Goal: Task Accomplishment & Management: Complete application form

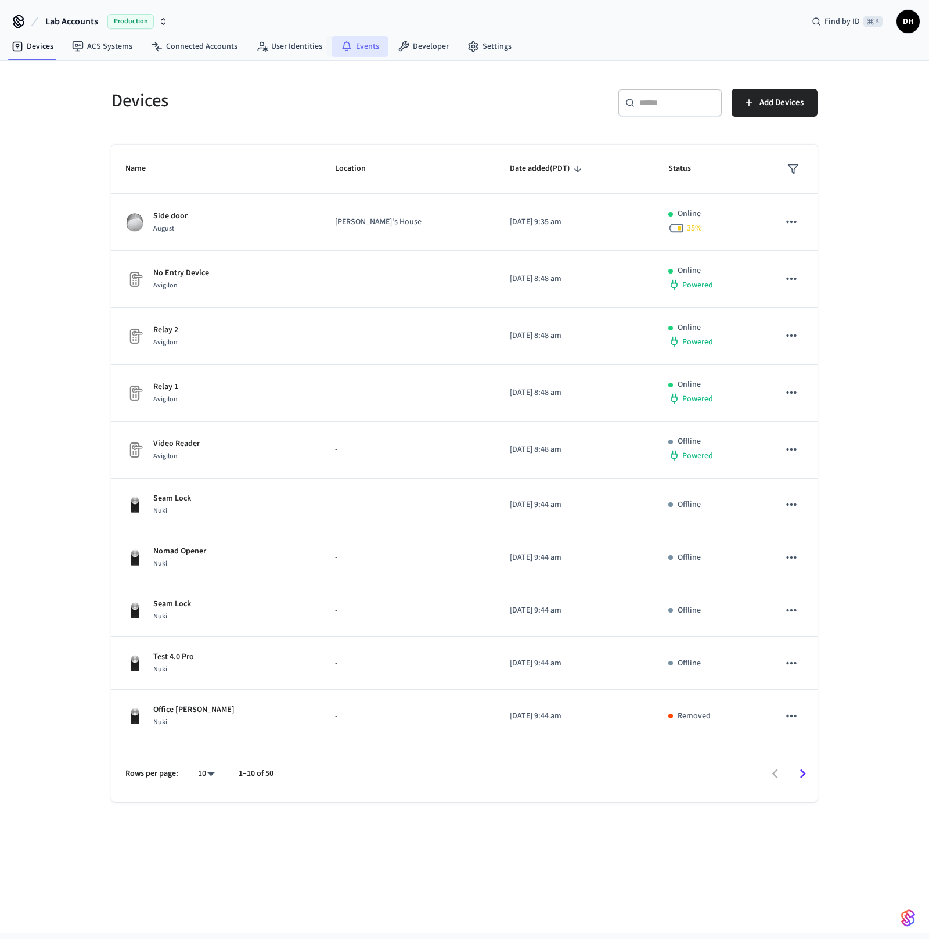
click at [361, 47] on link "Events" at bounding box center [360, 46] width 57 height 21
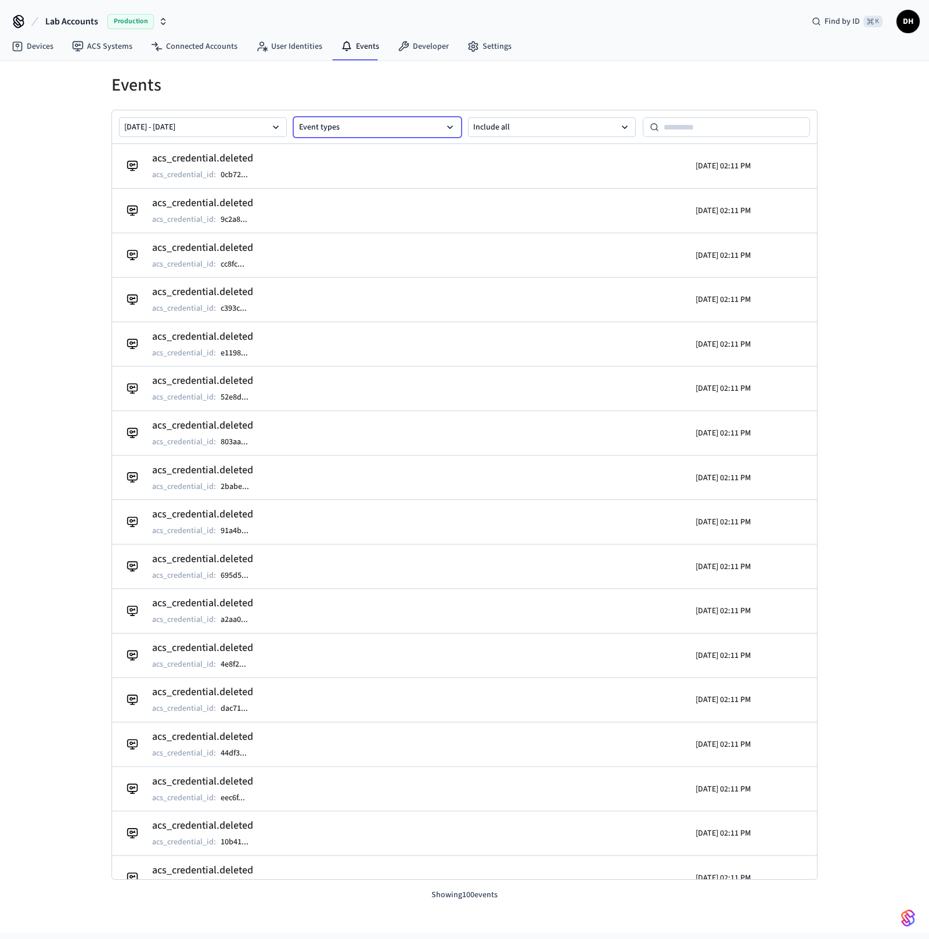
click at [396, 125] on button "Event types" at bounding box center [378, 127] width 168 height 20
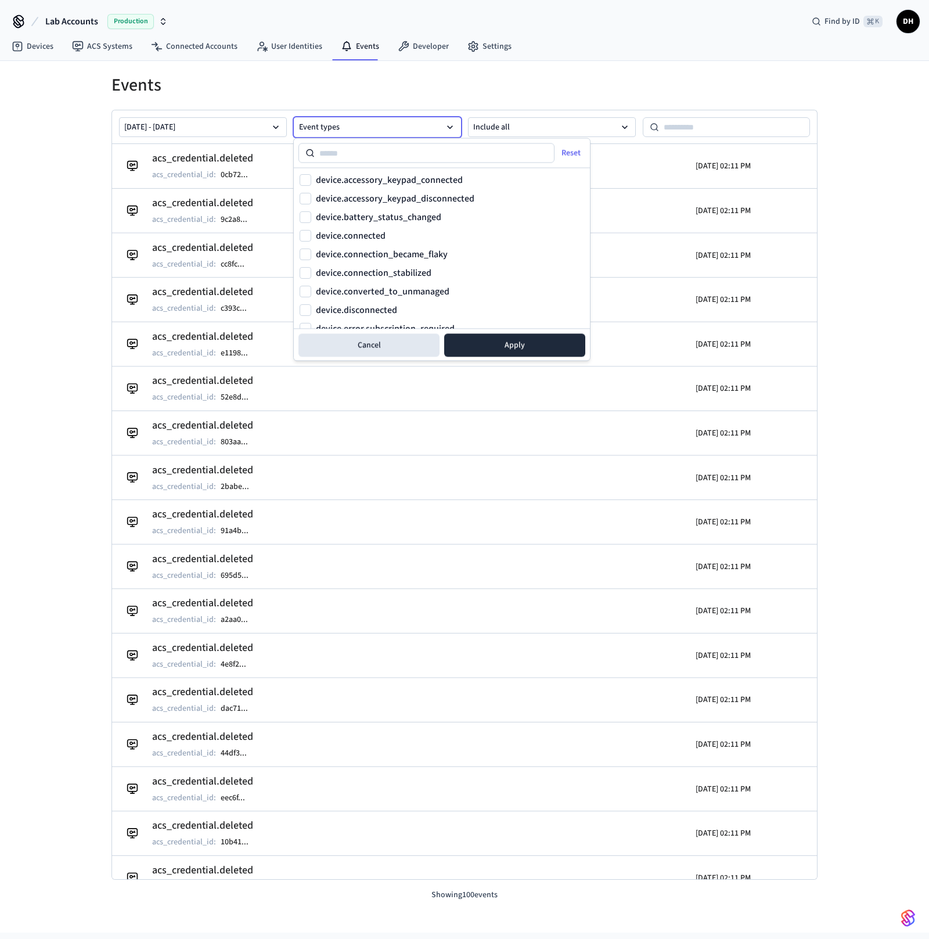
click at [440, 82] on h1 "Events" at bounding box center [465, 85] width 706 height 21
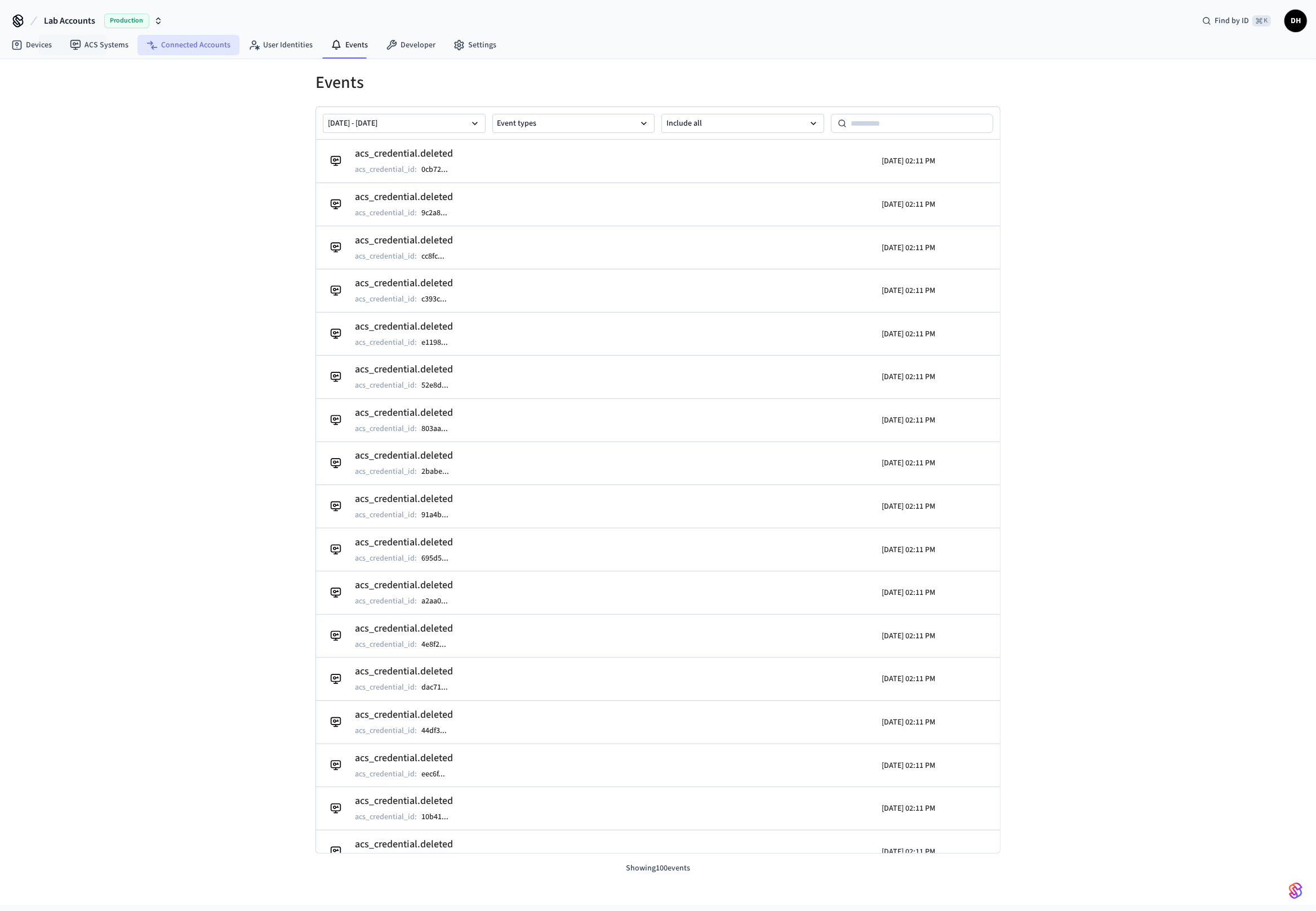
click at [138, 43] on link "Connected Accounts" at bounding box center [188, 45] width 102 height 20
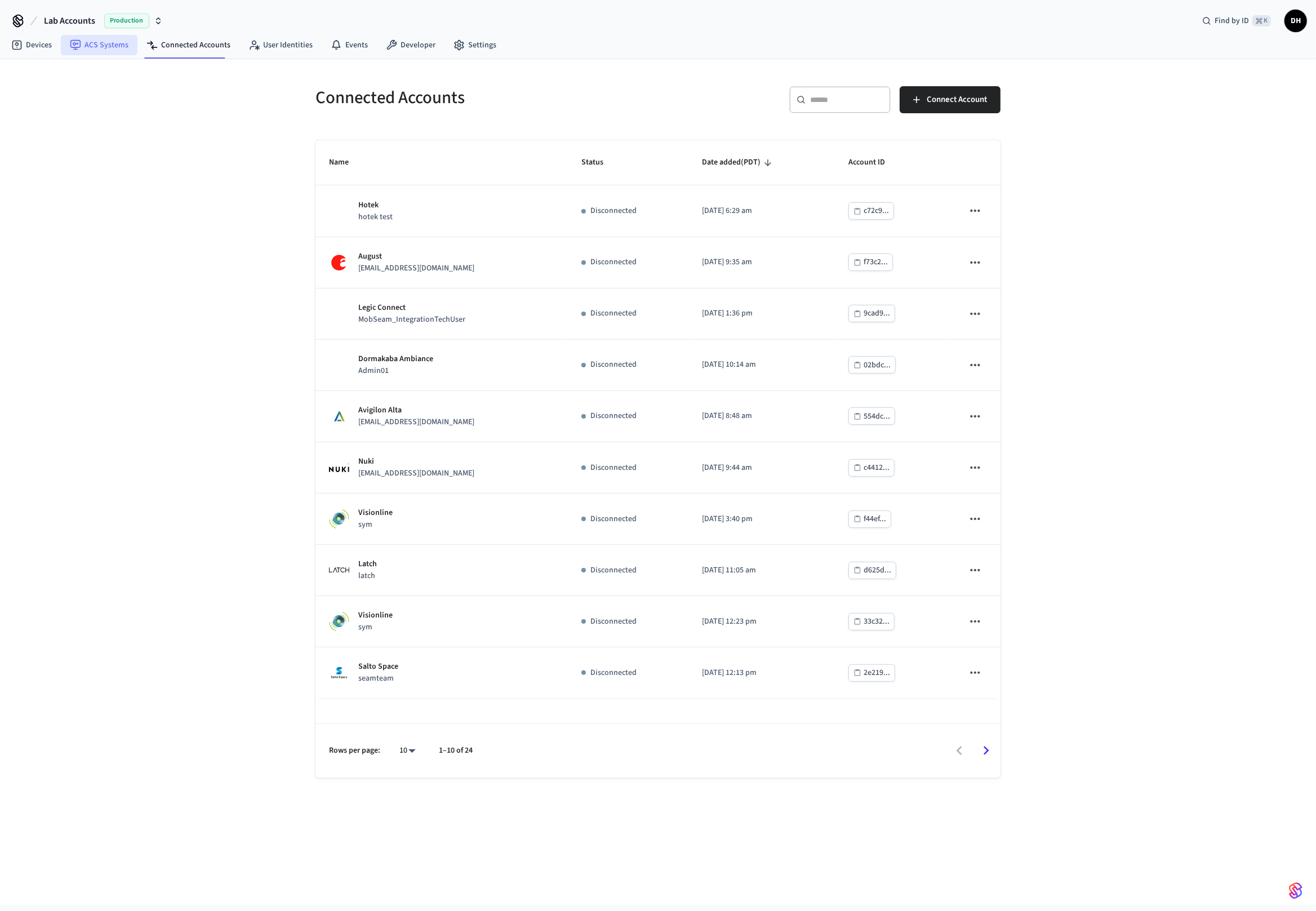
click at [112, 44] on link "ACS Systems" at bounding box center [99, 45] width 77 height 20
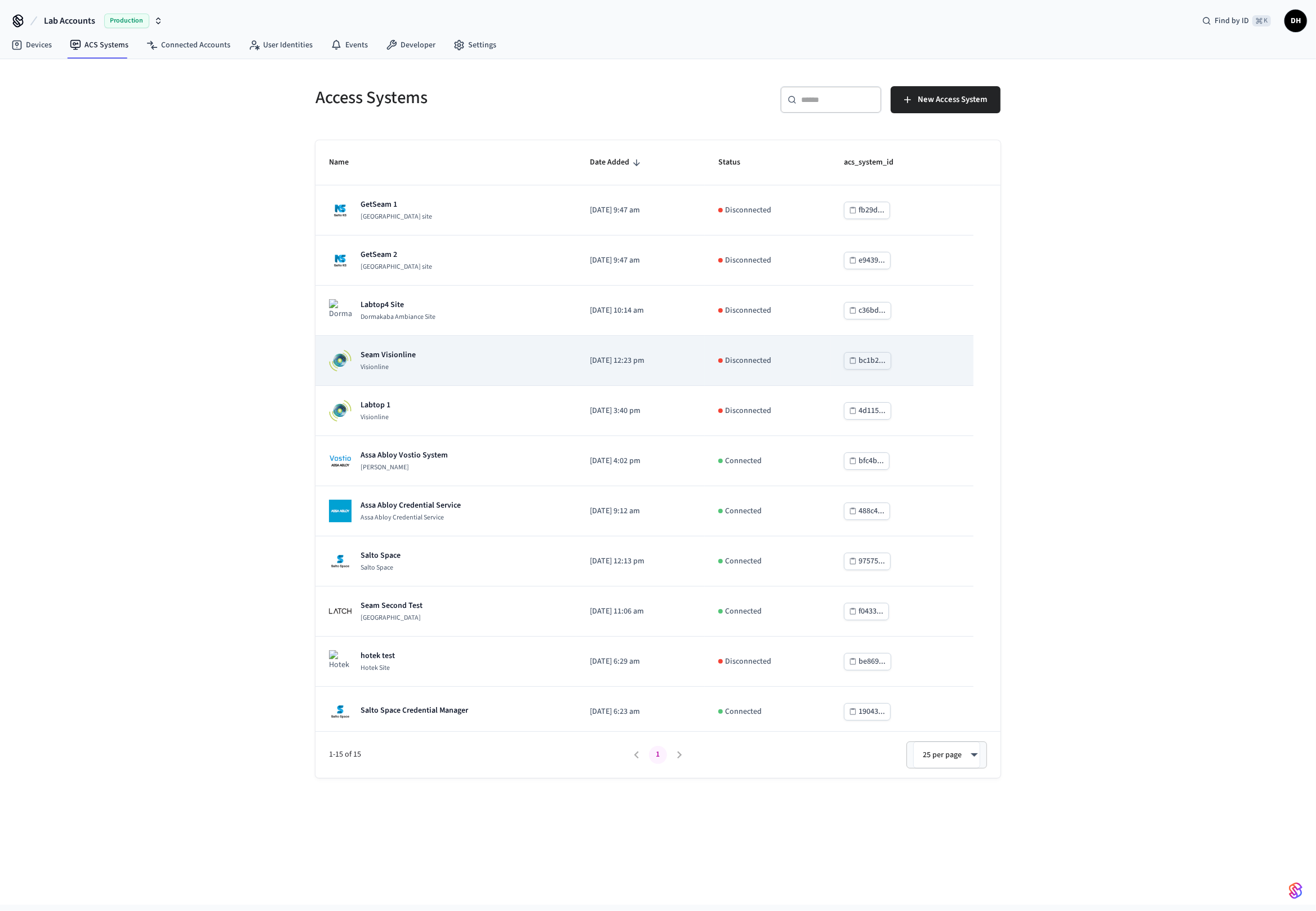
click at [439, 374] on td "Seam Visionline Visionline" at bounding box center [445, 361] width 261 height 50
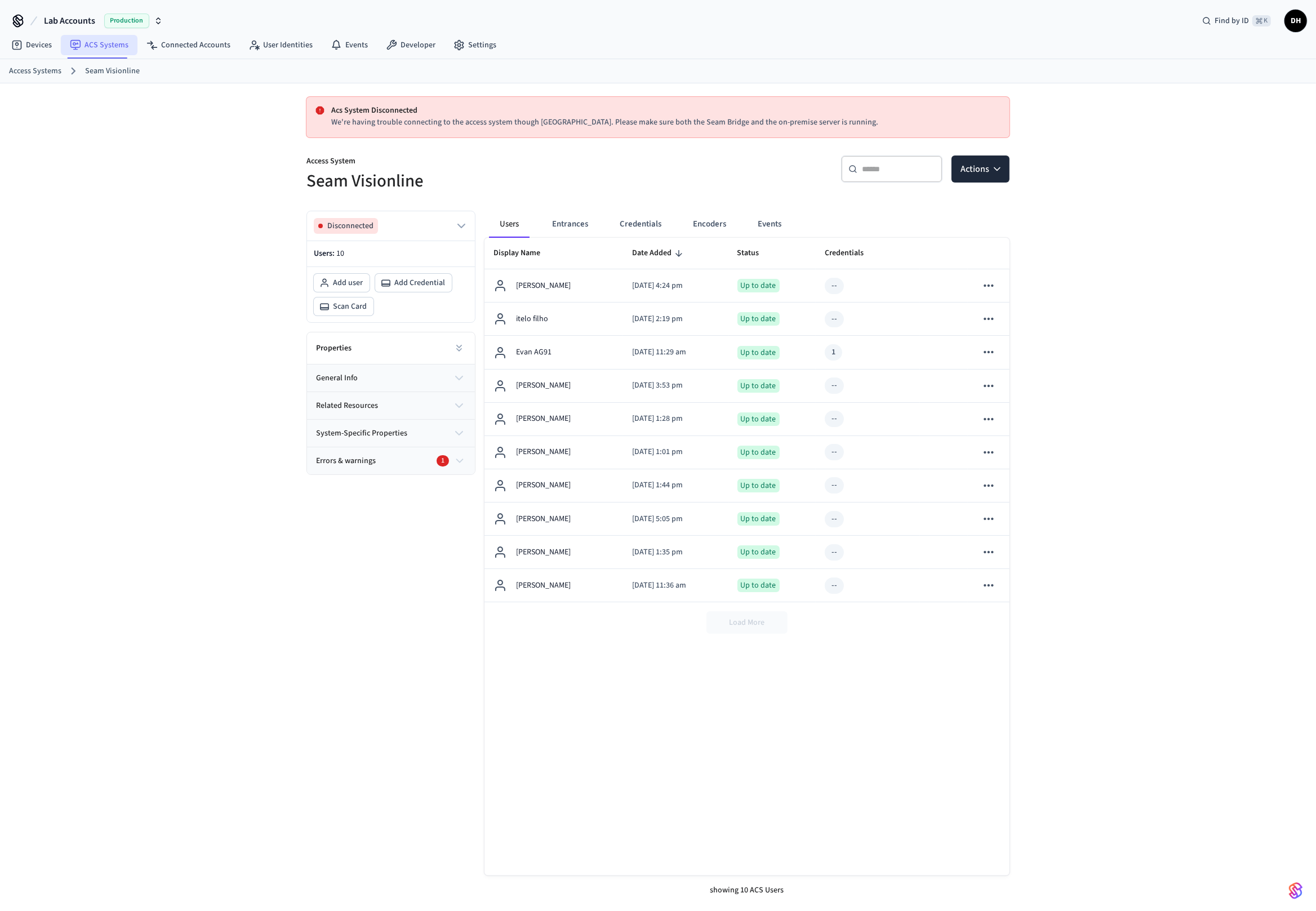
click at [86, 41] on link "ACS Systems" at bounding box center [99, 45] width 77 height 20
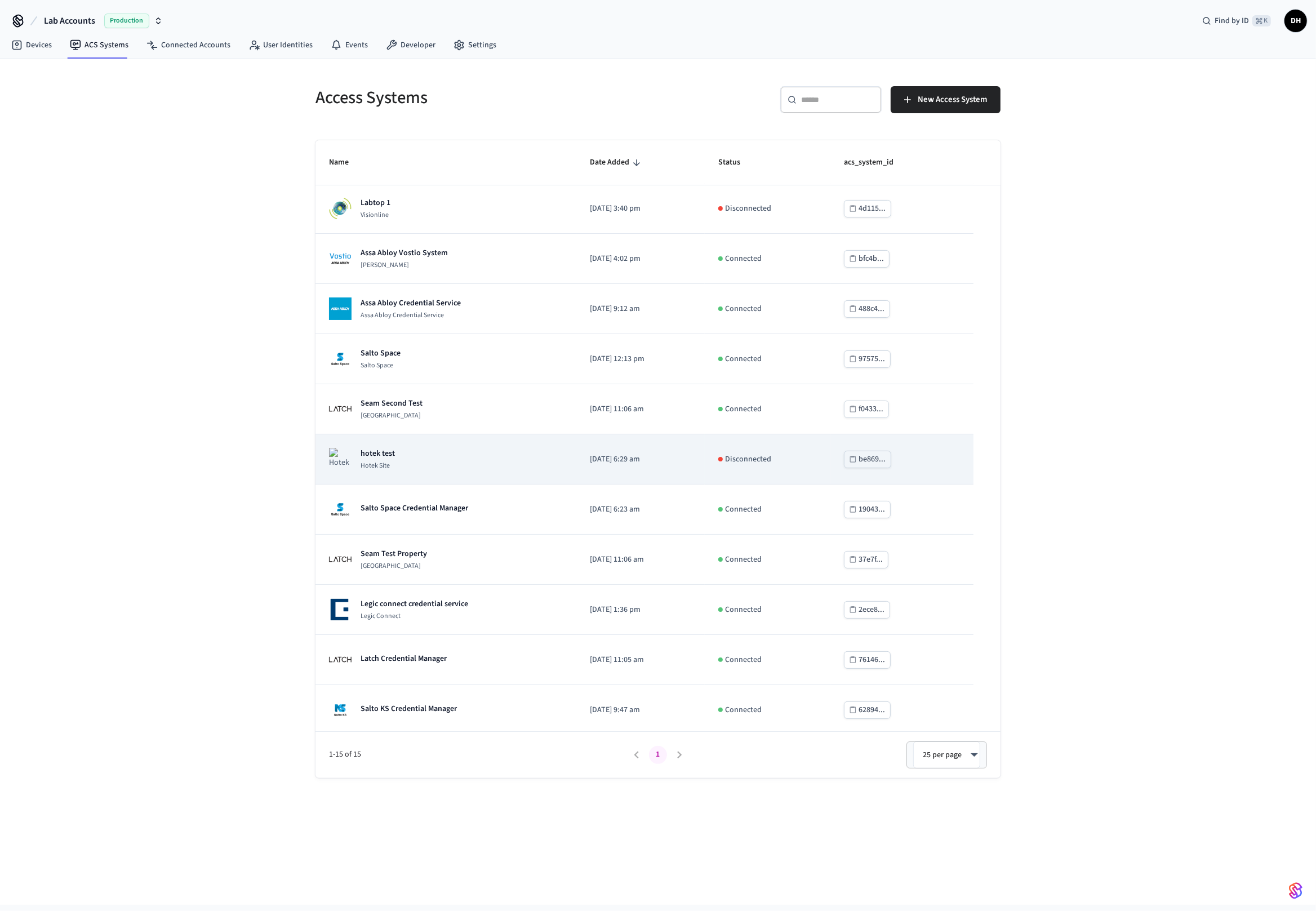
scroll to position [203, 0]
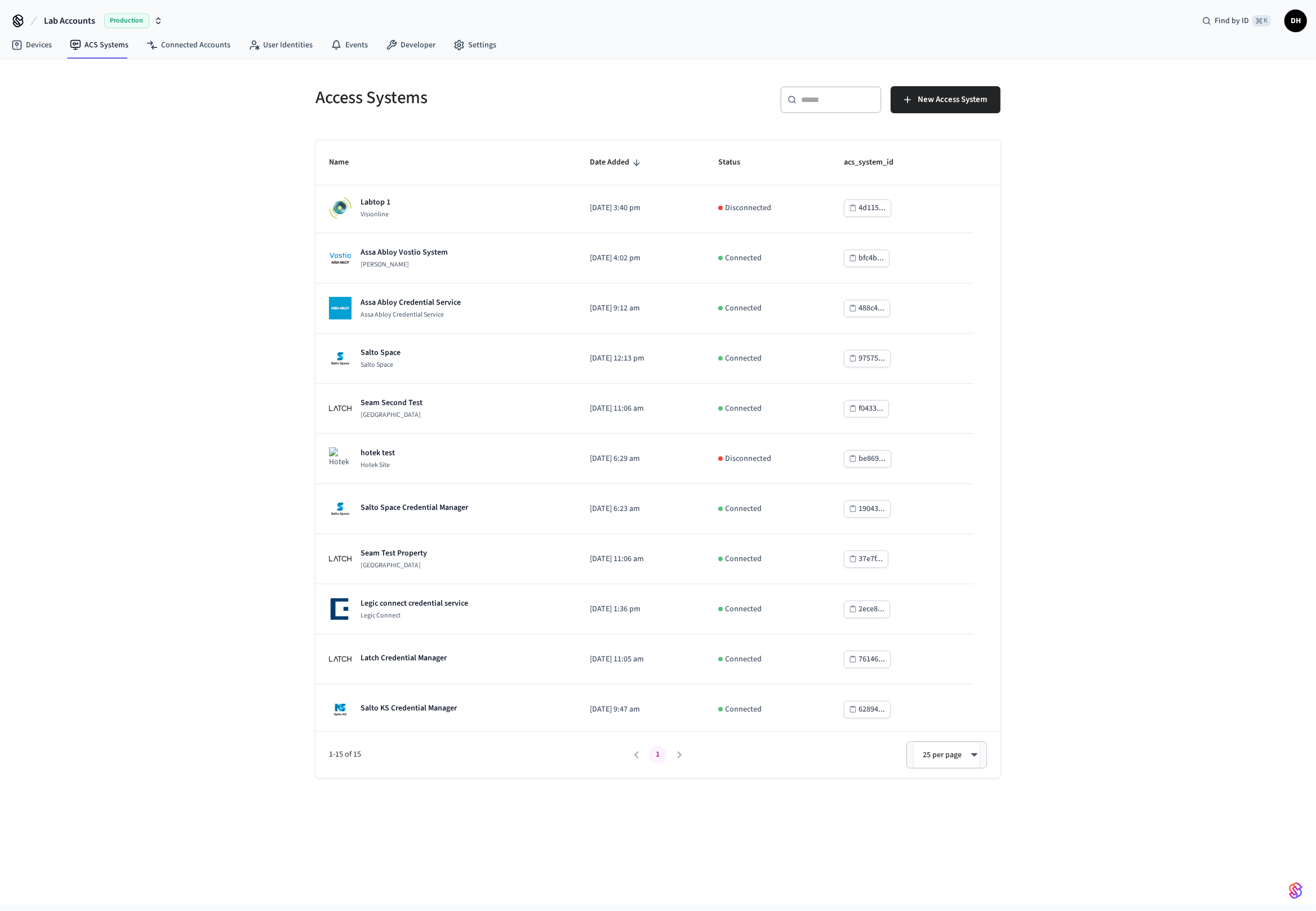
click at [679, 751] on li "pagination navigation" at bounding box center [680, 755] width 21 height 18
click at [679, 758] on li "pagination navigation" at bounding box center [680, 755] width 21 height 18
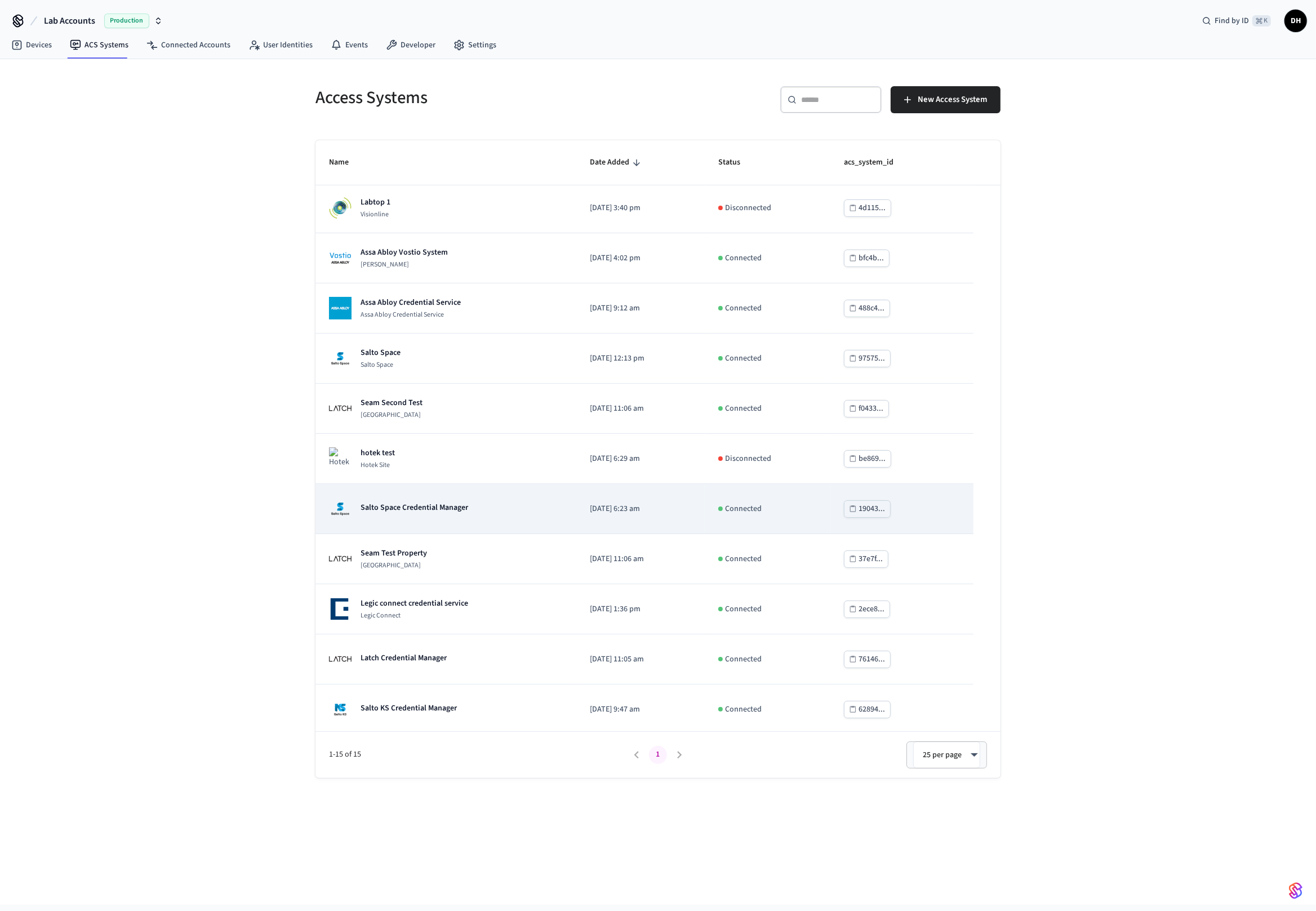
scroll to position [0, 0]
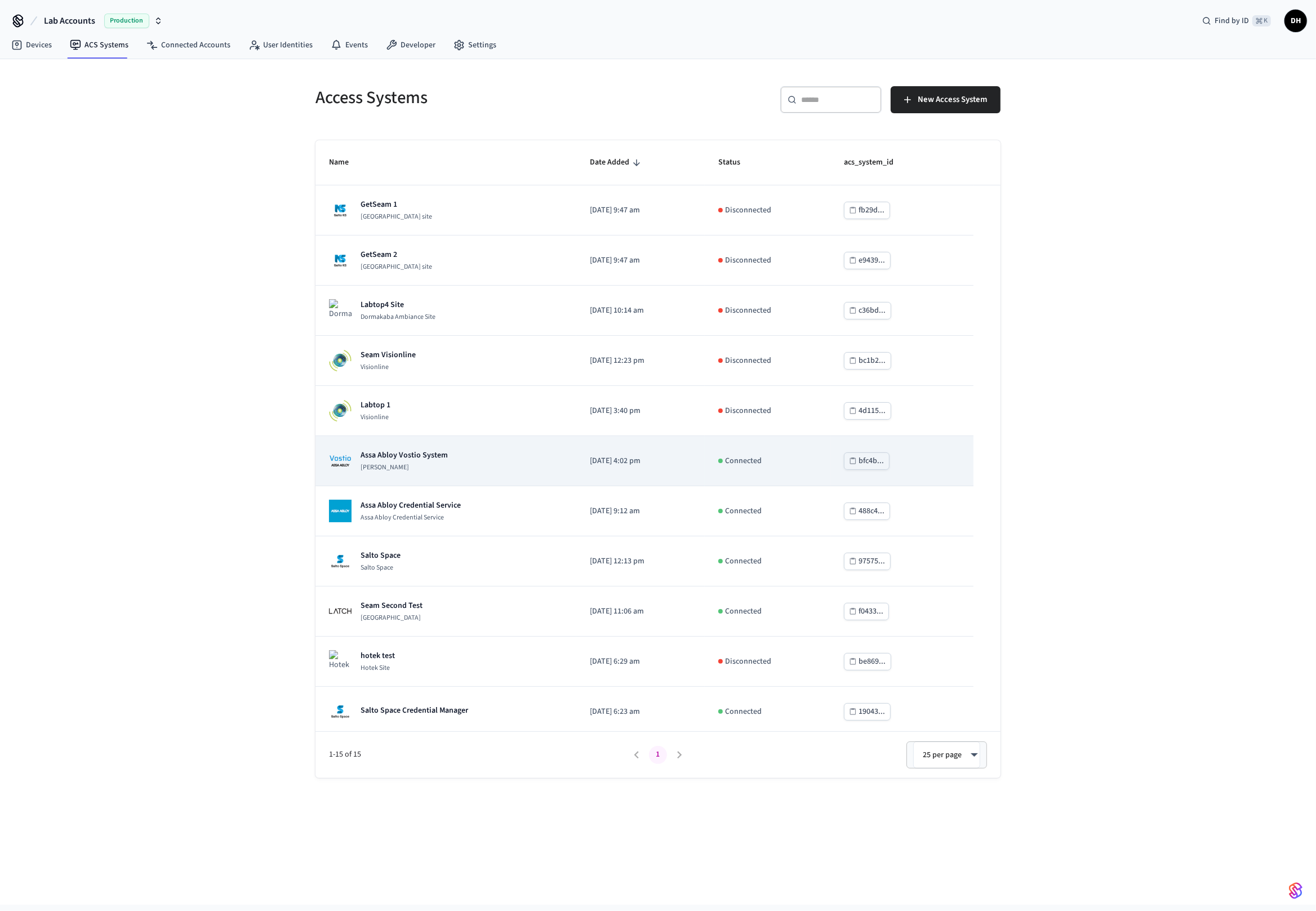
click at [468, 452] on div "Assa Abloy Vostio System Assa Abloy Vostio" at bounding box center [445, 461] width 234 height 22
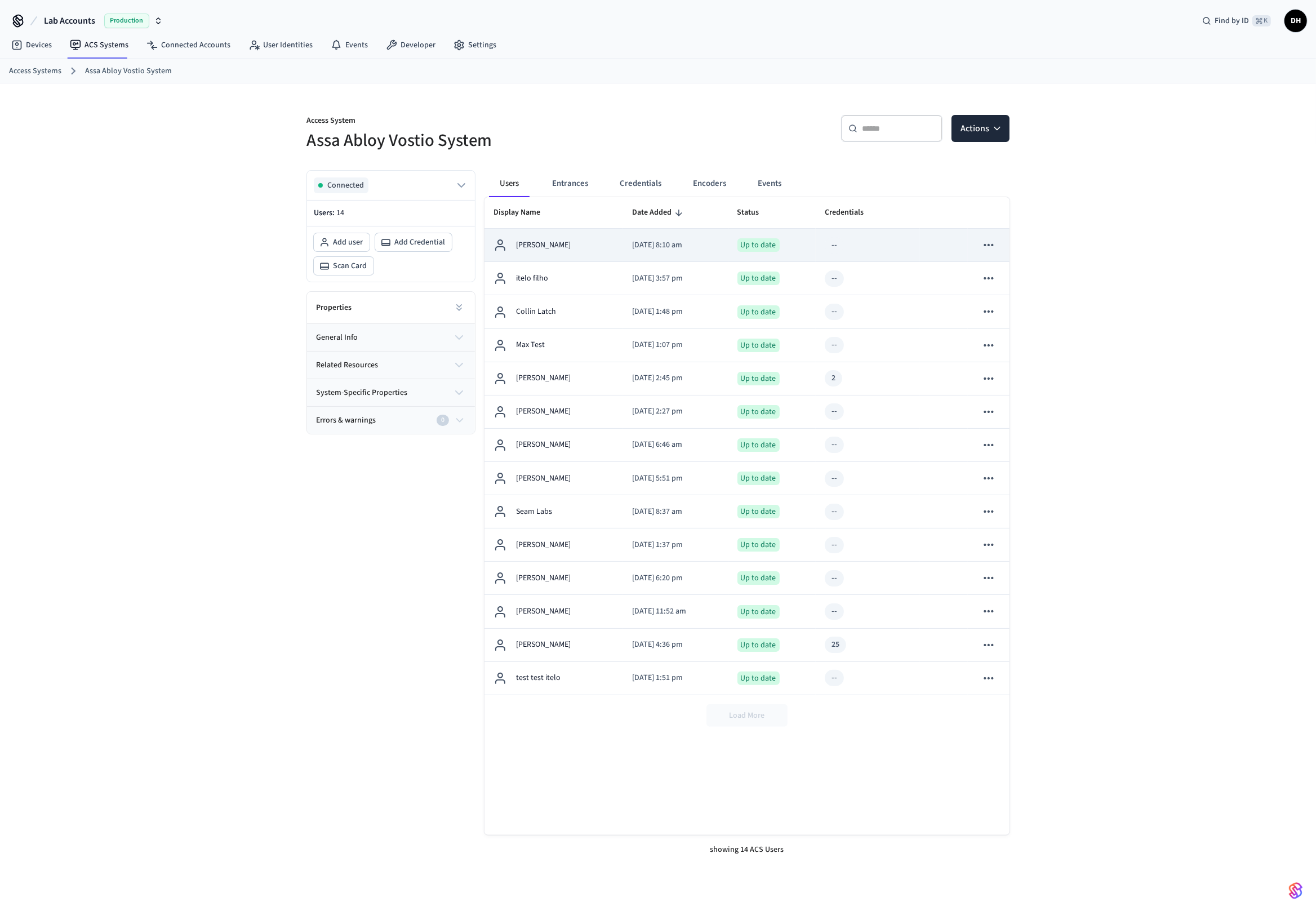
click at [546, 239] on div "[PERSON_NAME]" at bounding box center [554, 245] width 120 height 14
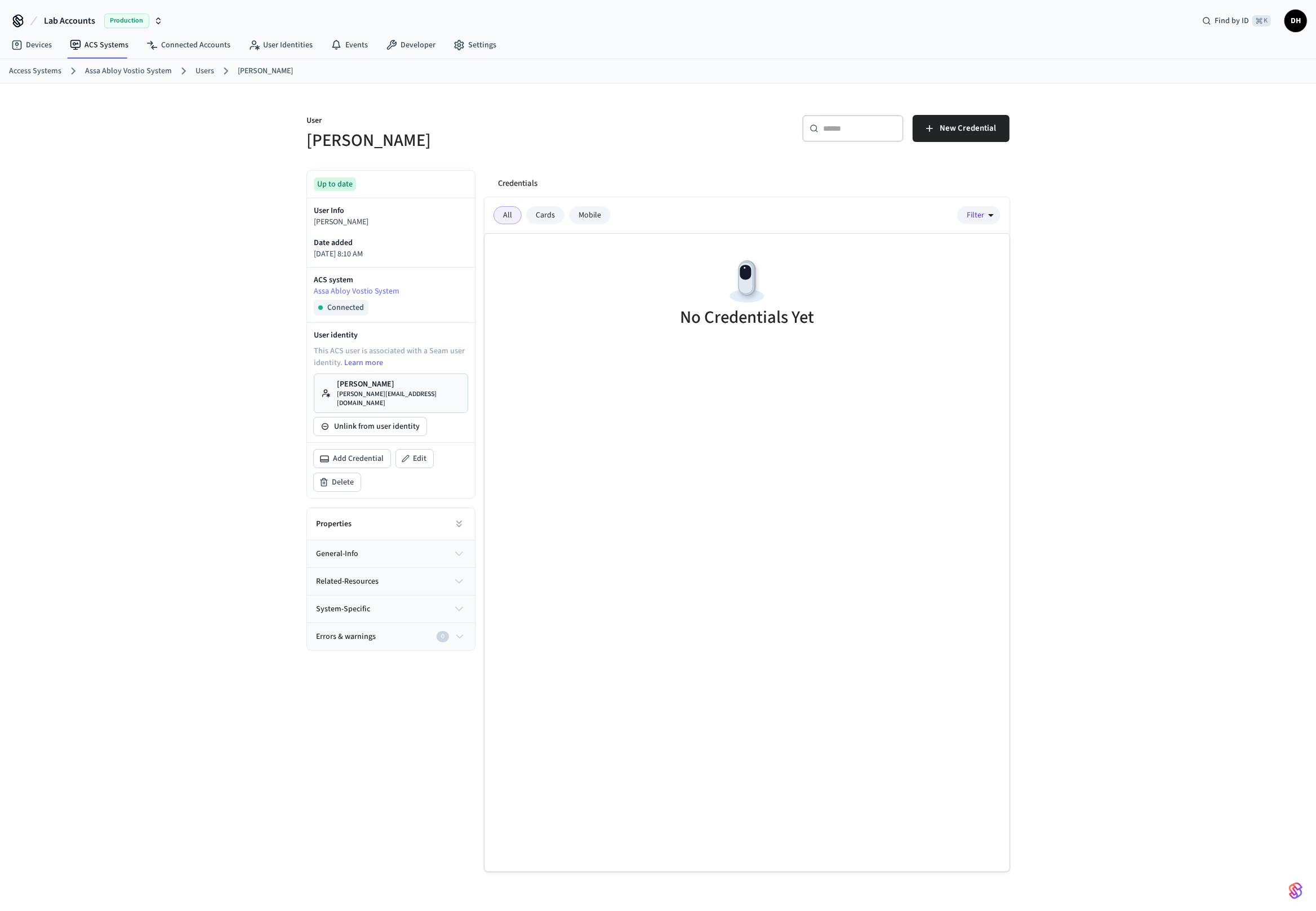
click at [901, 115] on div "​ ​ New Credential" at bounding box center [837, 133] width 345 height 36
click at [901, 117] on button "New Credential" at bounding box center [961, 129] width 97 height 27
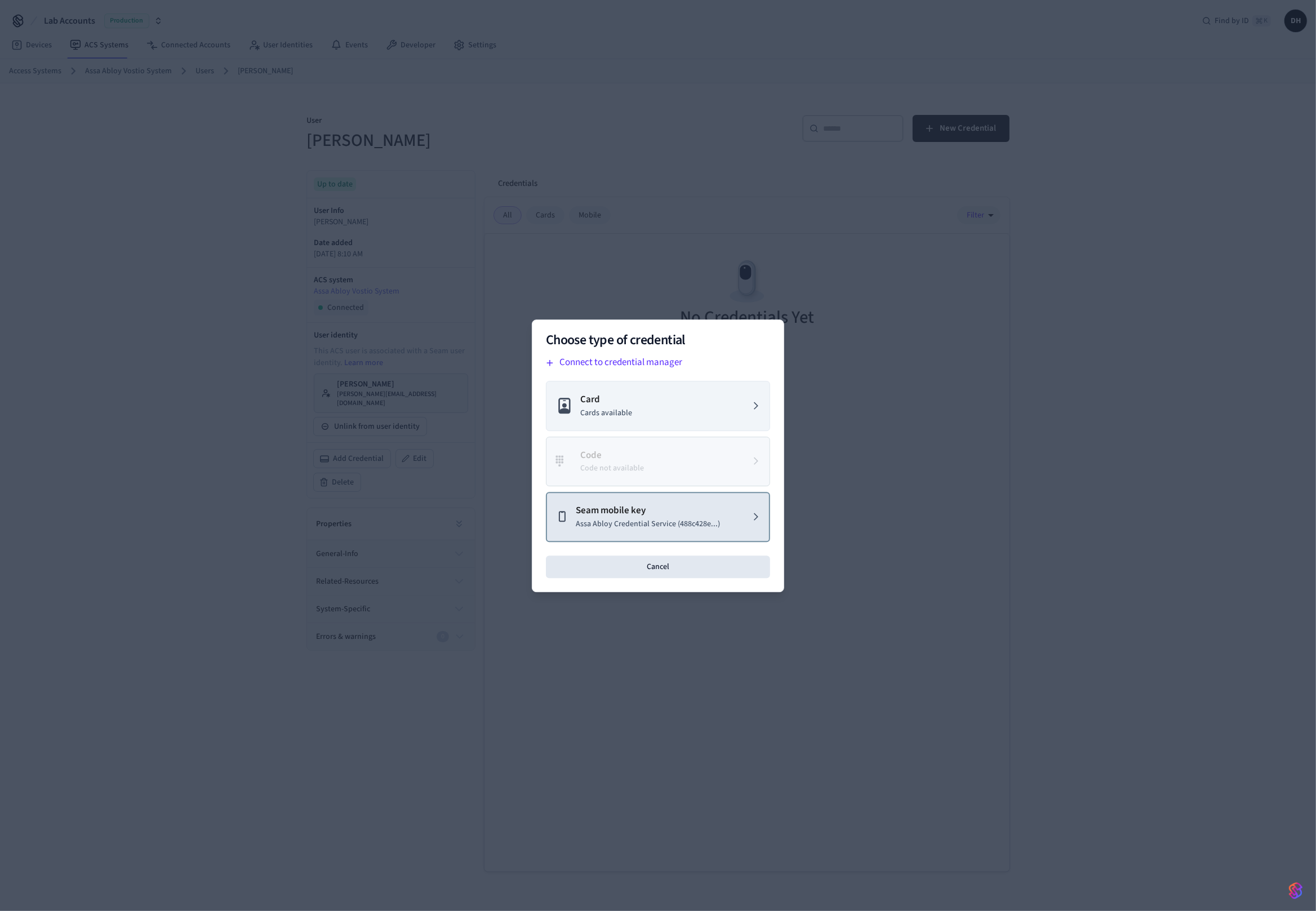
click at [674, 515] on p "Seam mobile key" at bounding box center [648, 510] width 144 height 15
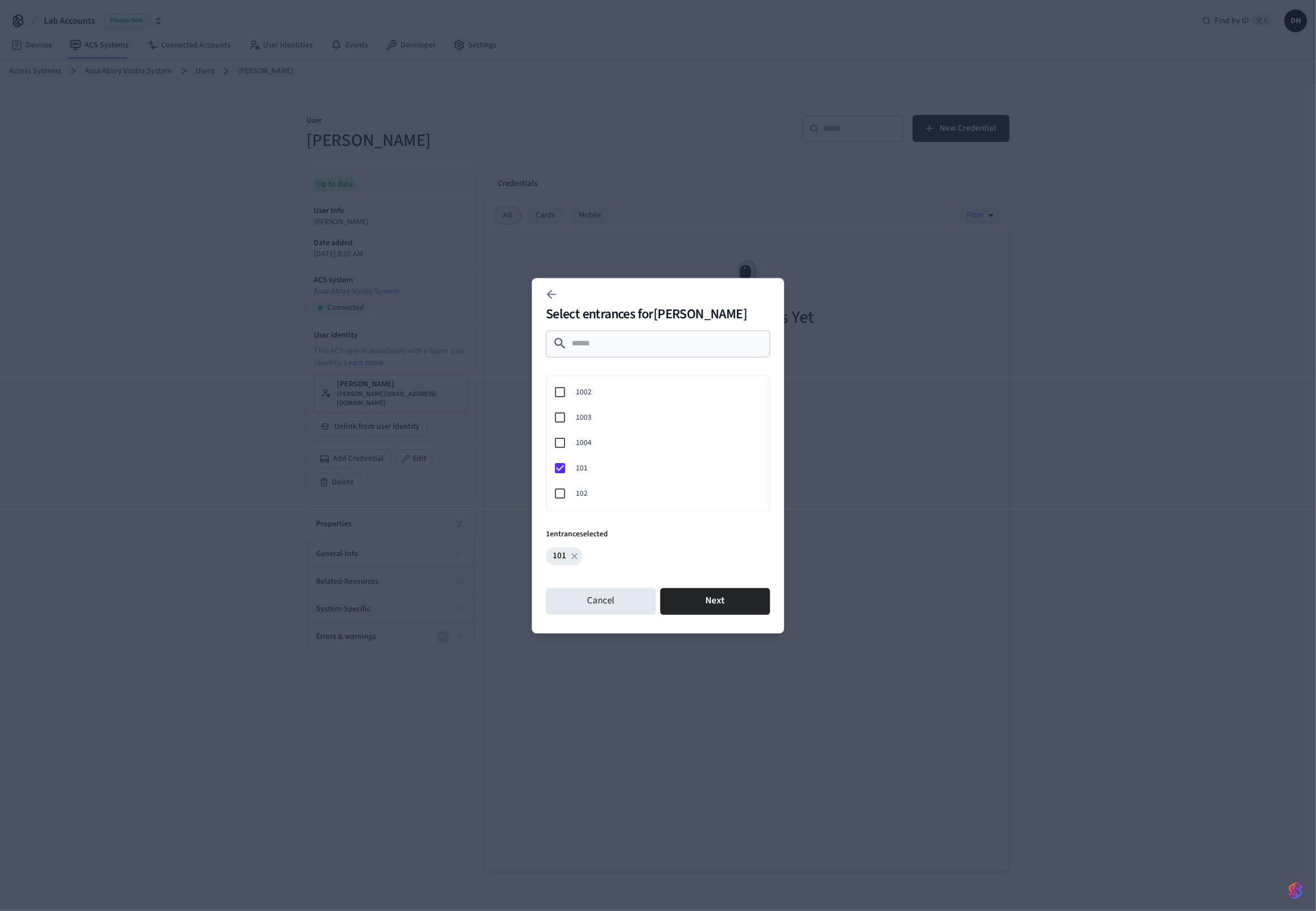
scroll to position [88, 0]
click at [716, 588] on button "Next" at bounding box center [715, 602] width 110 height 27
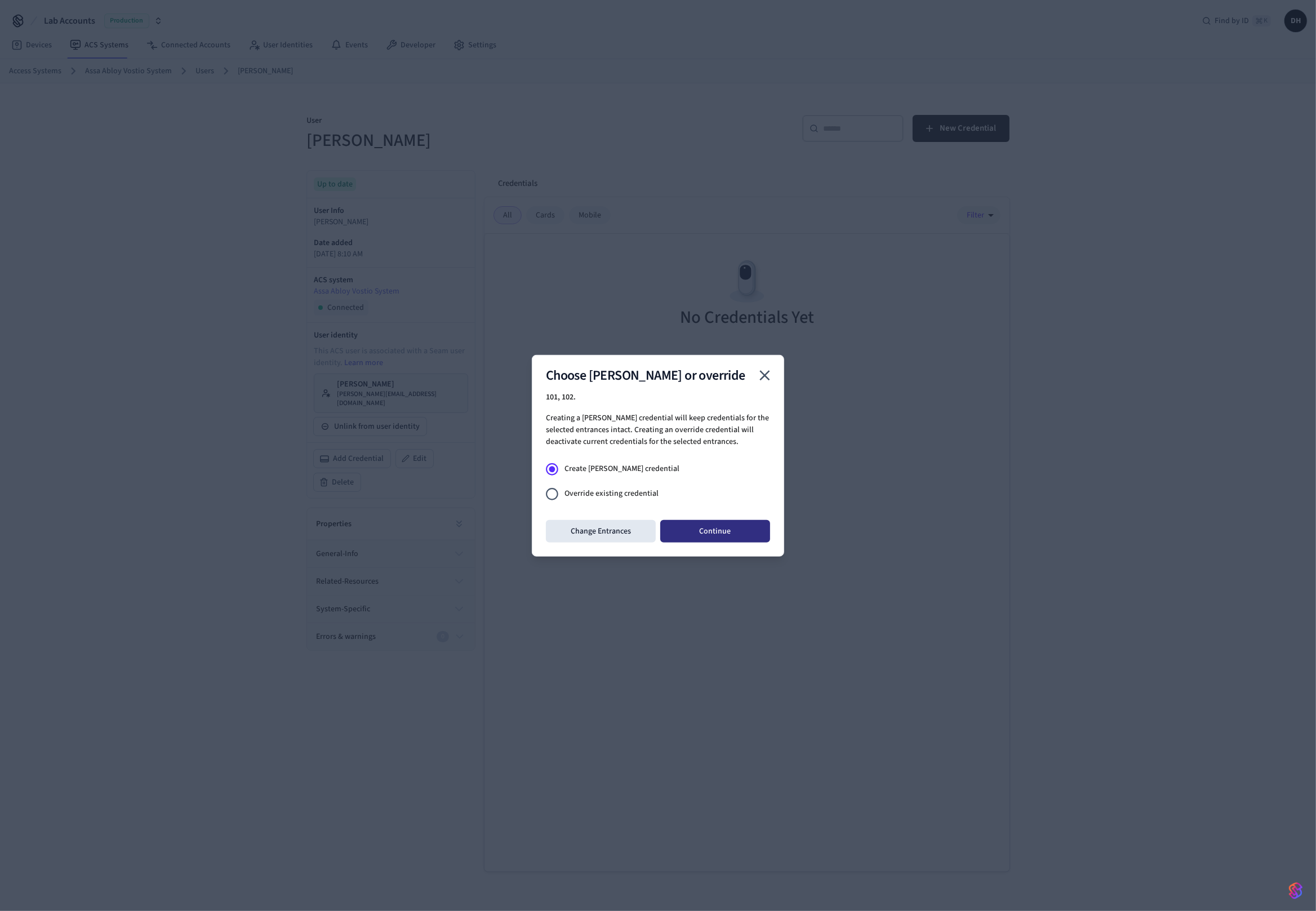
click at [741, 533] on button "Continue" at bounding box center [715, 531] width 110 height 22
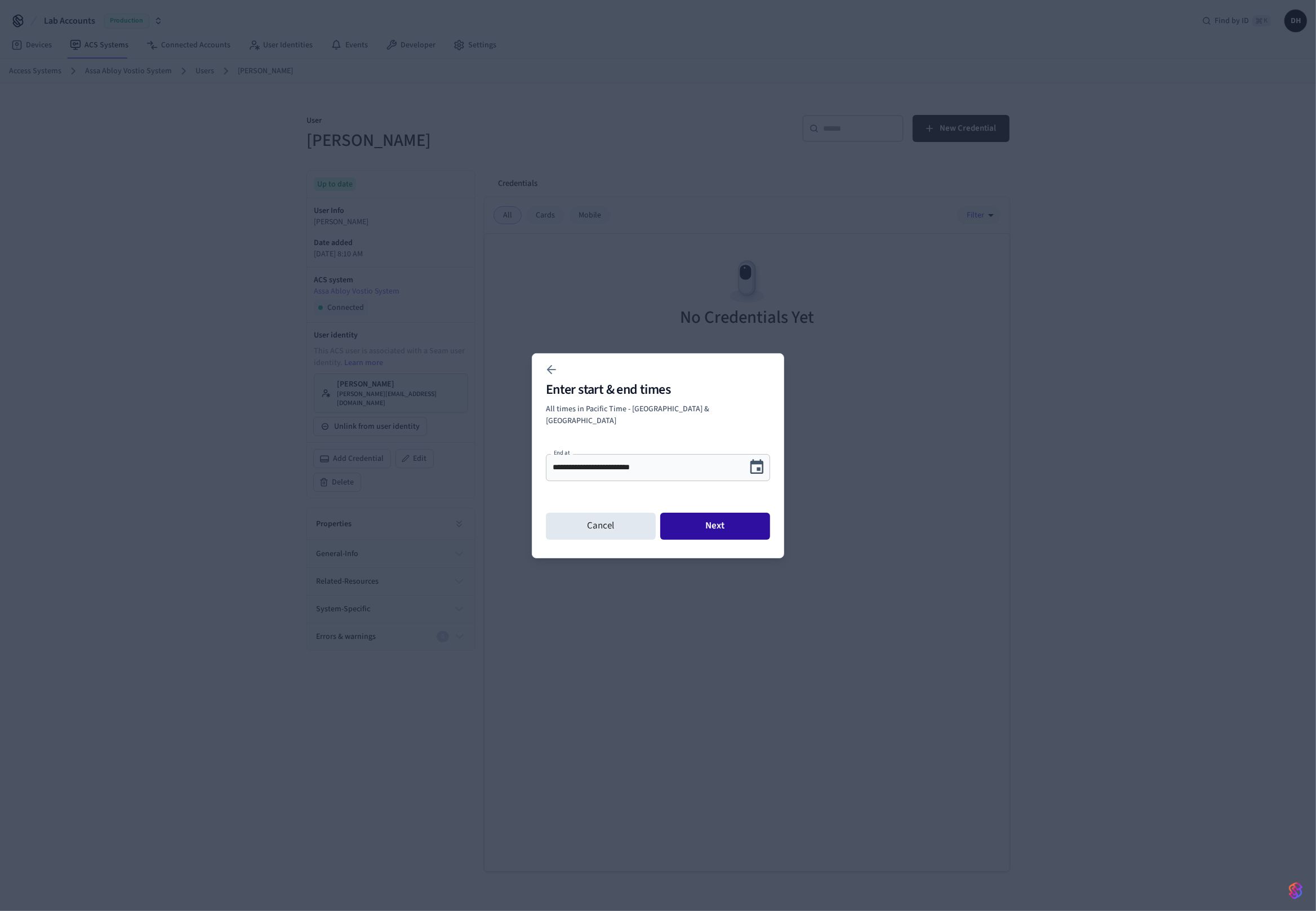
click at [704, 527] on button "Next" at bounding box center [715, 527] width 110 height 27
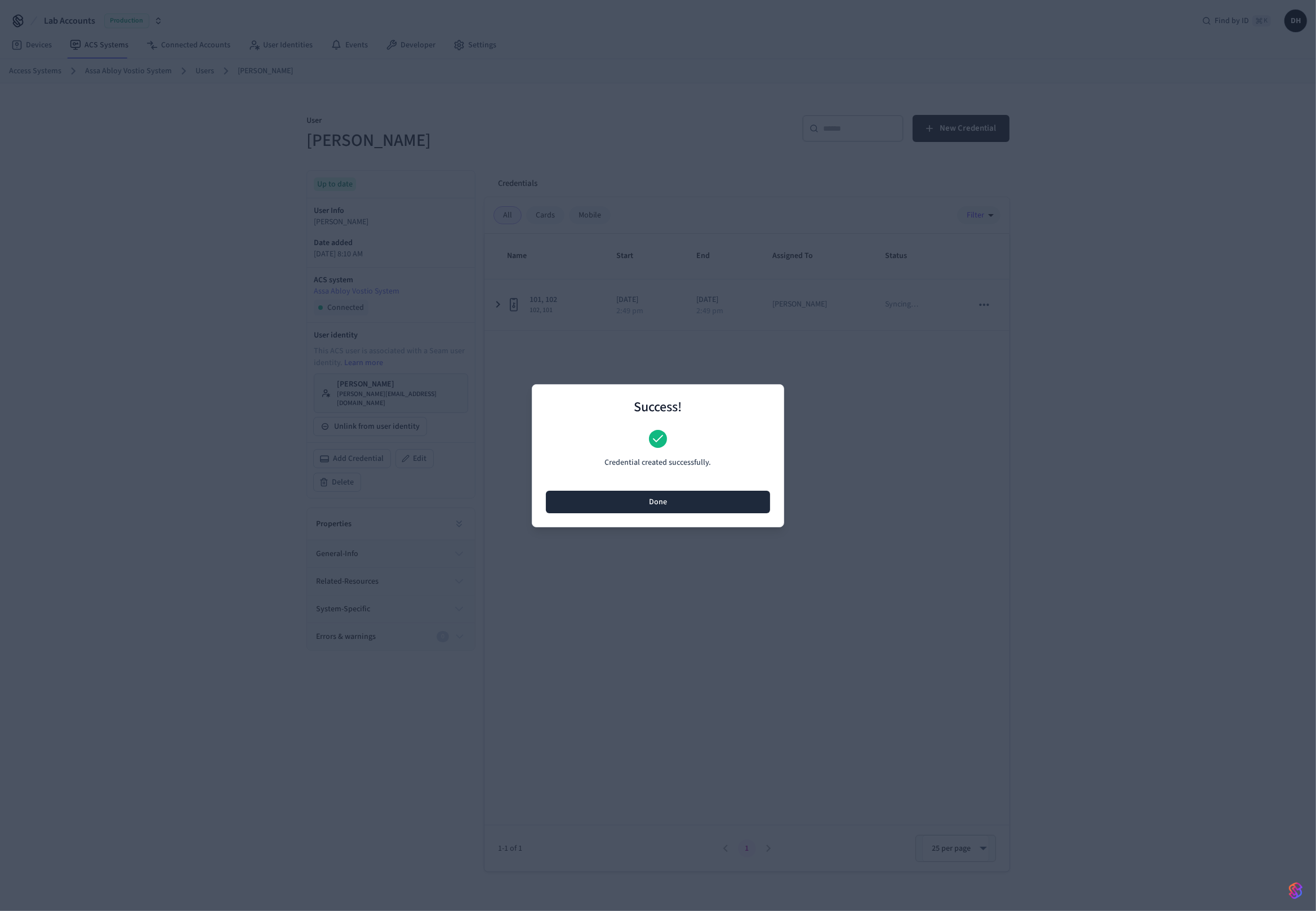
click at [693, 500] on button "Done" at bounding box center [658, 502] width 224 height 22
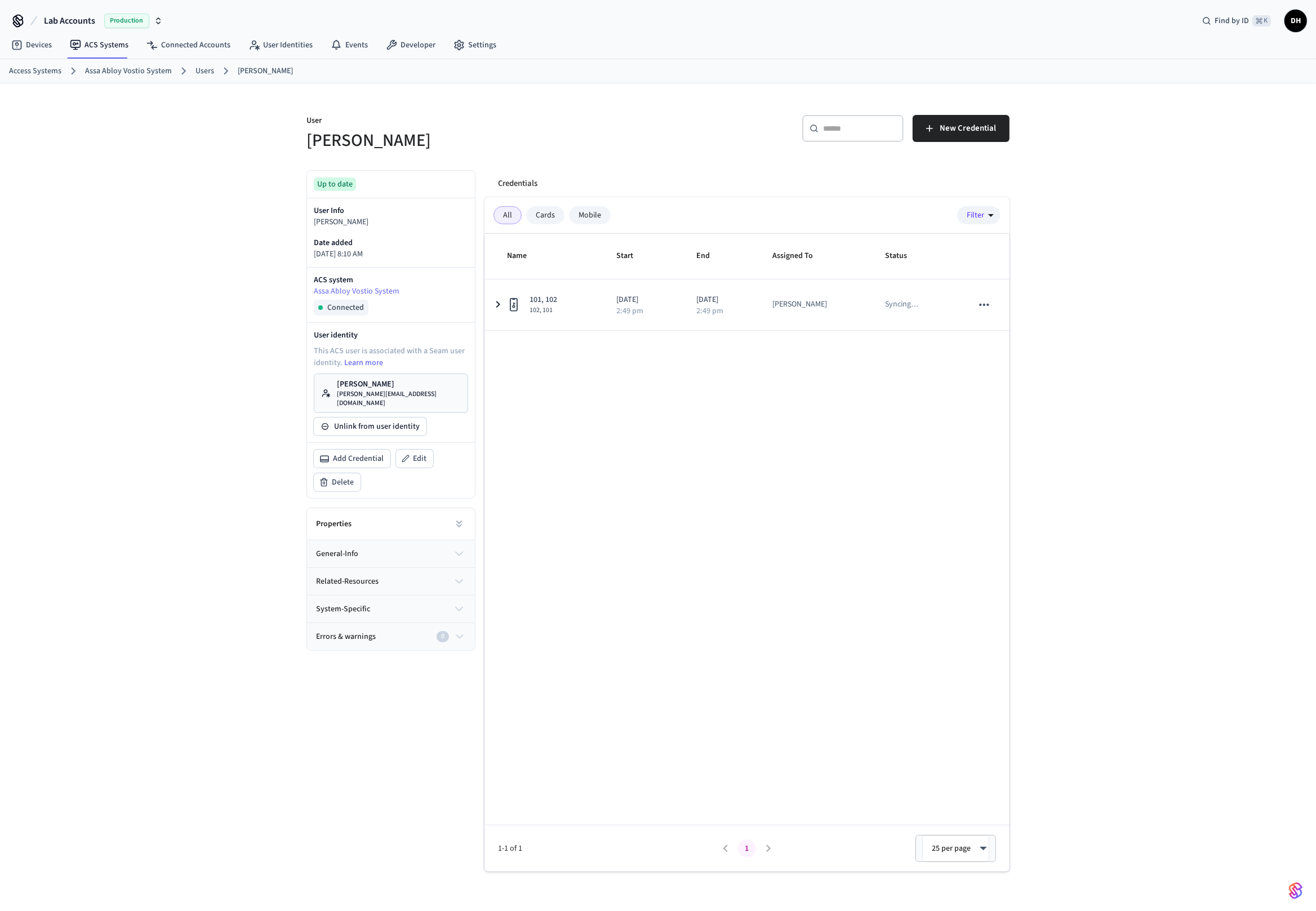
click at [148, 70] on link "Assa Abloy Vostio System" at bounding box center [128, 71] width 86 height 12
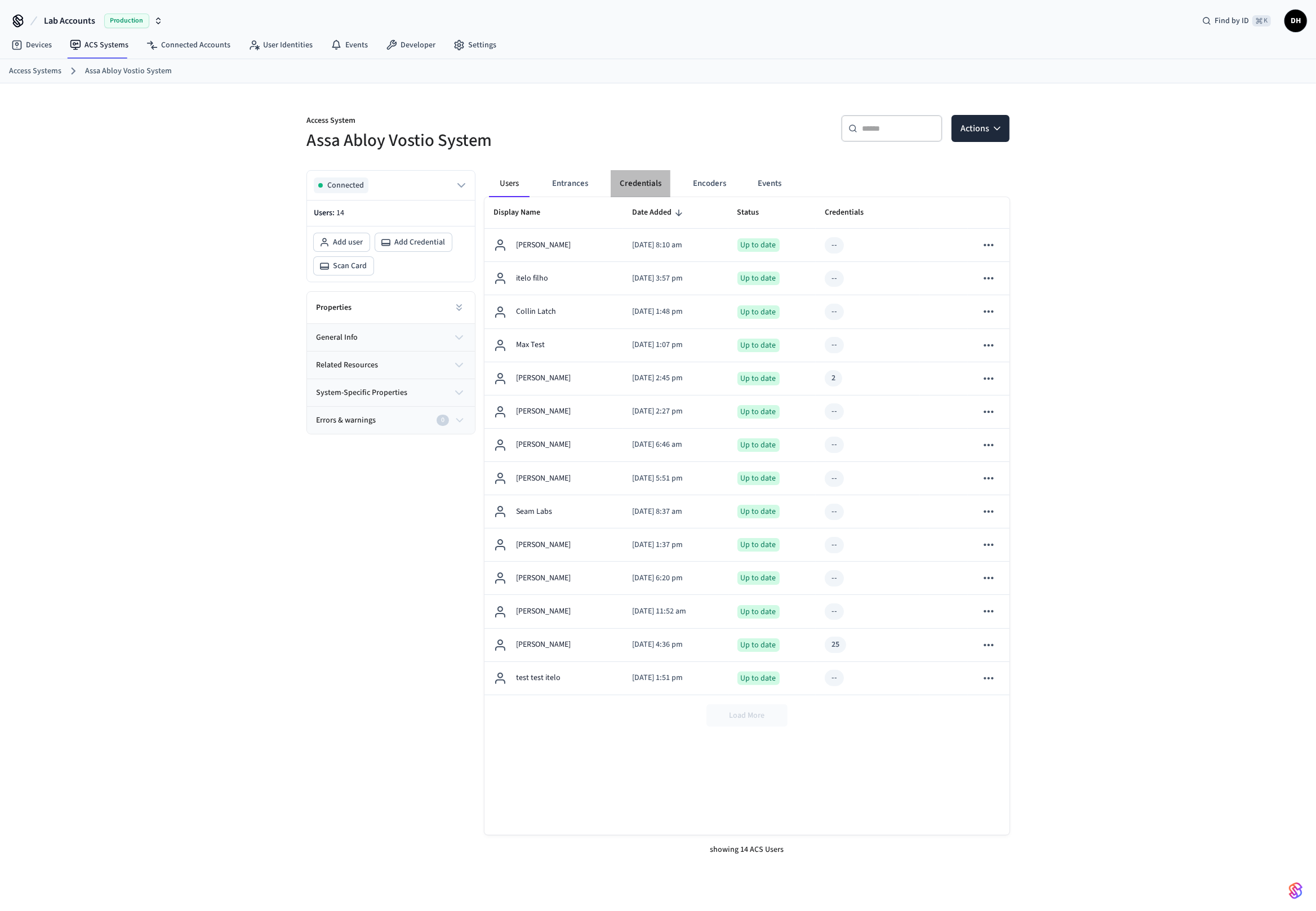
click at [635, 182] on button "Credentials" at bounding box center [641, 183] width 60 height 27
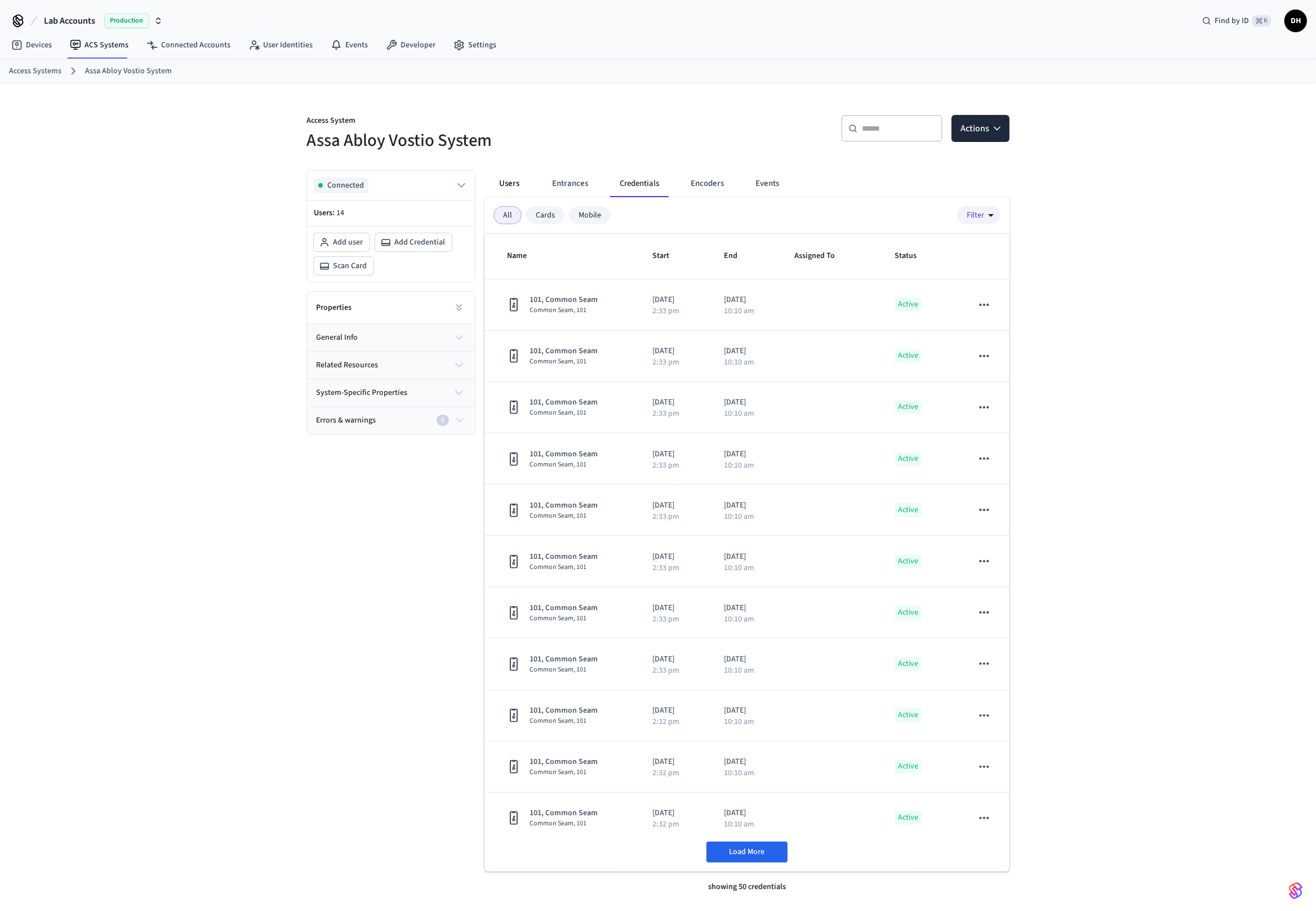
click at [524, 187] on button "Users" at bounding box center [509, 183] width 41 height 27
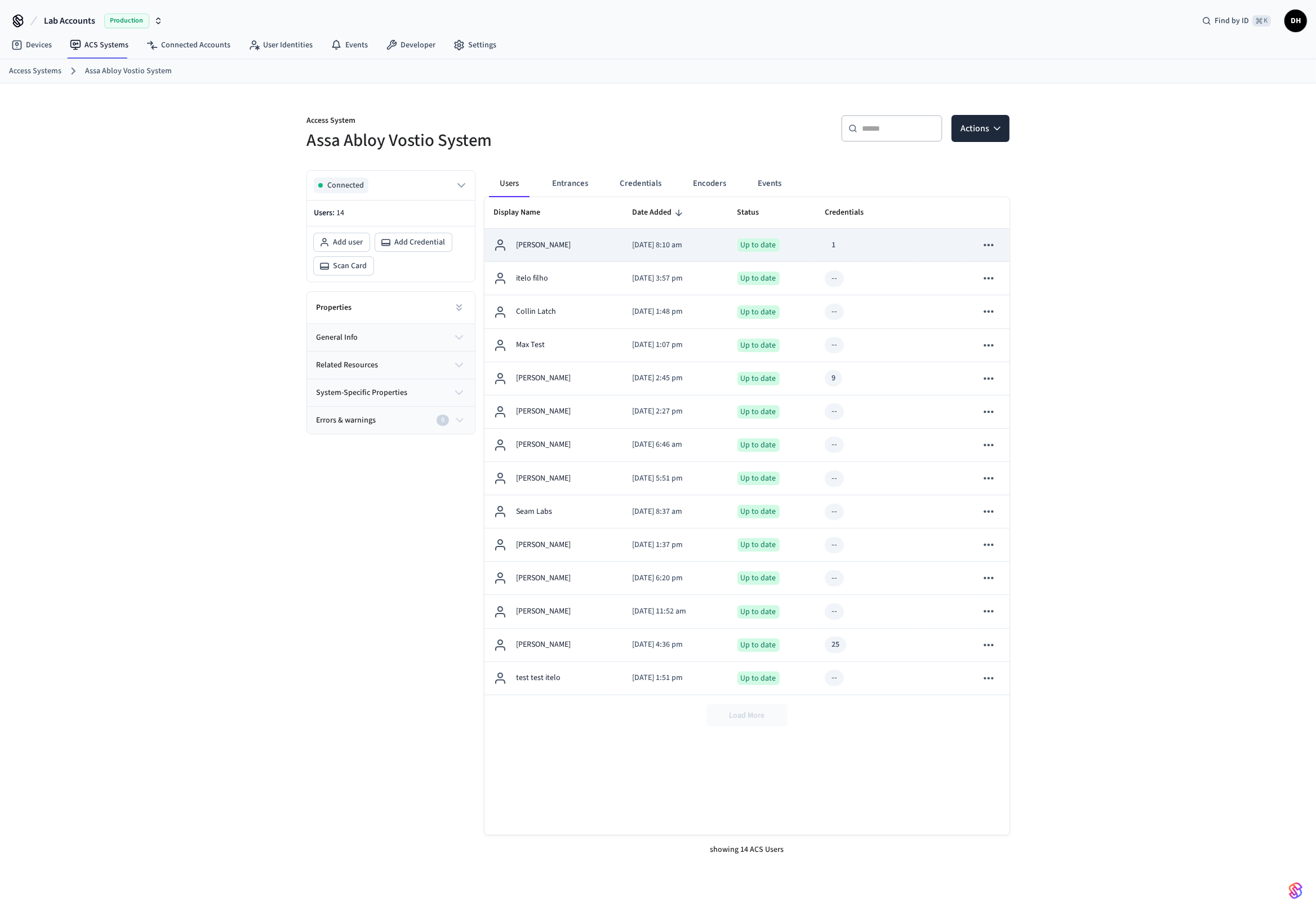
click at [523, 246] on p "[PERSON_NAME]" at bounding box center [543, 245] width 54 height 12
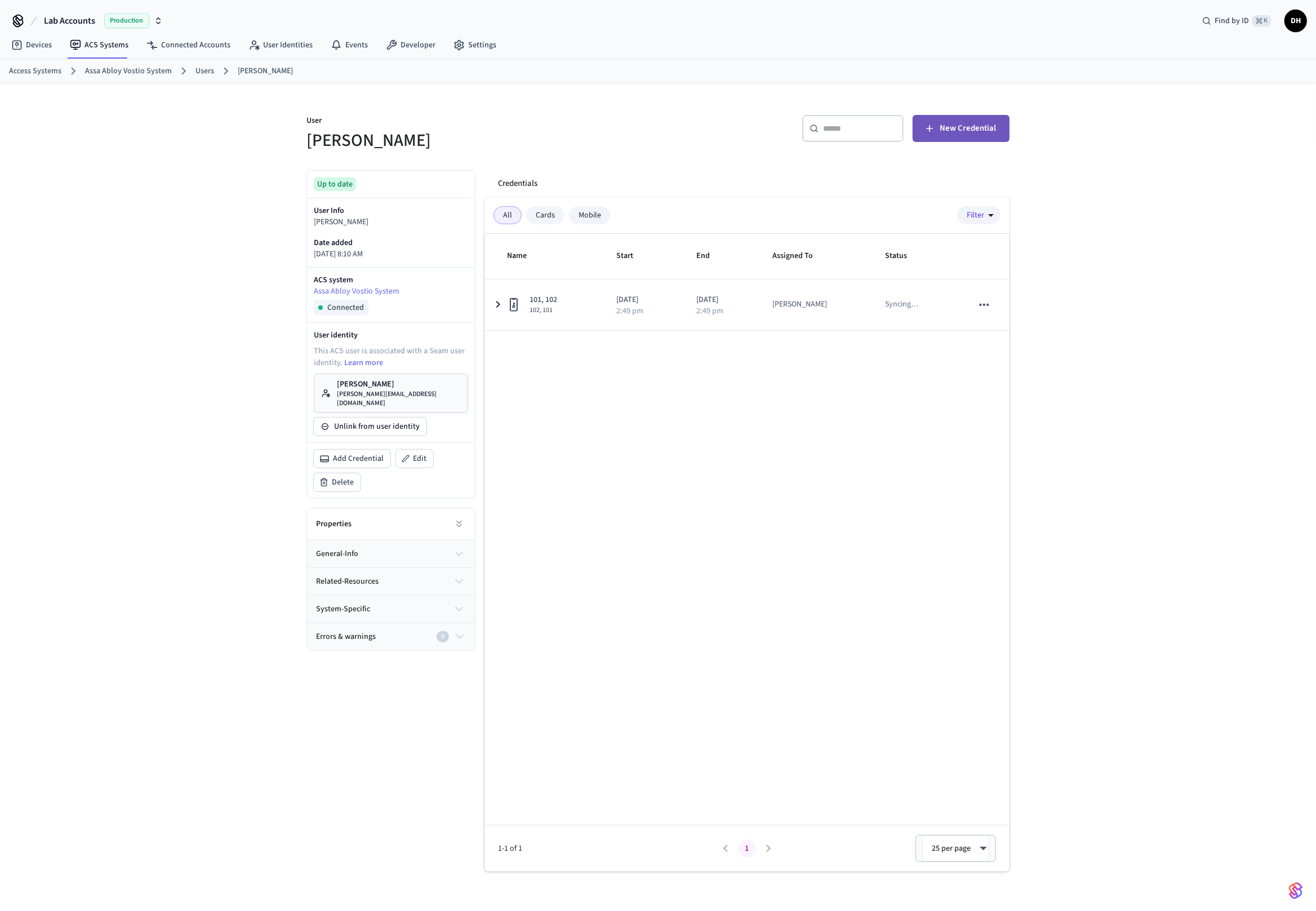
click at [901, 127] on span "New Credential" at bounding box center [968, 128] width 56 height 15
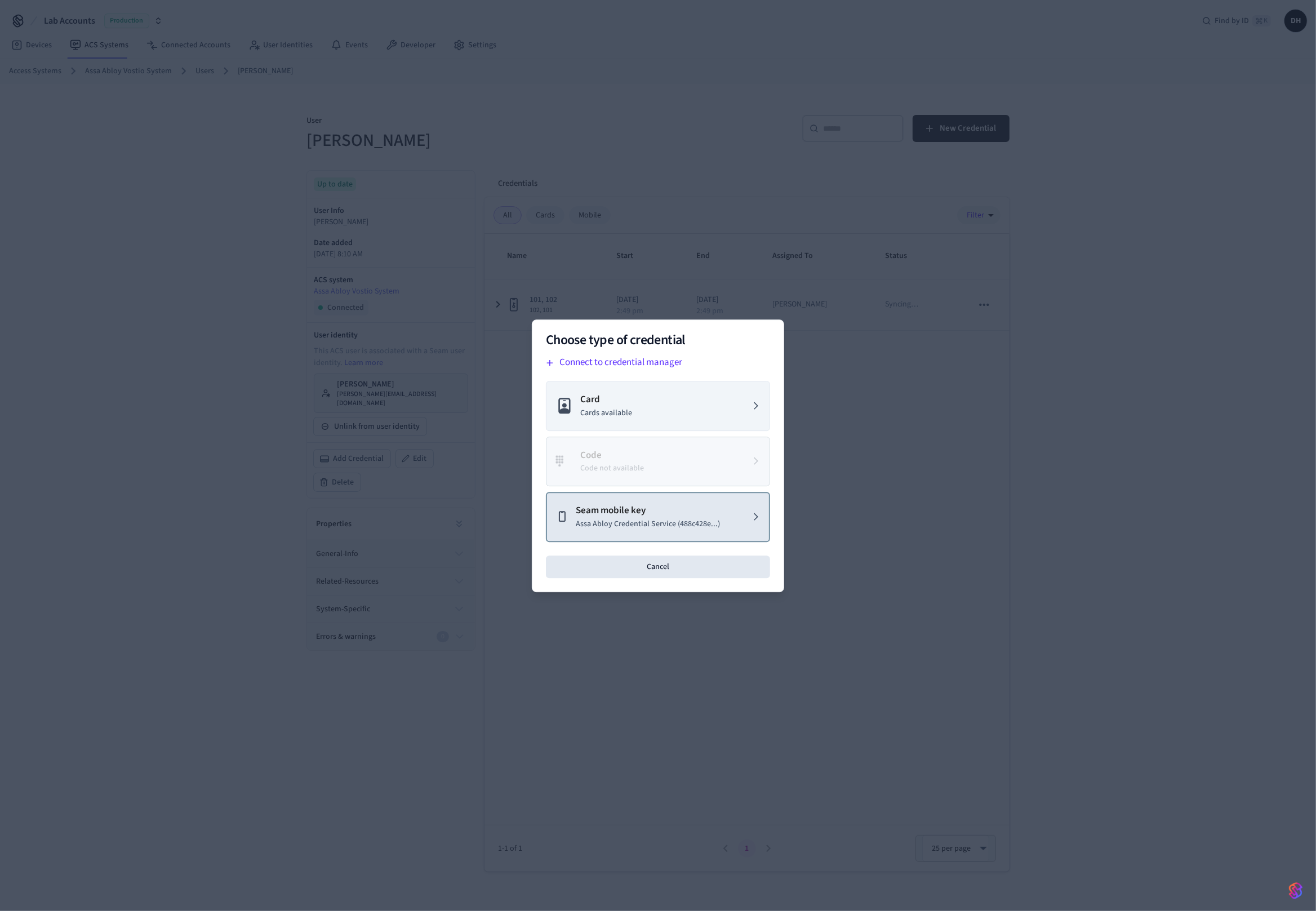
click at [673, 537] on button "Seam mobile key Assa Abloy Credential Service (488c428e...)" at bounding box center [658, 517] width 224 height 50
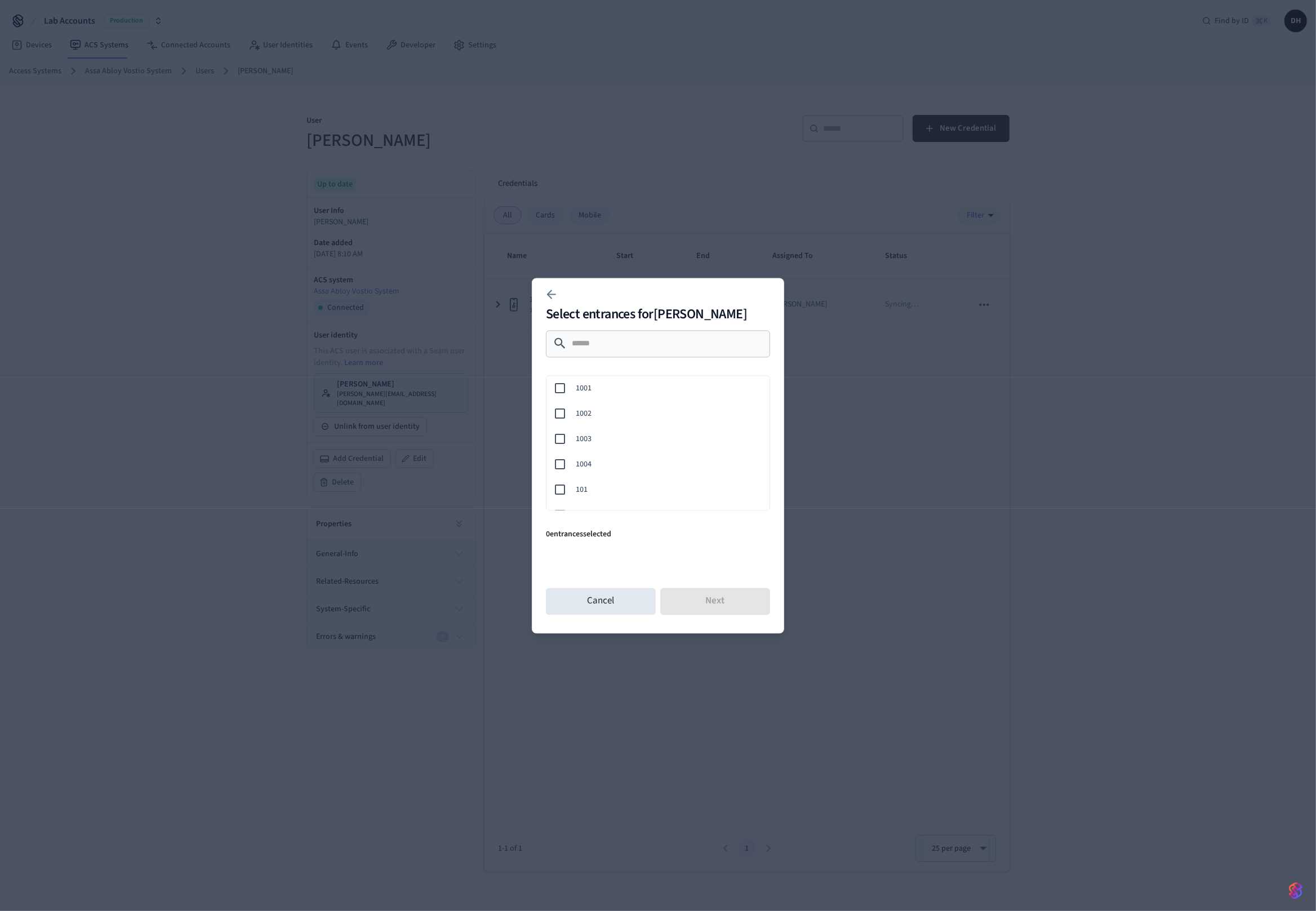
click at [562, 482] on div "101" at bounding box center [656, 490] width 228 height 25
click at [695, 591] on button "Next" at bounding box center [715, 602] width 110 height 27
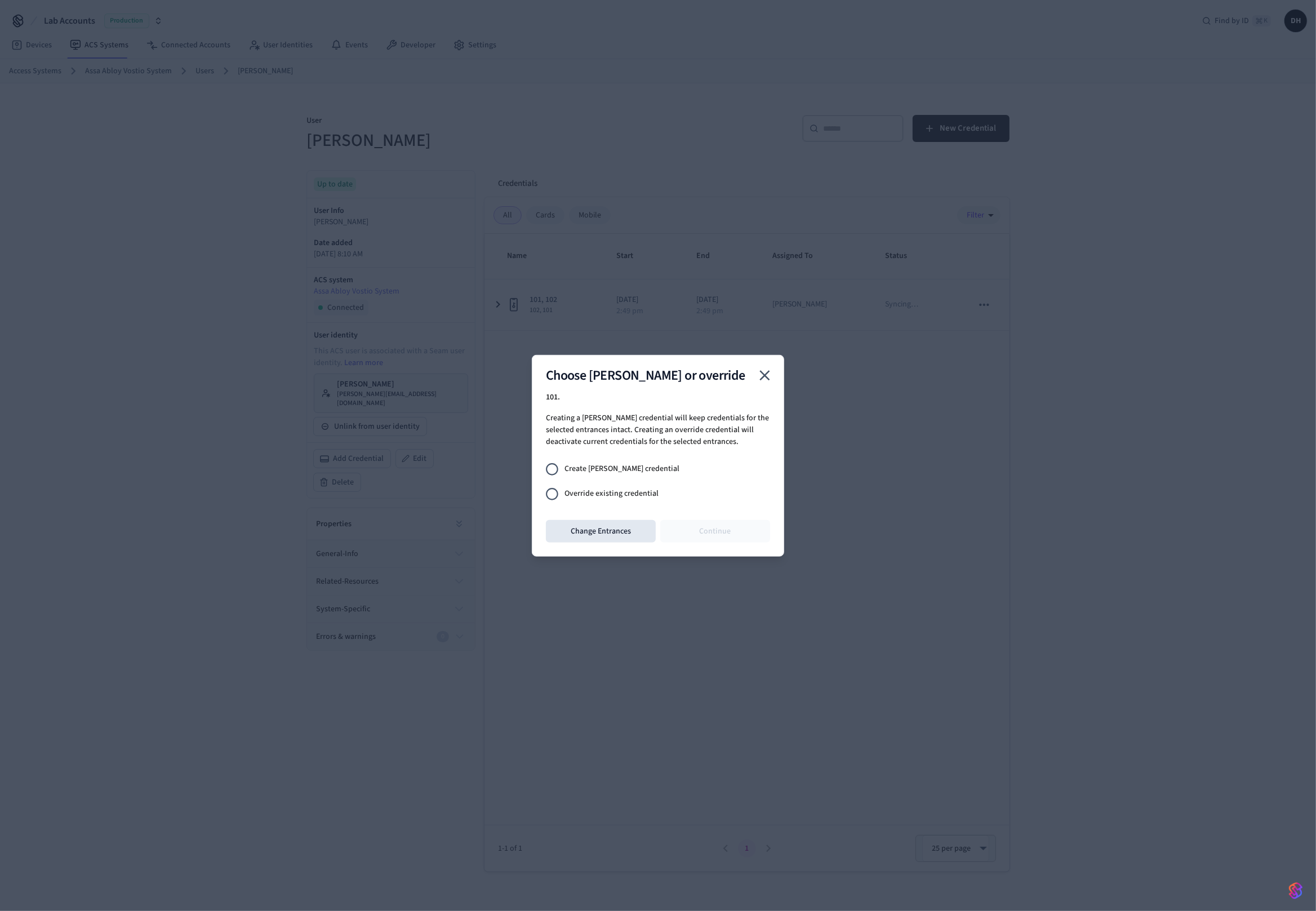
click at [594, 493] on span "Override existing credential" at bounding box center [611, 494] width 94 height 12
click at [764, 539] on button "Continue" at bounding box center [715, 531] width 110 height 22
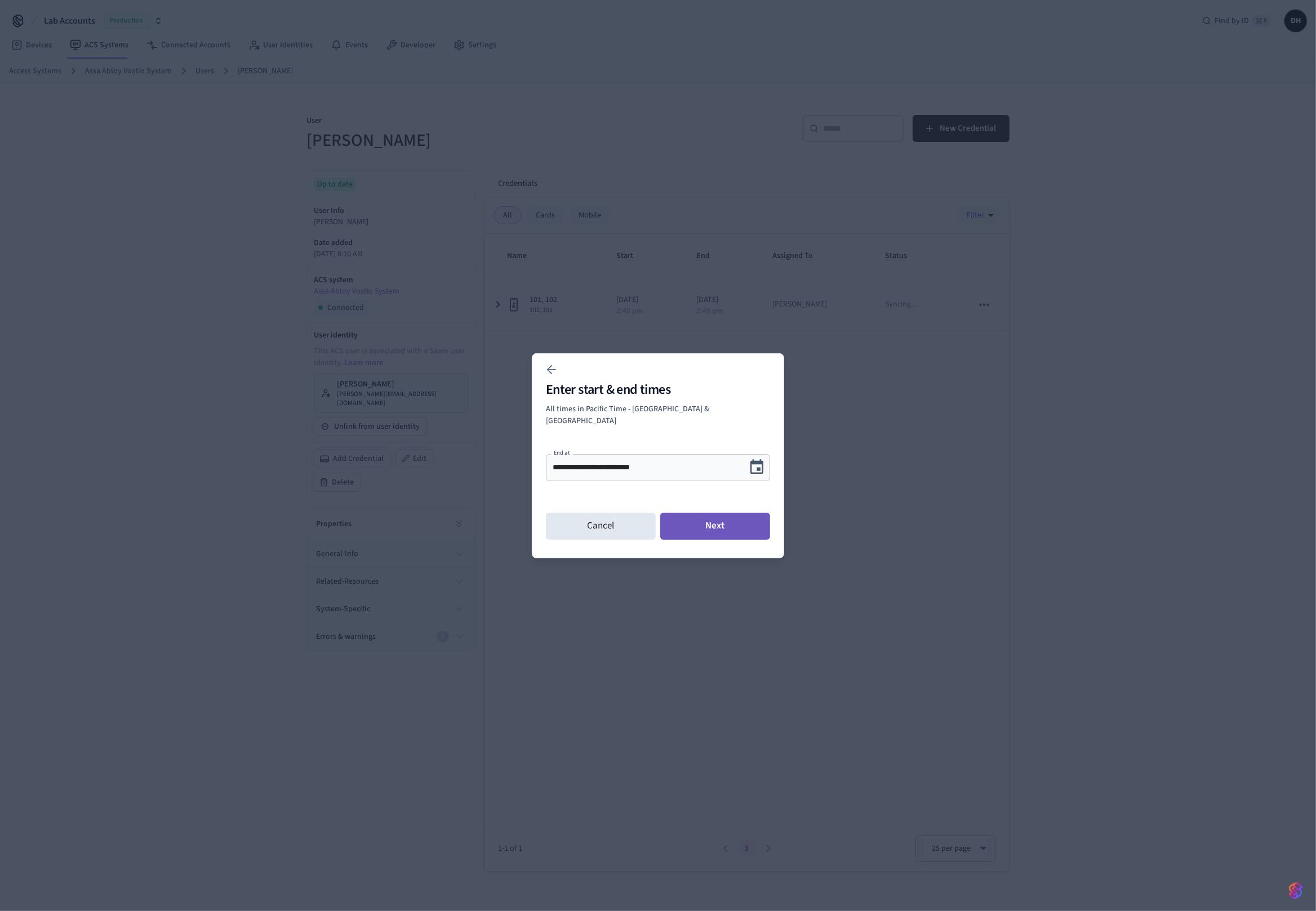
click at [701, 513] on button "Next" at bounding box center [715, 527] width 110 height 27
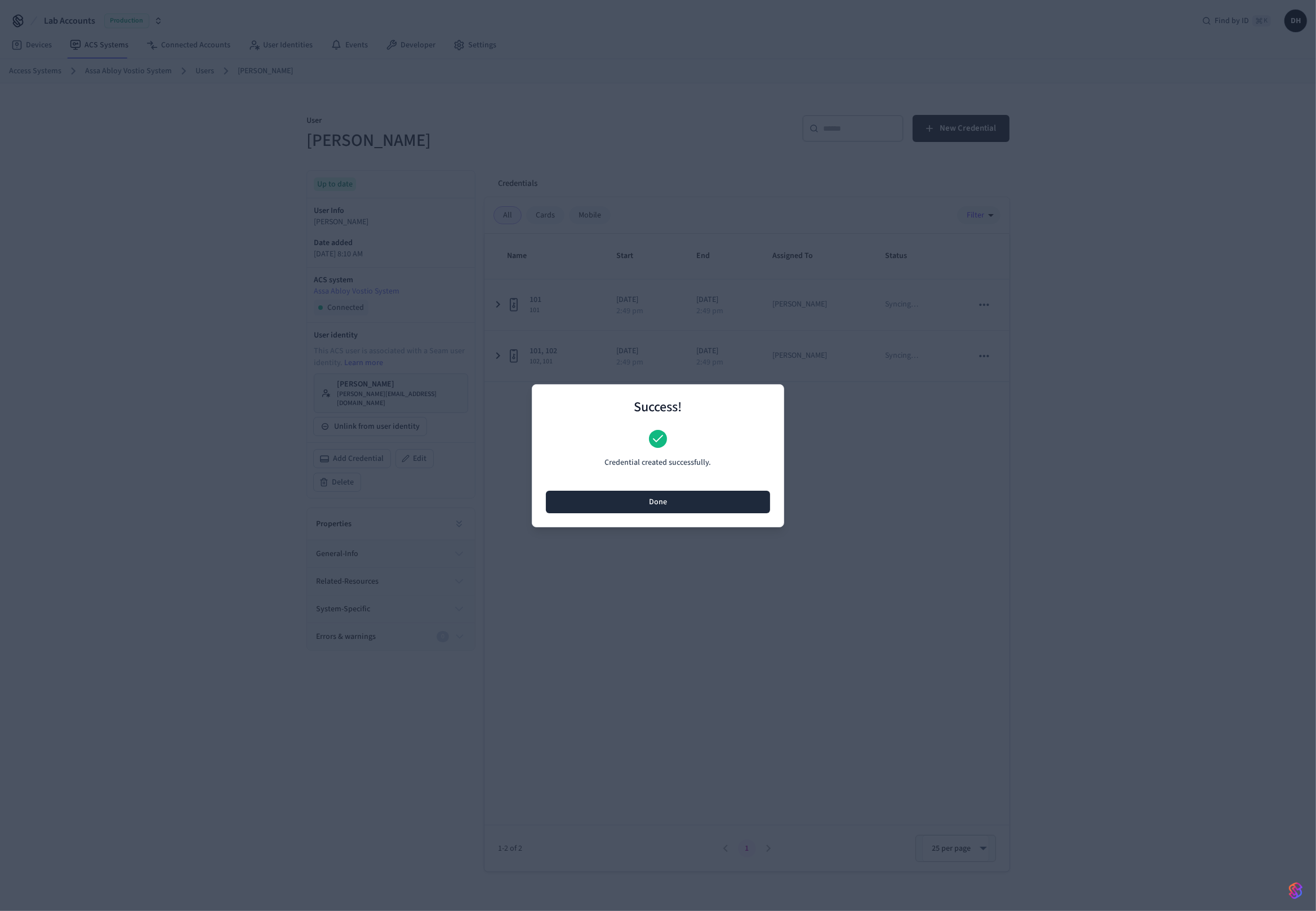
click at [732, 496] on button "Done" at bounding box center [658, 502] width 224 height 22
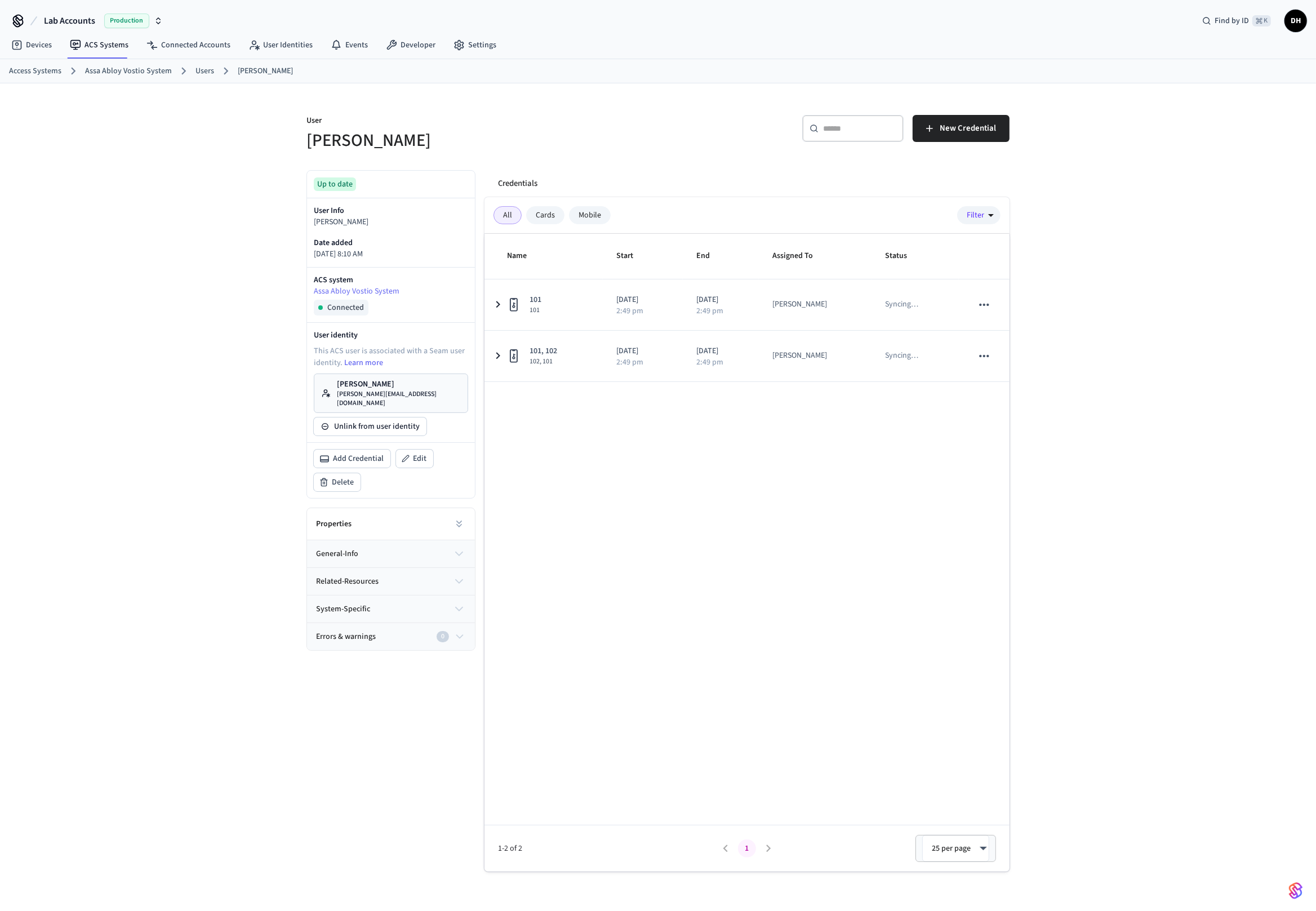
click at [525, 74] on ol "Access Systems Assa Abloy Vostio System Users Dawn Ho" at bounding box center [662, 71] width 1307 height 15
click at [150, 69] on link "Assa Abloy Vostio System" at bounding box center [128, 71] width 86 height 12
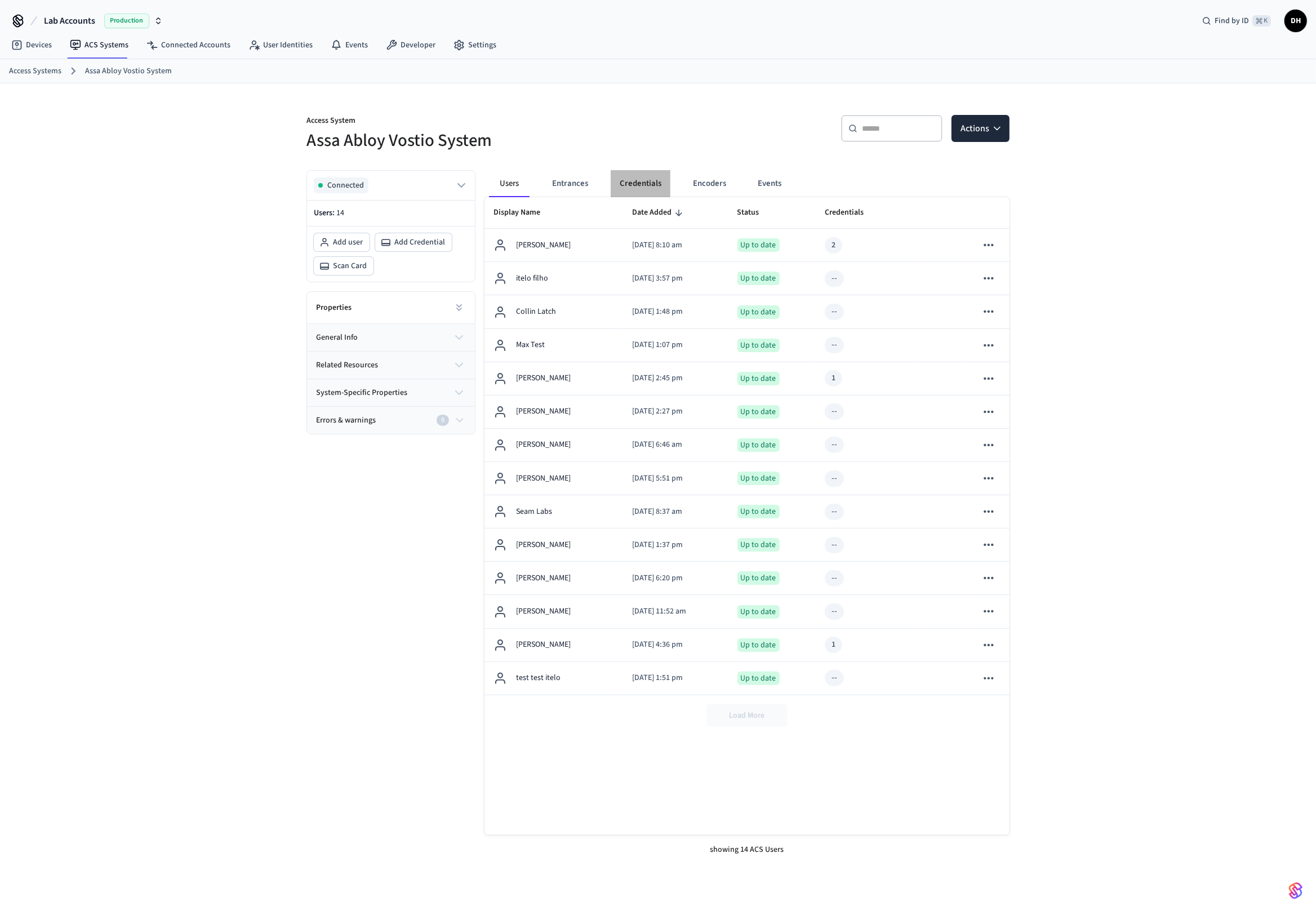
click at [649, 180] on button "Credentials" at bounding box center [641, 183] width 60 height 27
click at [659, 181] on button "Credentials" at bounding box center [641, 183] width 60 height 27
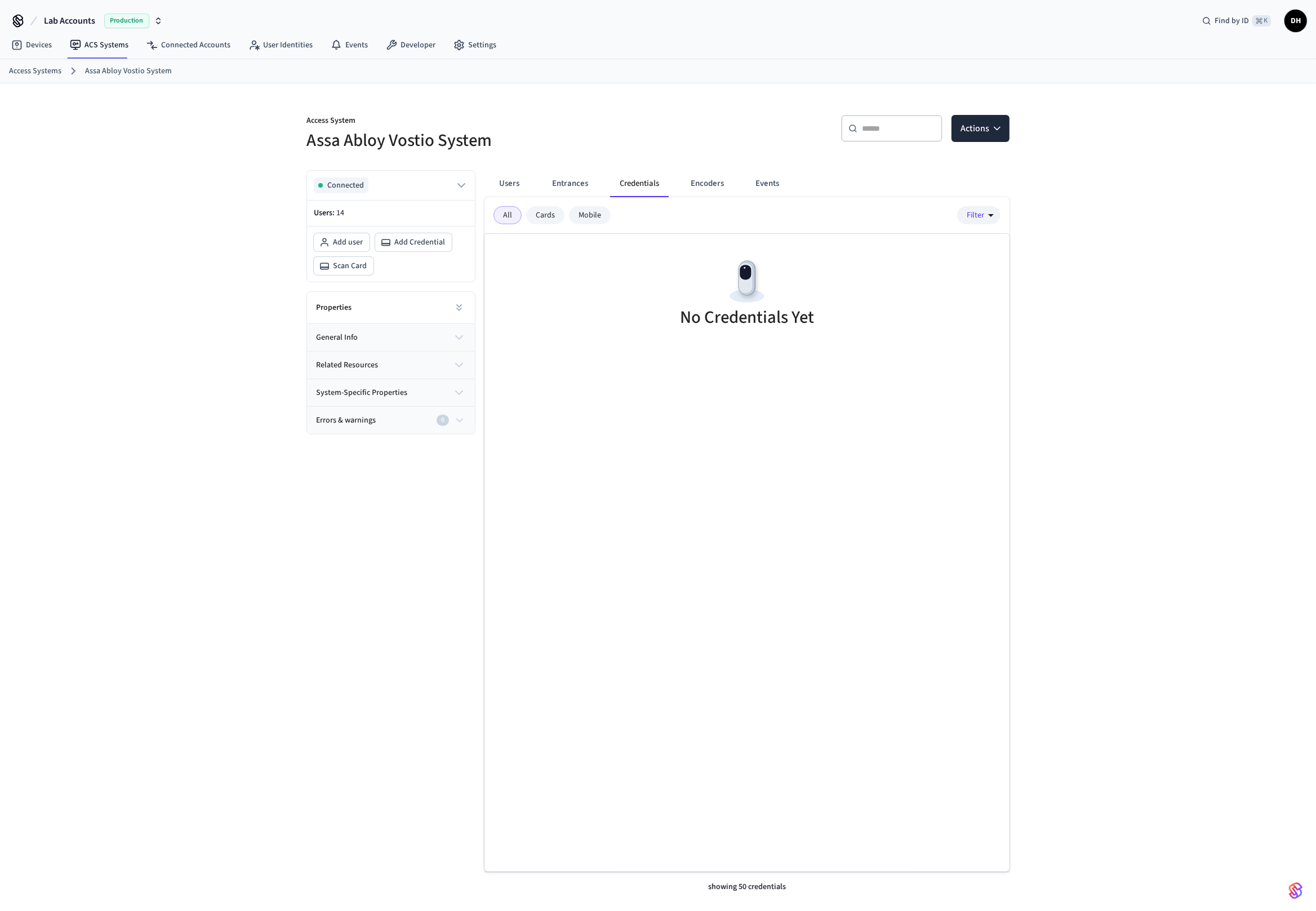
click at [681, 124] on div "​ ​ Actions" at bounding box center [837, 133] width 345 height 36
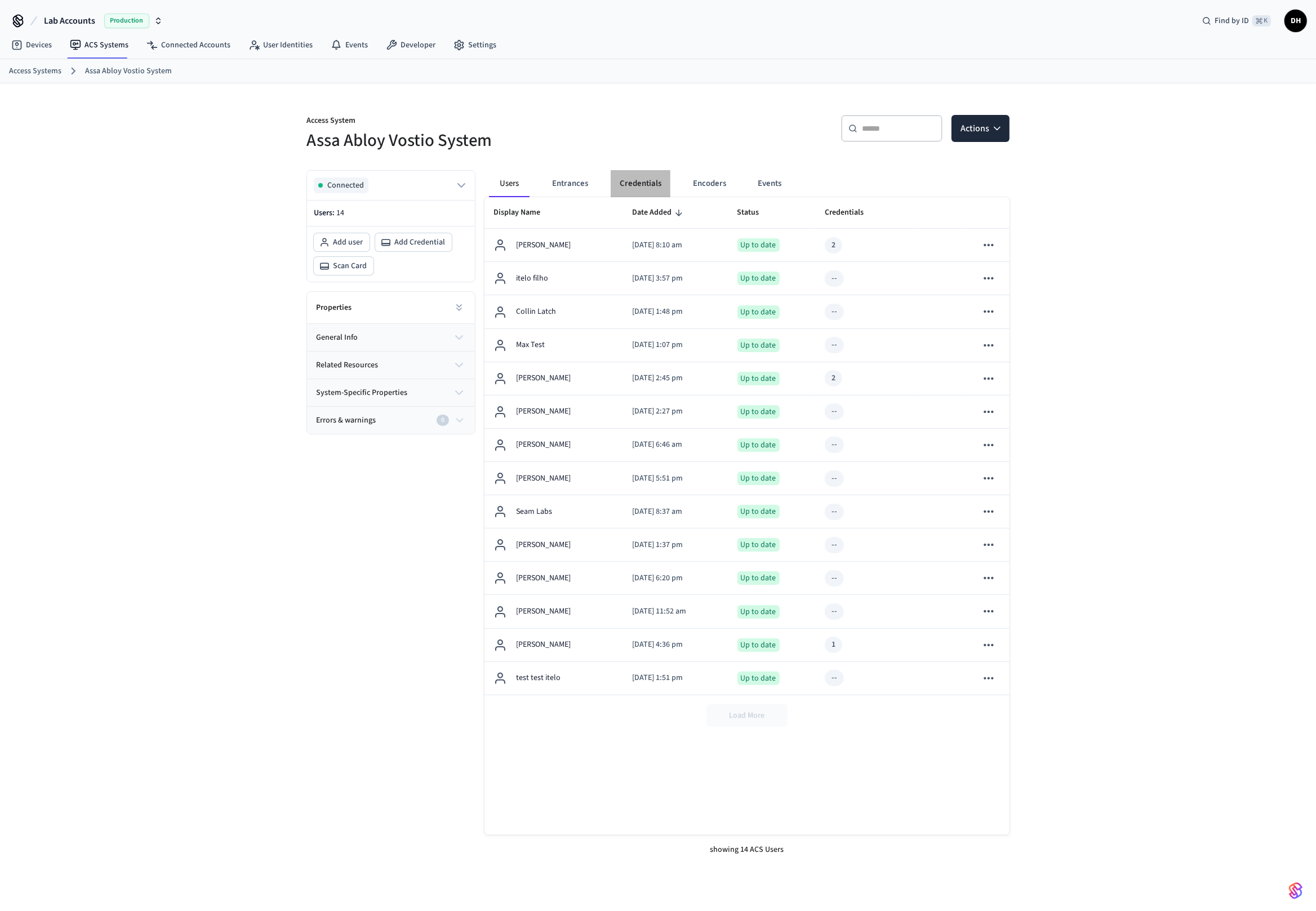
click at [650, 179] on button "Credentials" at bounding box center [641, 183] width 60 height 27
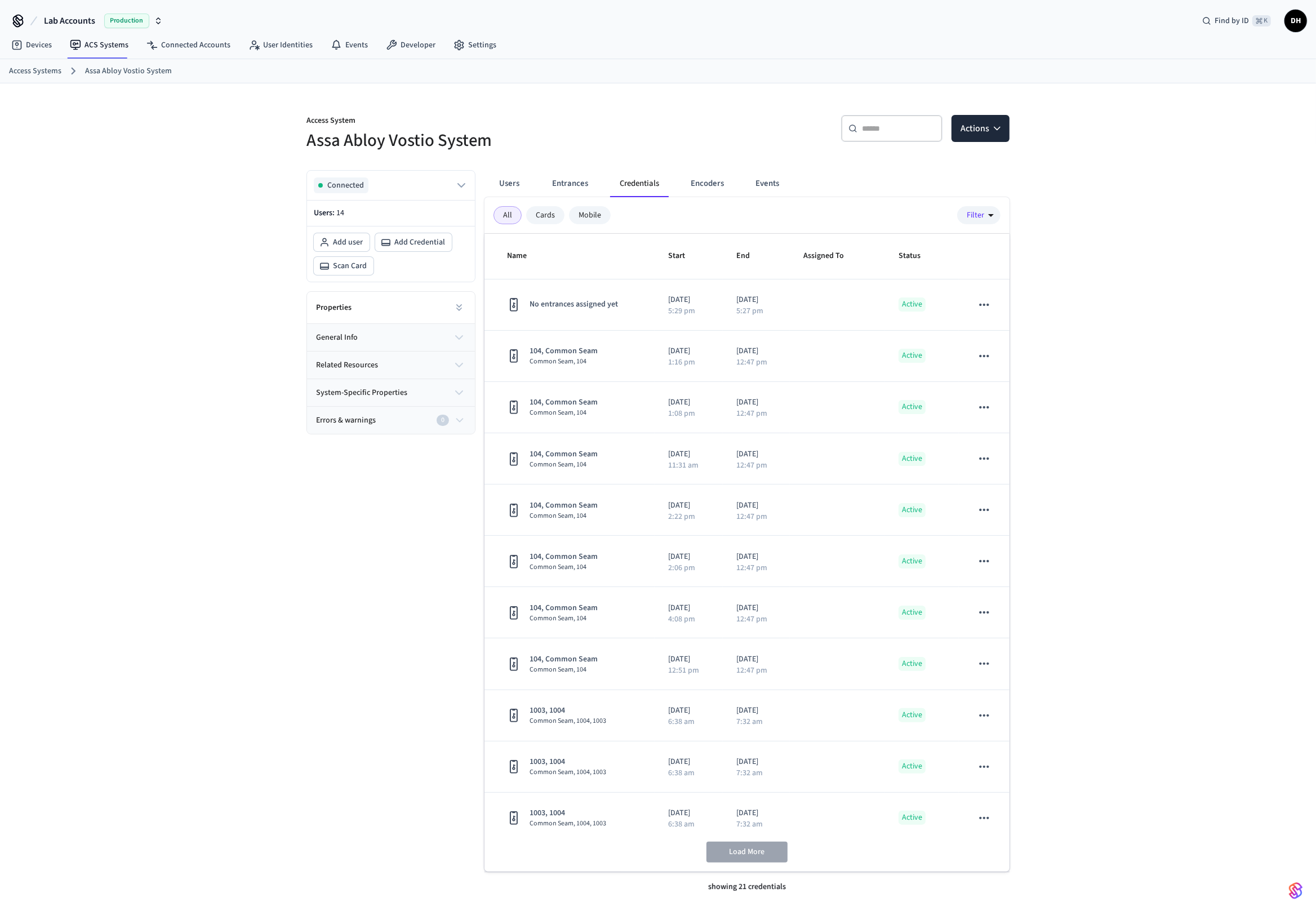
click at [1113, 319] on div "Access System Assa Abloy Vostio System ​ ​ Actions Connected Users: 14 Add user…" at bounding box center [658, 506] width 1316 height 846
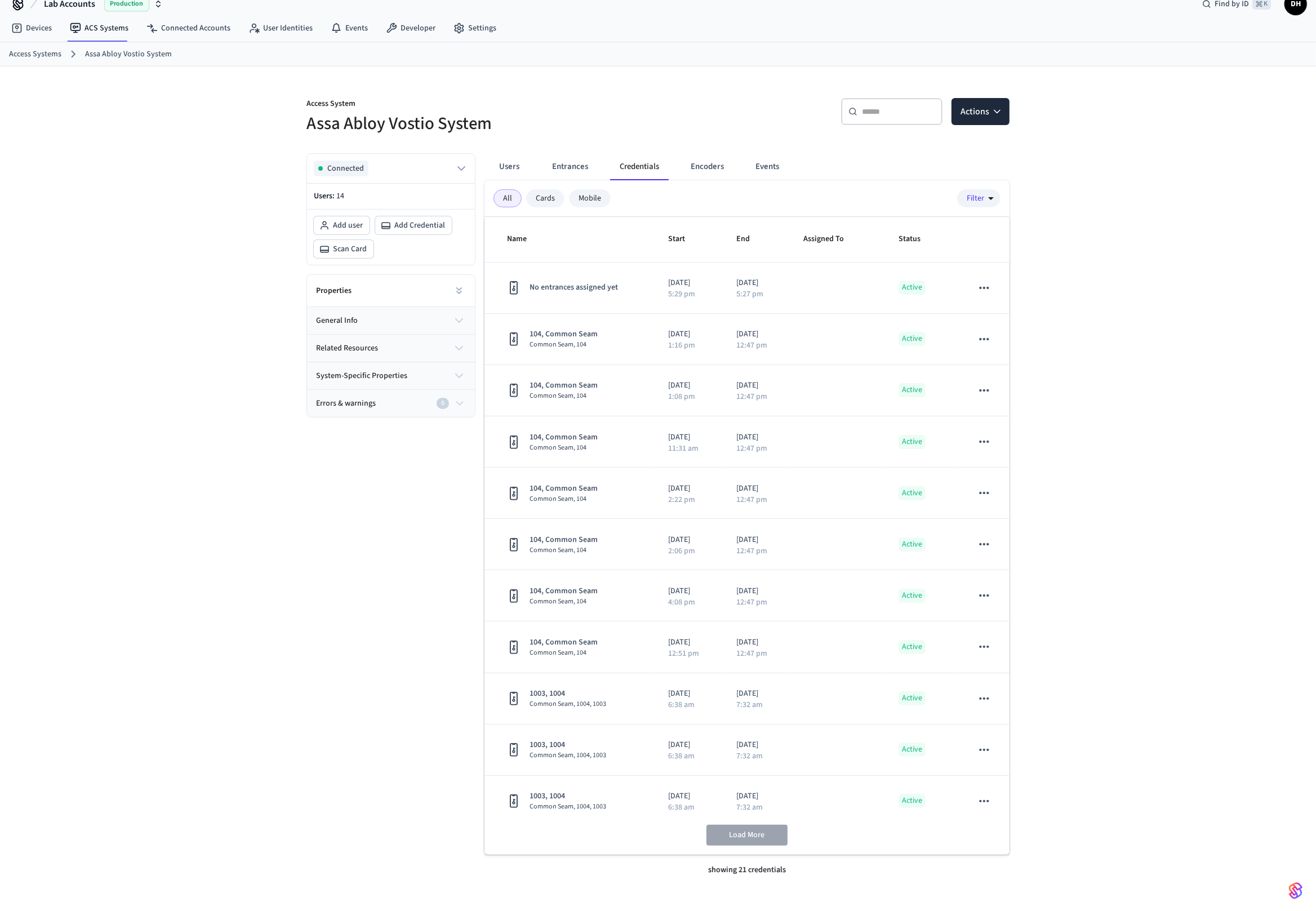
click at [429, 405] on div "Errors & warnings 0" at bounding box center [385, 404] width 138 height 12
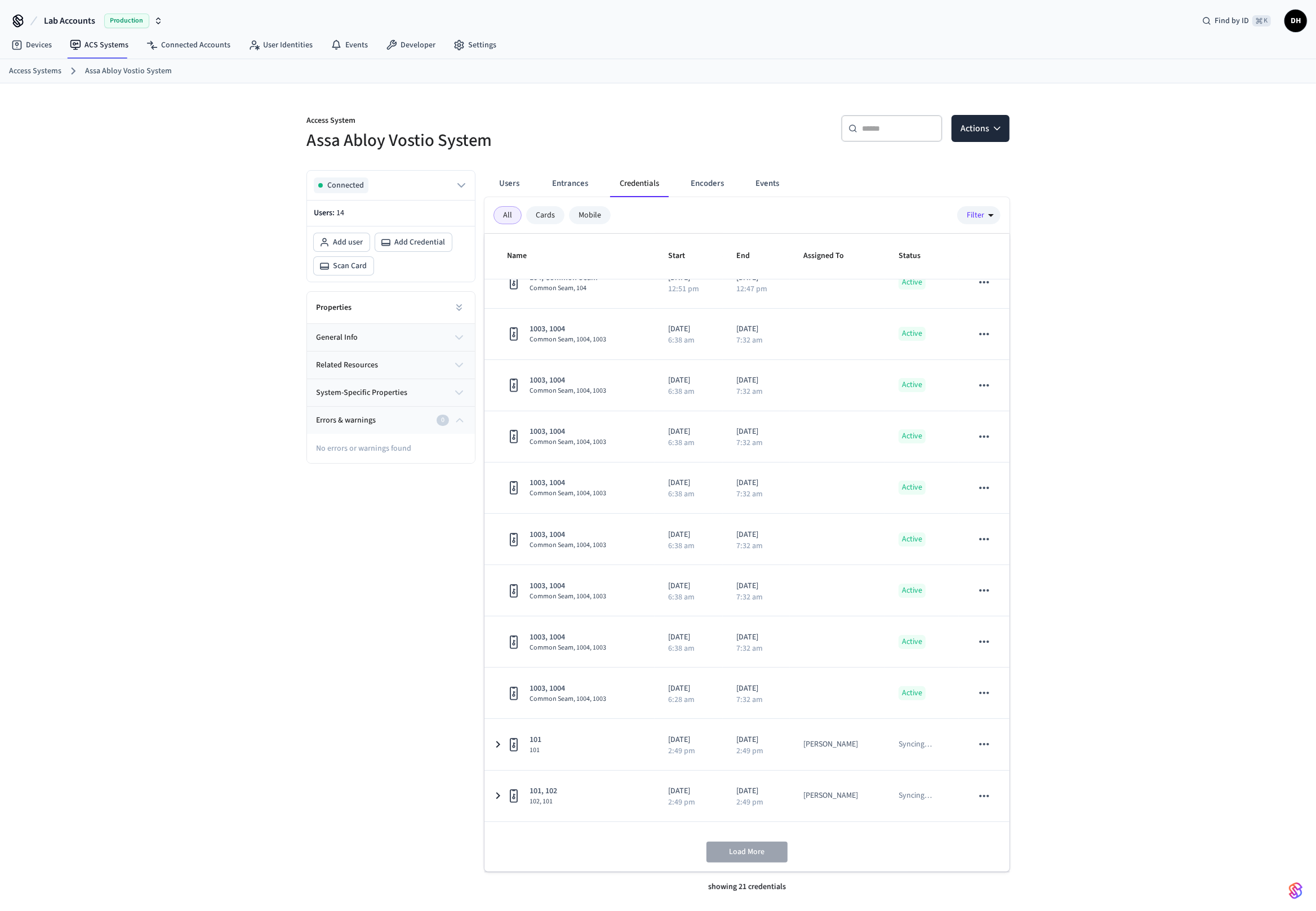
scroll to position [469, 0]
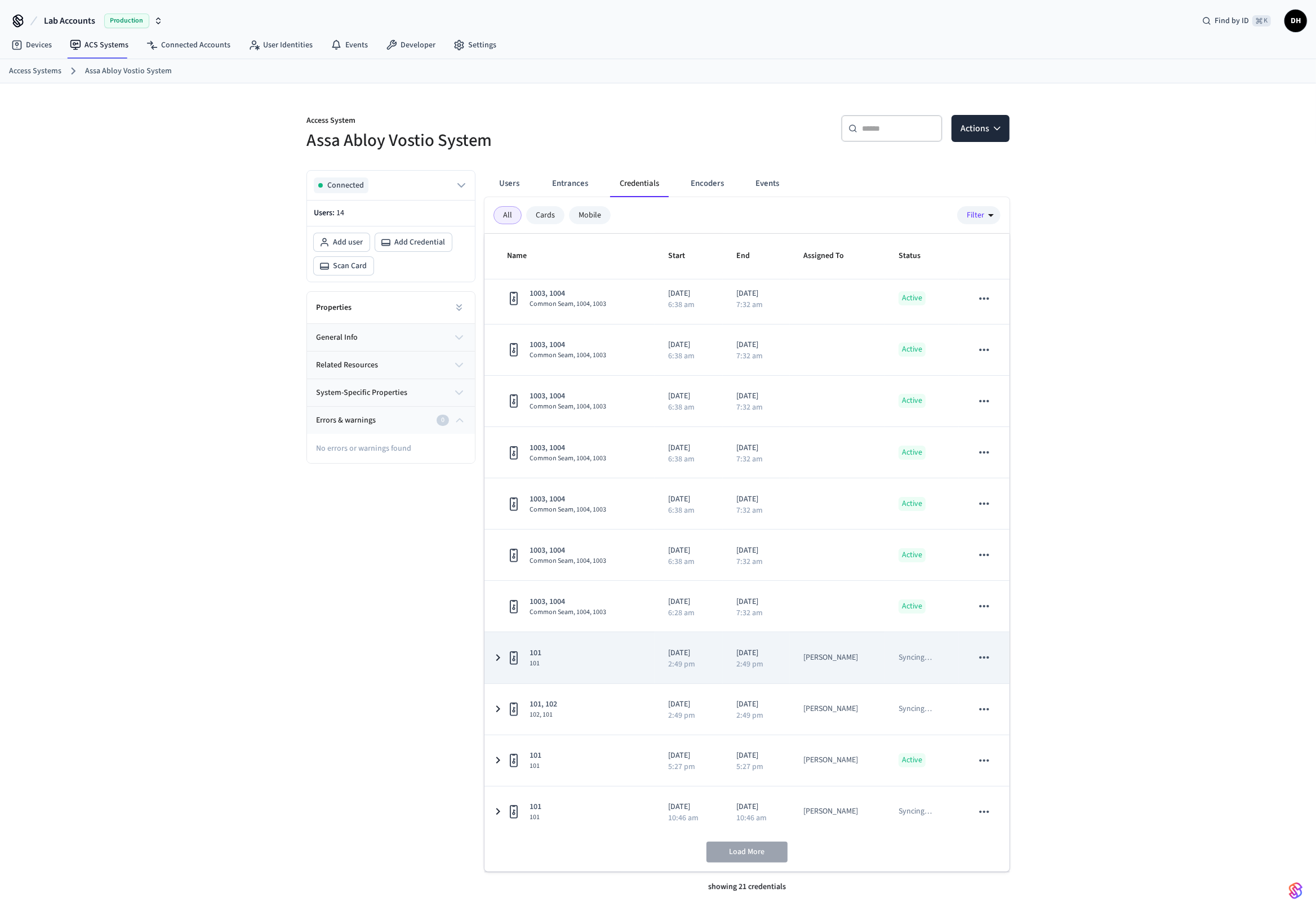
click at [591, 650] on div "101 101" at bounding box center [574, 657] width 134 height 20
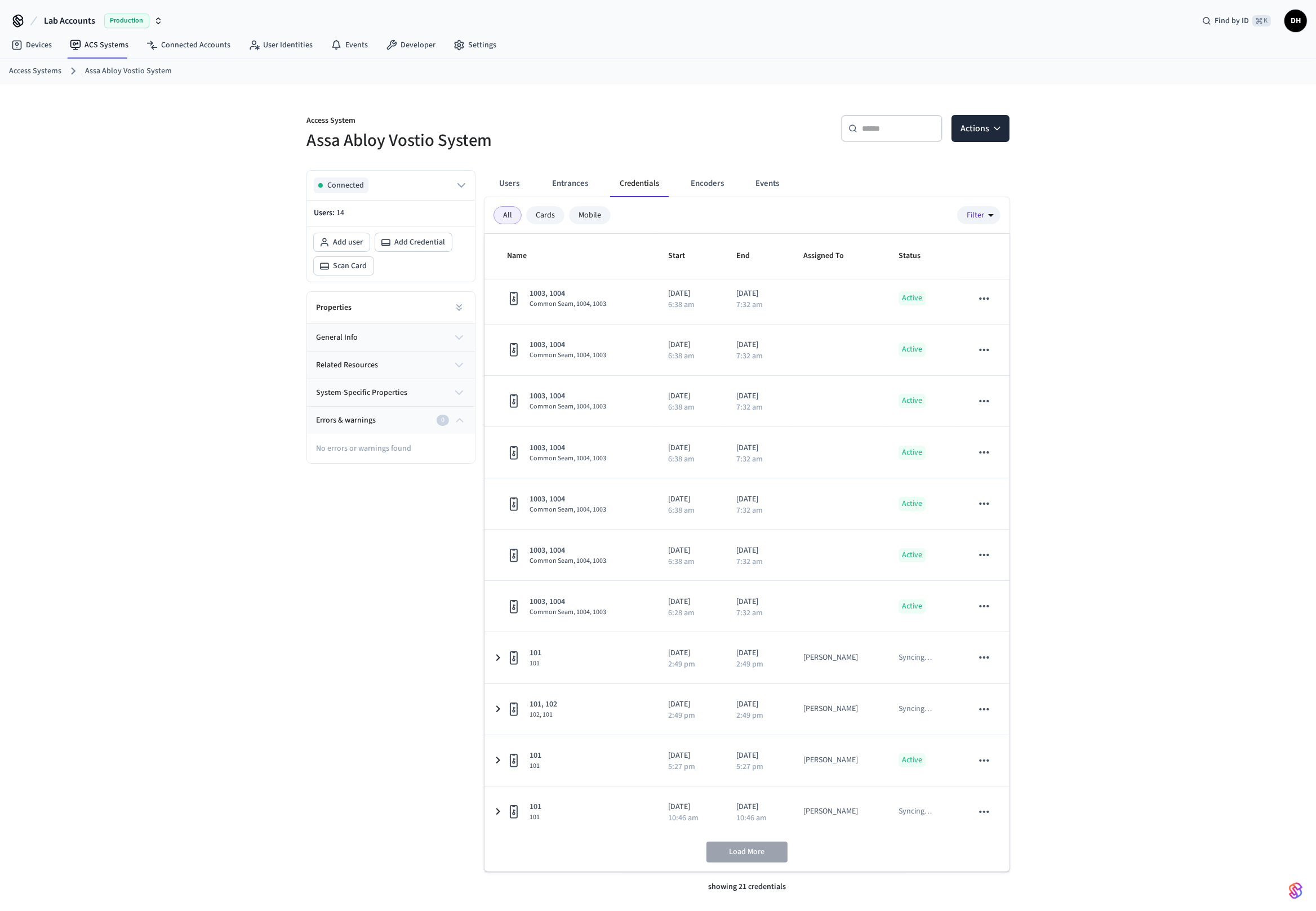
click at [539, 189] on div "Users Entrances Credentials Encoders Events" at bounding box center [645, 183] width 312 height 27
click at [509, 182] on button "Users" at bounding box center [509, 183] width 41 height 27
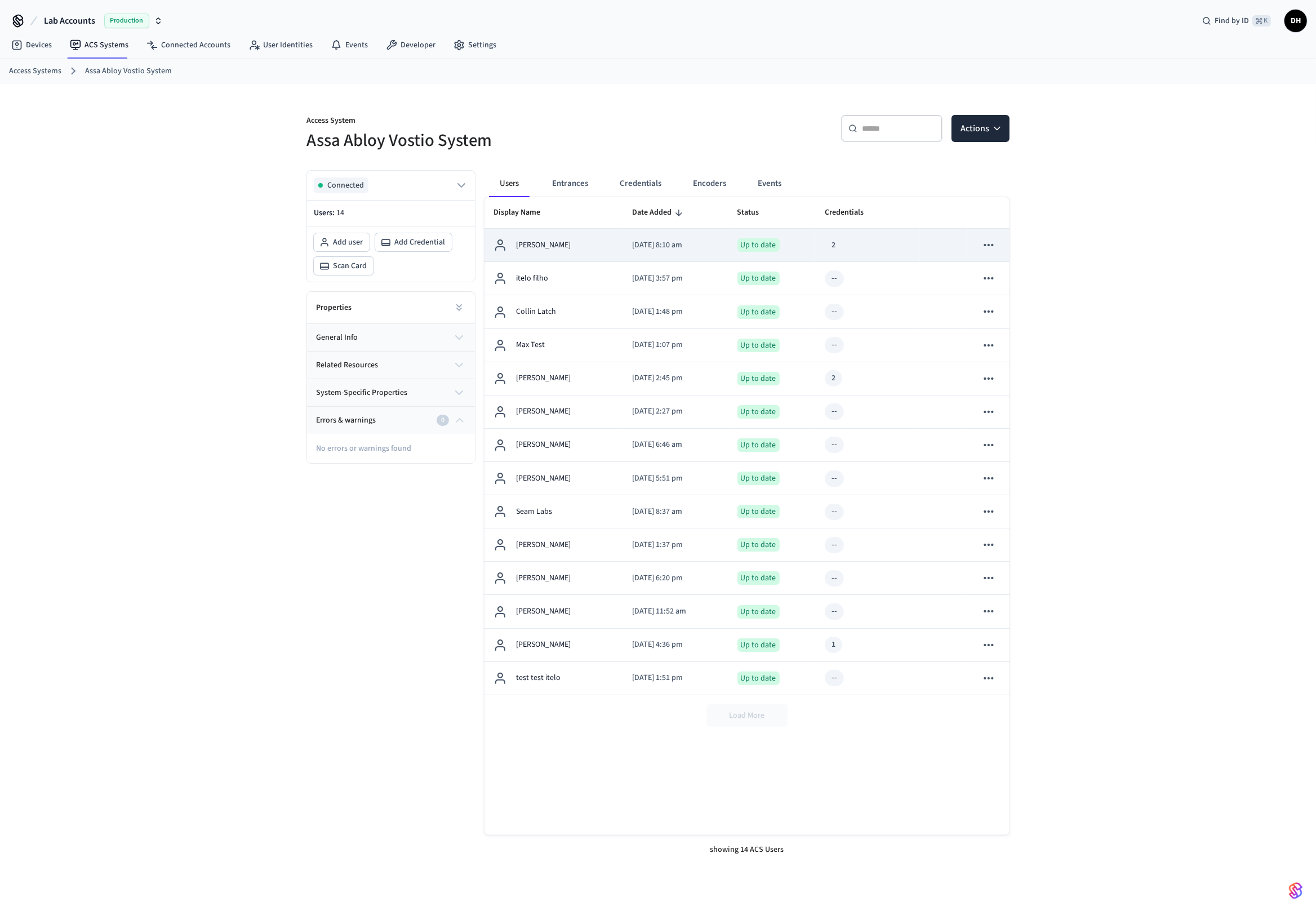
click at [541, 249] on p "[PERSON_NAME]" at bounding box center [543, 245] width 54 height 12
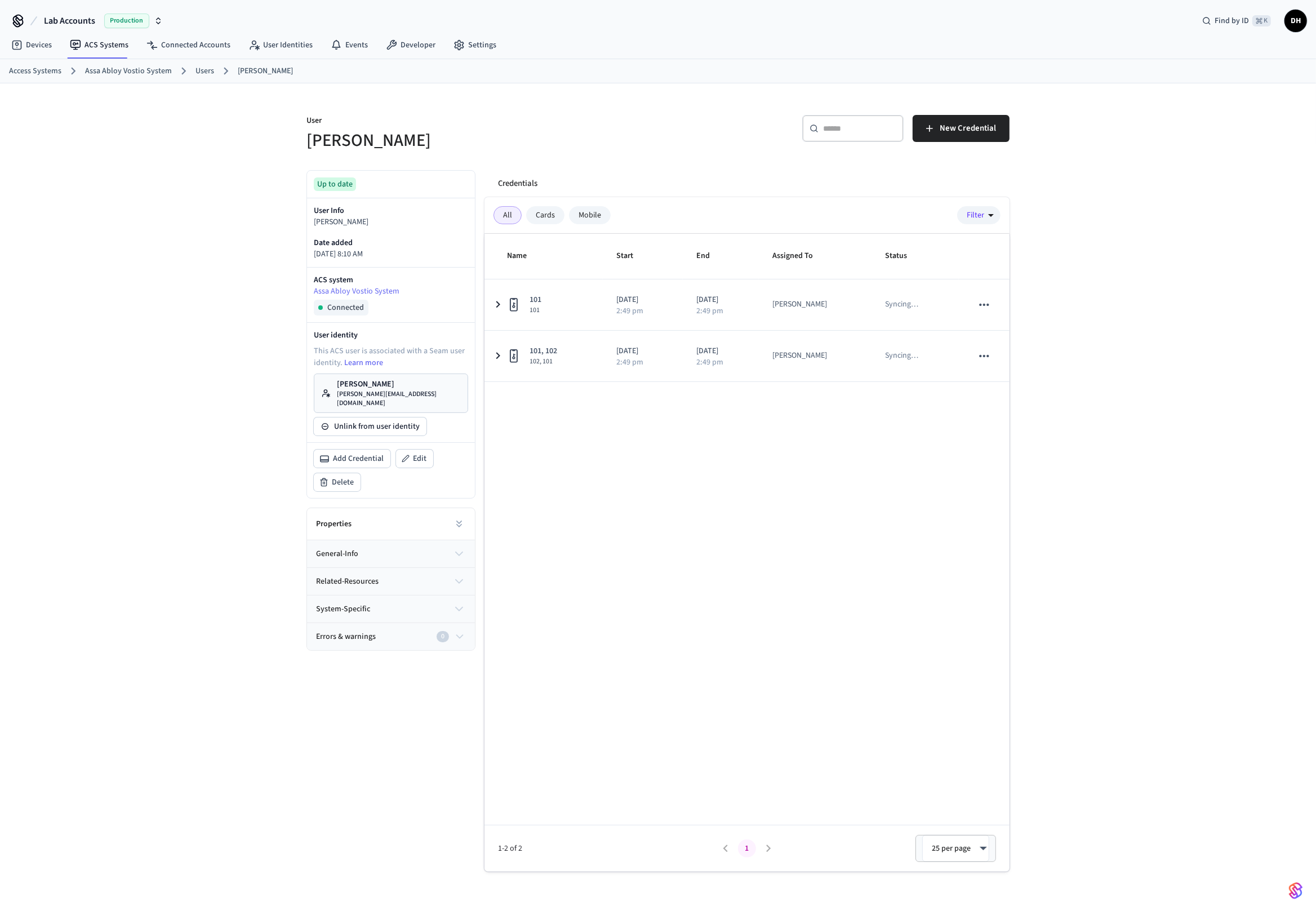
click at [354, 380] on p "[PERSON_NAME]" at bounding box center [399, 384] width 124 height 12
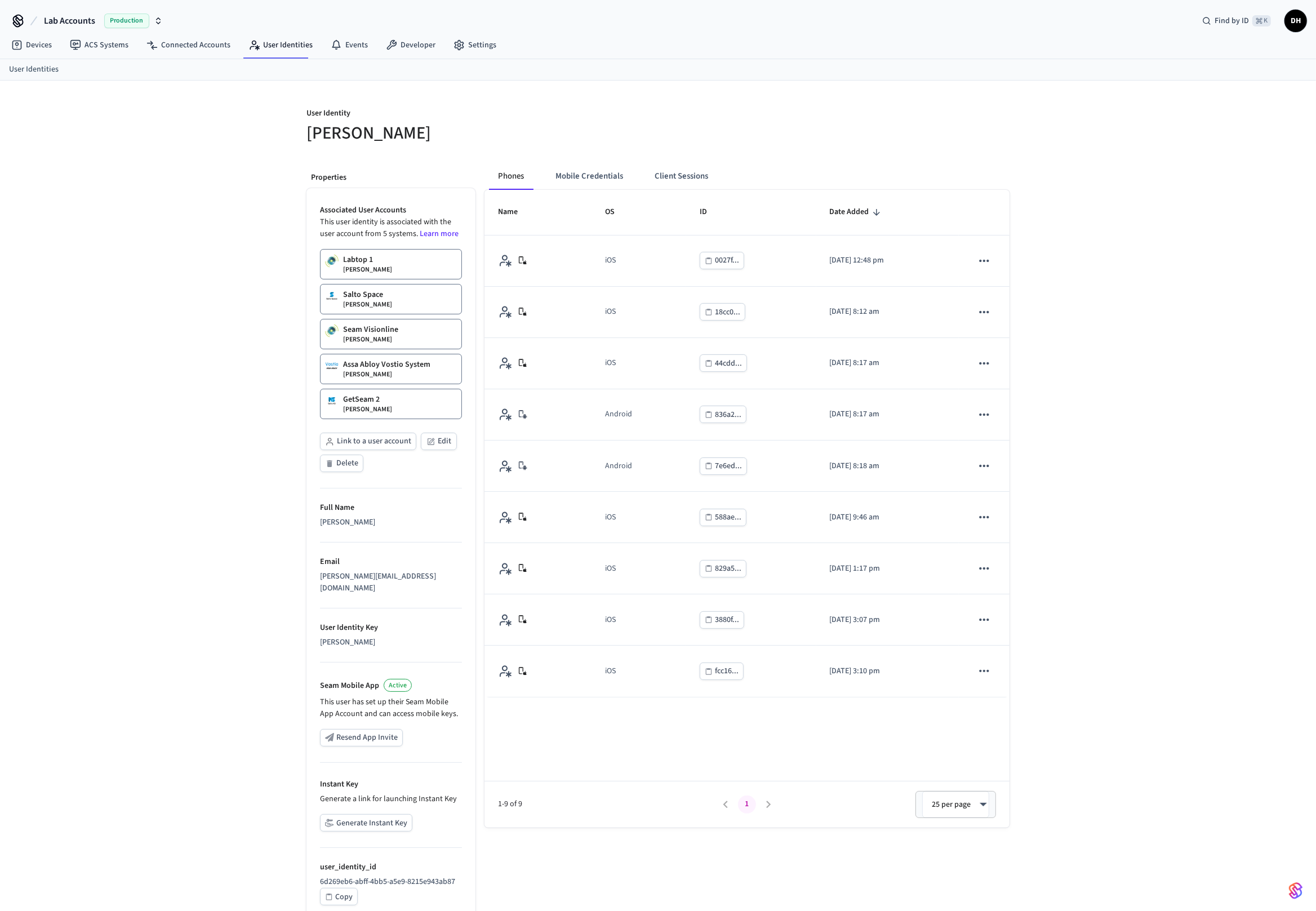
click at [388, 814] on button "Generate Instant Key" at bounding box center [366, 823] width 92 height 17
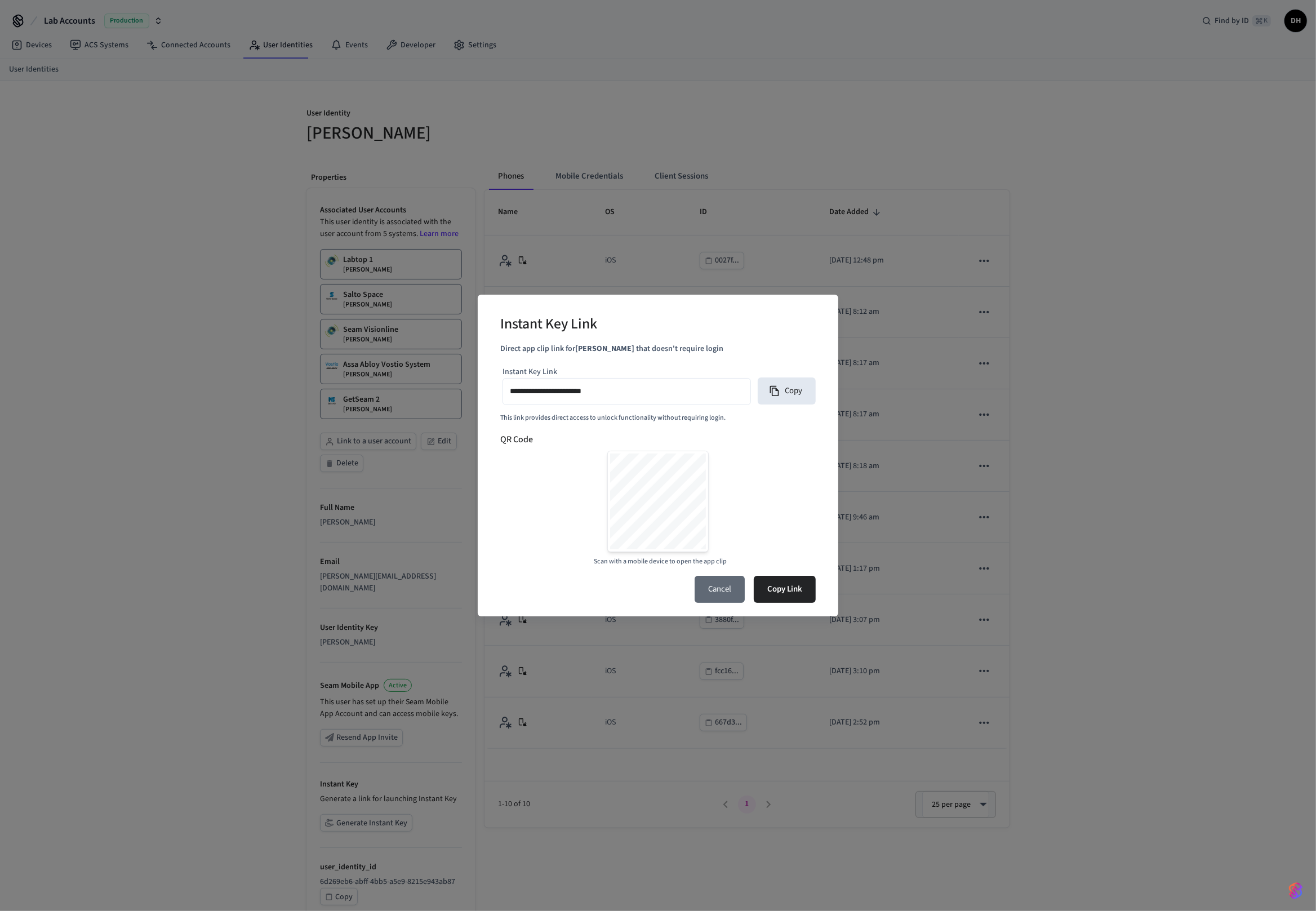
click at [736, 591] on button "Cancel" at bounding box center [720, 590] width 50 height 27
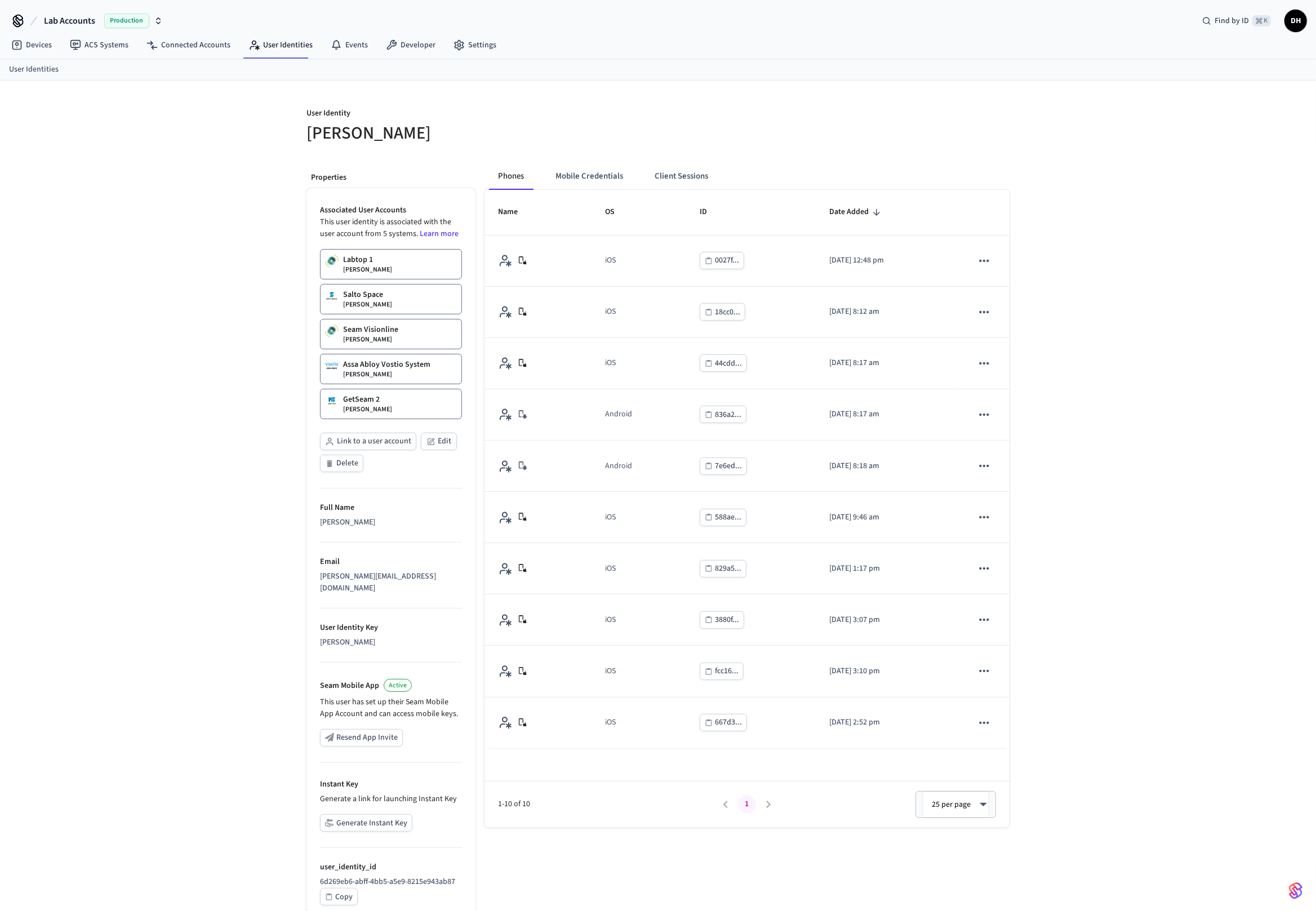
scroll to position [16, 0]
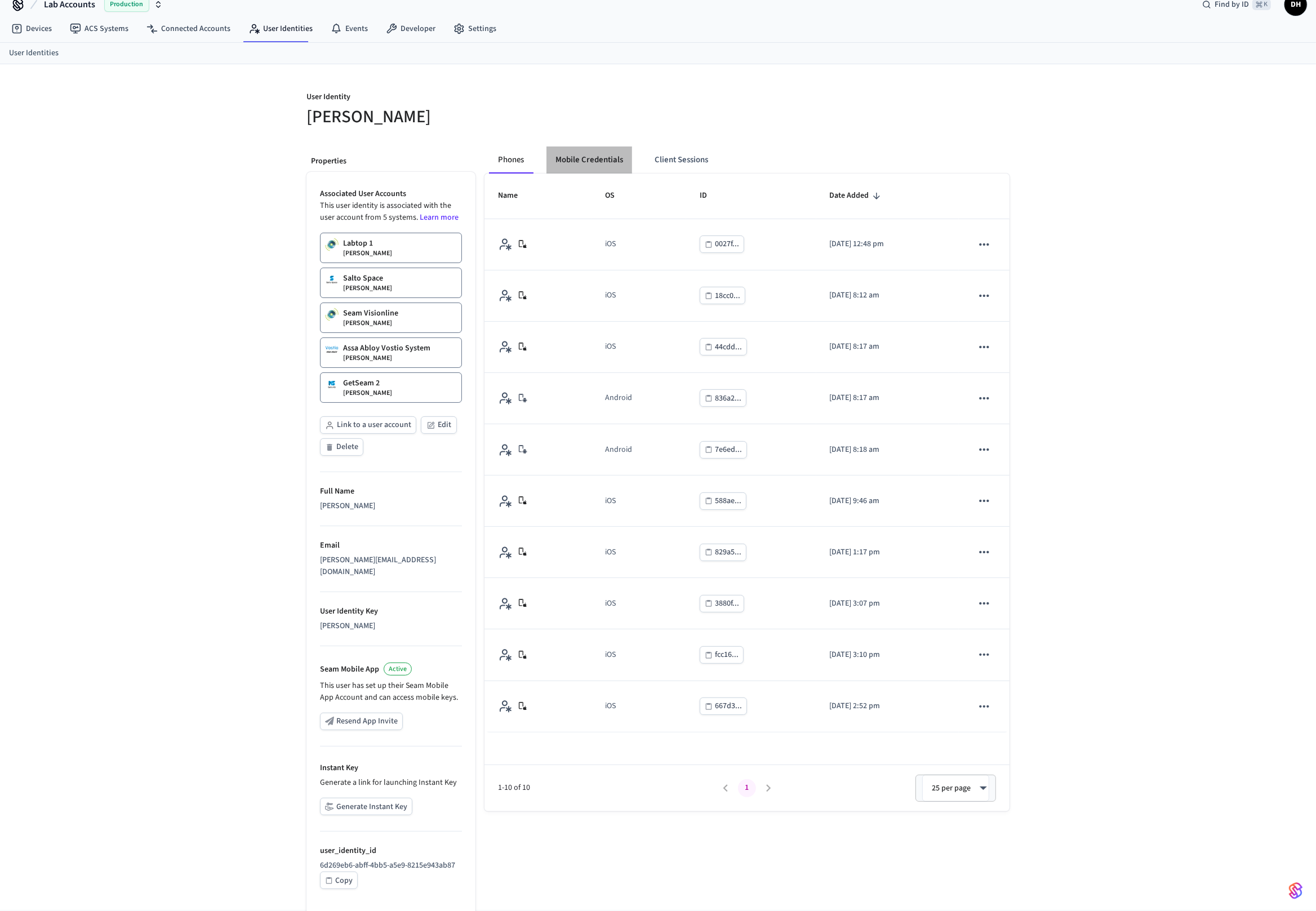
click at [582, 159] on button "Mobile Credentials" at bounding box center [589, 160] width 85 height 27
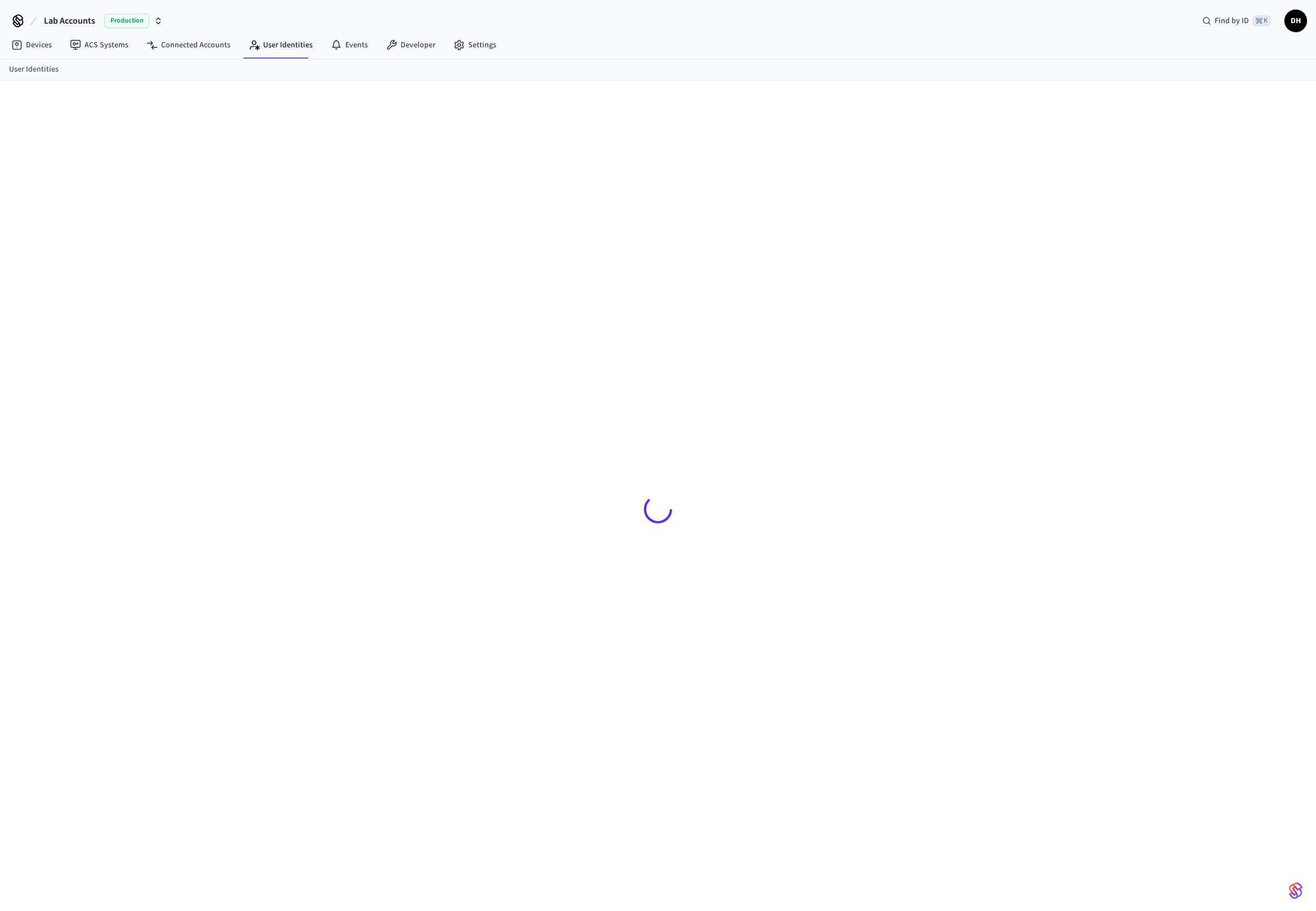
scroll to position [15, 0]
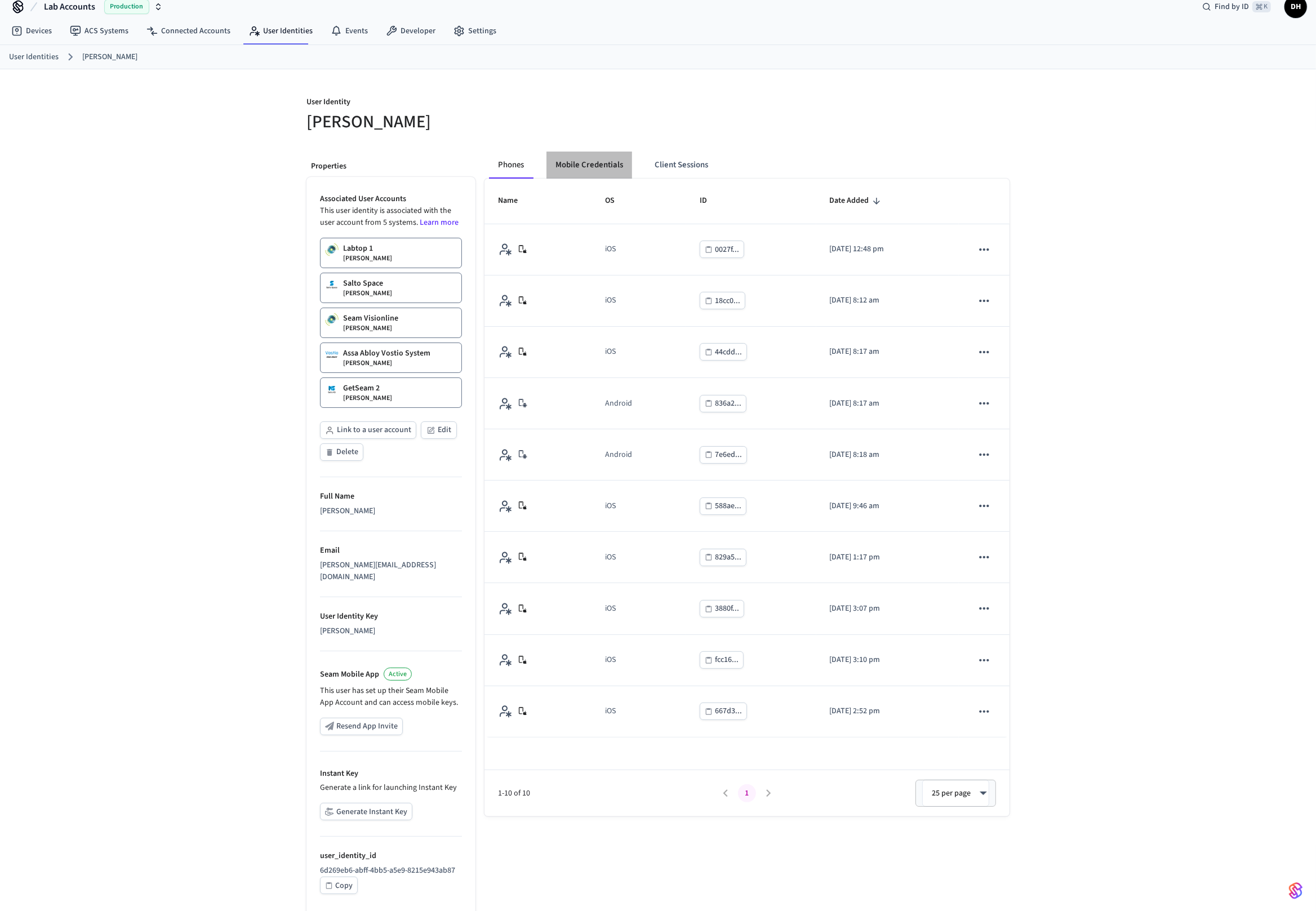
click at [573, 162] on button "Mobile Credentials" at bounding box center [589, 165] width 85 height 27
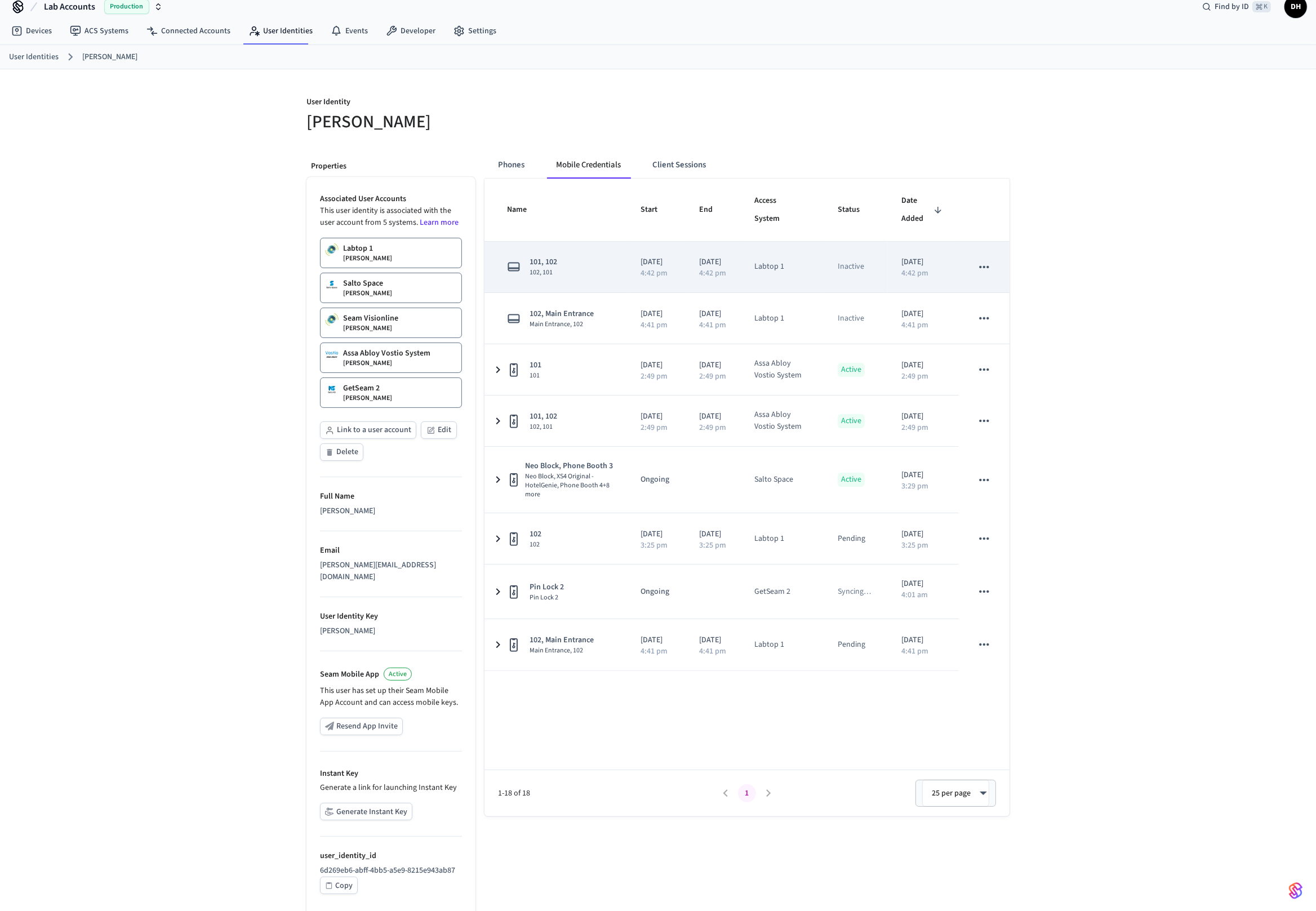
click at [988, 266] on icon "sticky table" at bounding box center [984, 267] width 10 height 2
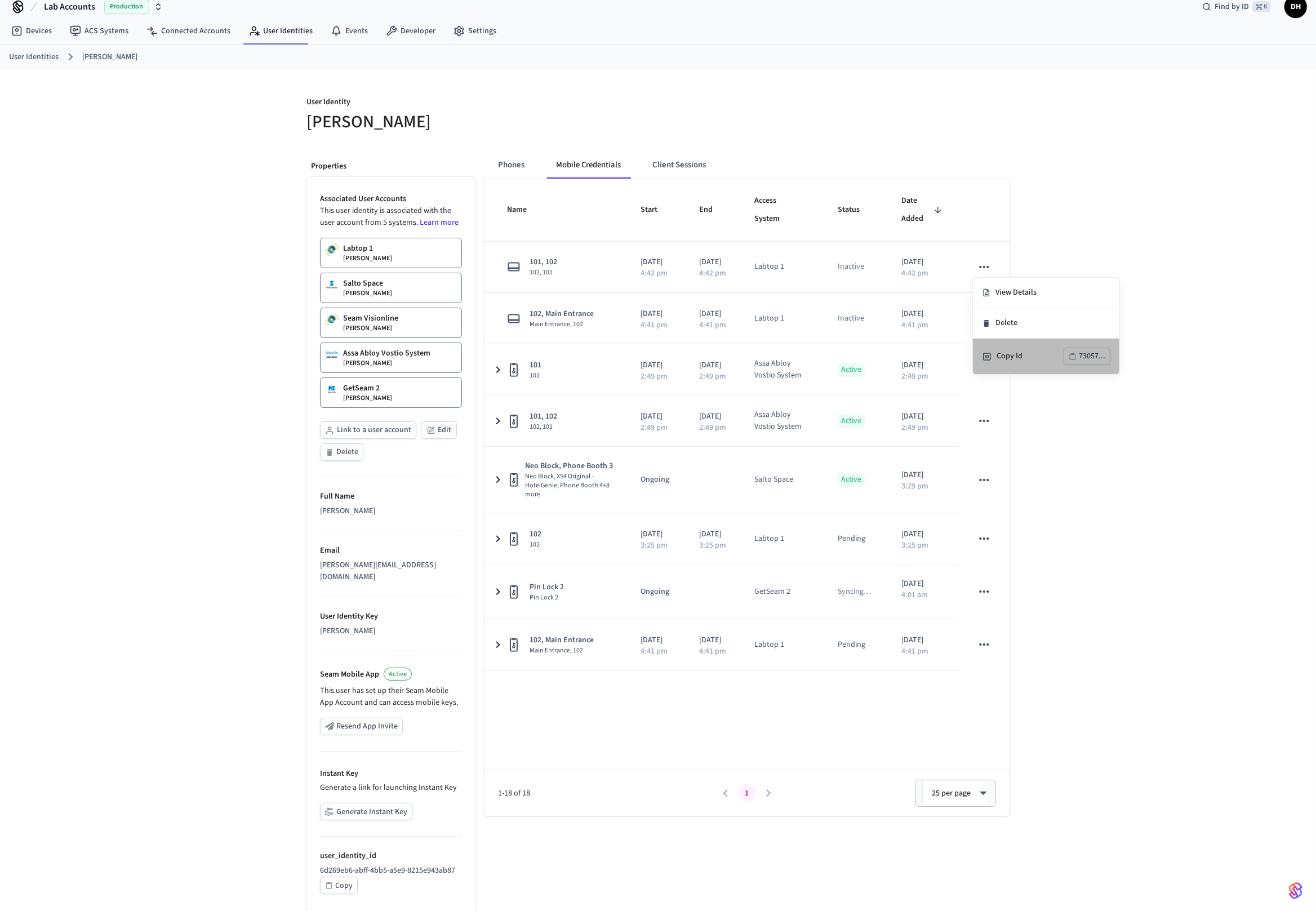
click at [1009, 323] on ul "View Details Delete Copy Id 73057..." at bounding box center [1045, 325] width 146 height 96
click at [1014, 329] on li "Delete" at bounding box center [1045, 323] width 146 height 30
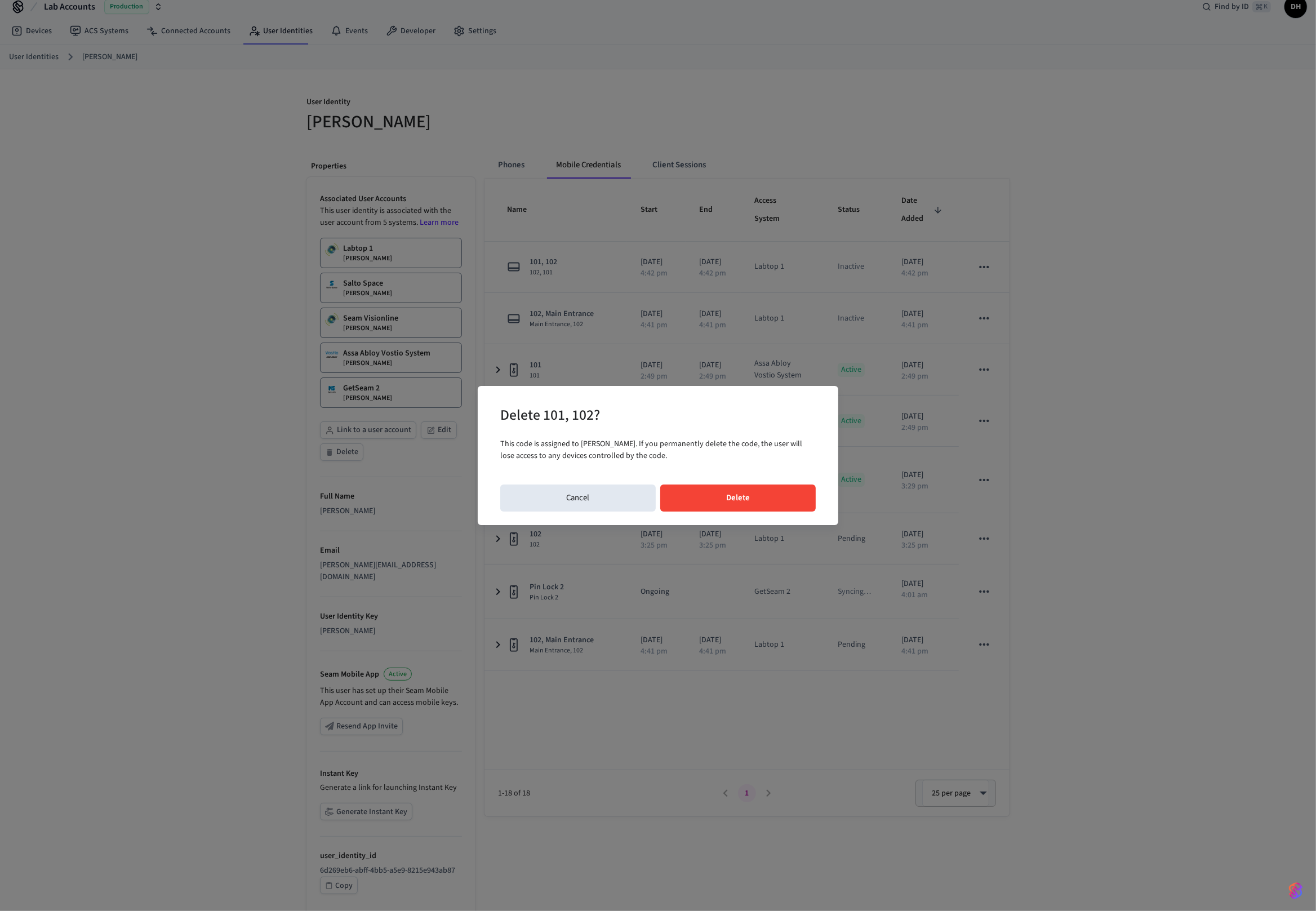
click at [768, 500] on button "Delete" at bounding box center [738, 499] width 156 height 27
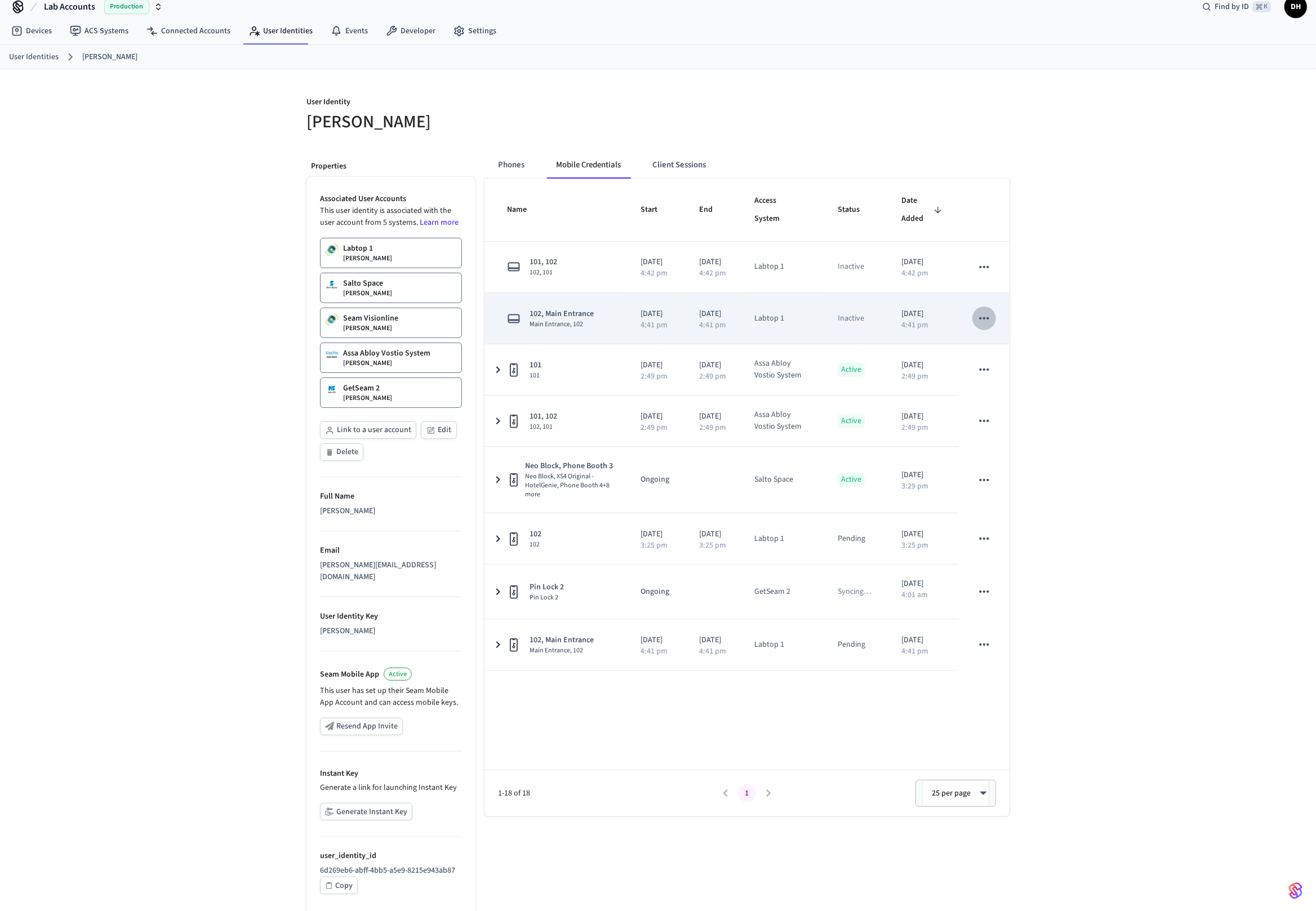
click at [981, 318] on icon "sticky table" at bounding box center [983, 318] width 15 height 15
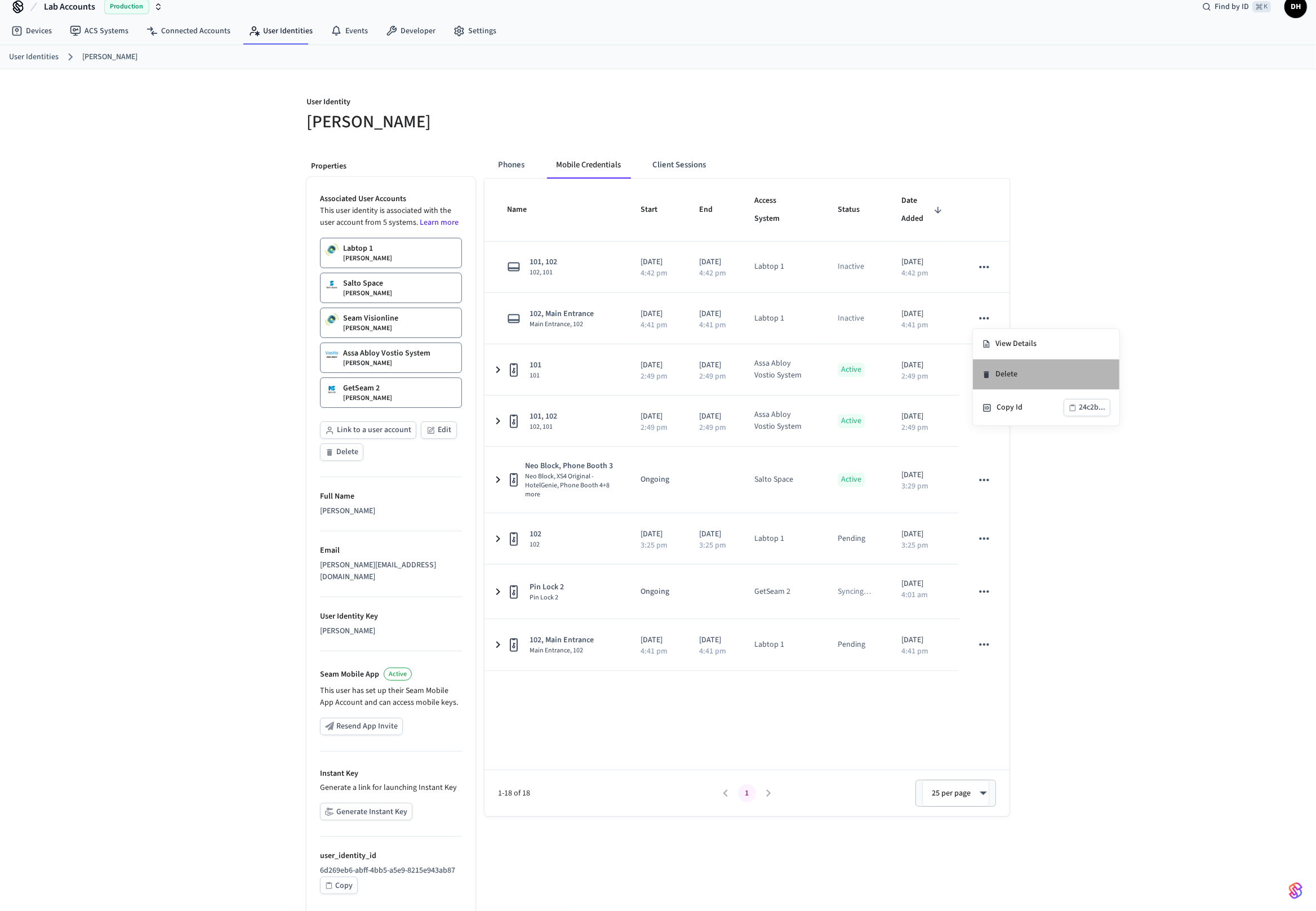
click at [1017, 373] on li "Delete" at bounding box center [1045, 374] width 146 height 30
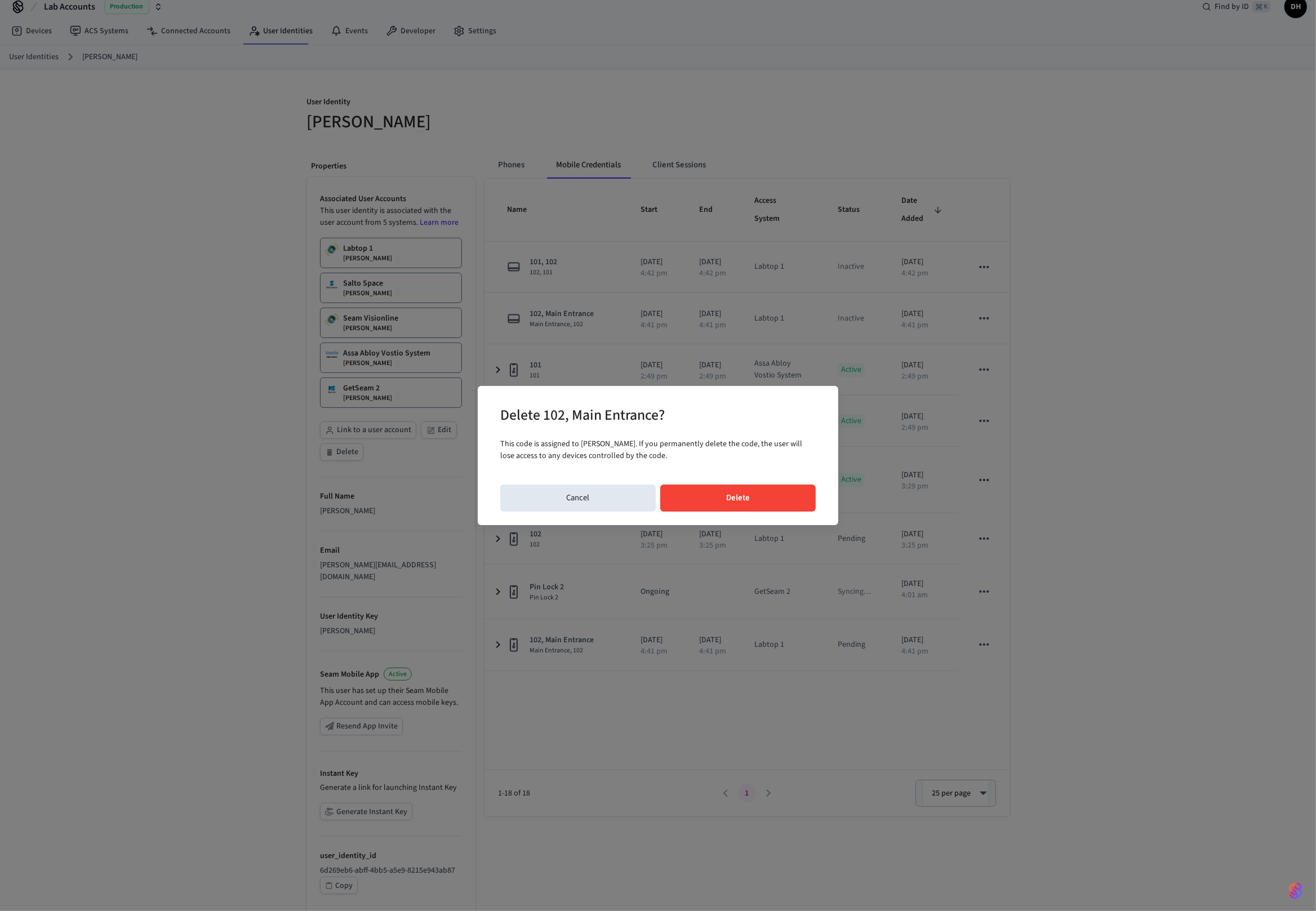
click at [749, 518] on div "Delete 102, Main Entrance? This code is assigned to Dawn Ho. If you permanently…" at bounding box center [658, 455] width 361 height 139
click at [749, 507] on button "Delete" at bounding box center [738, 499] width 156 height 27
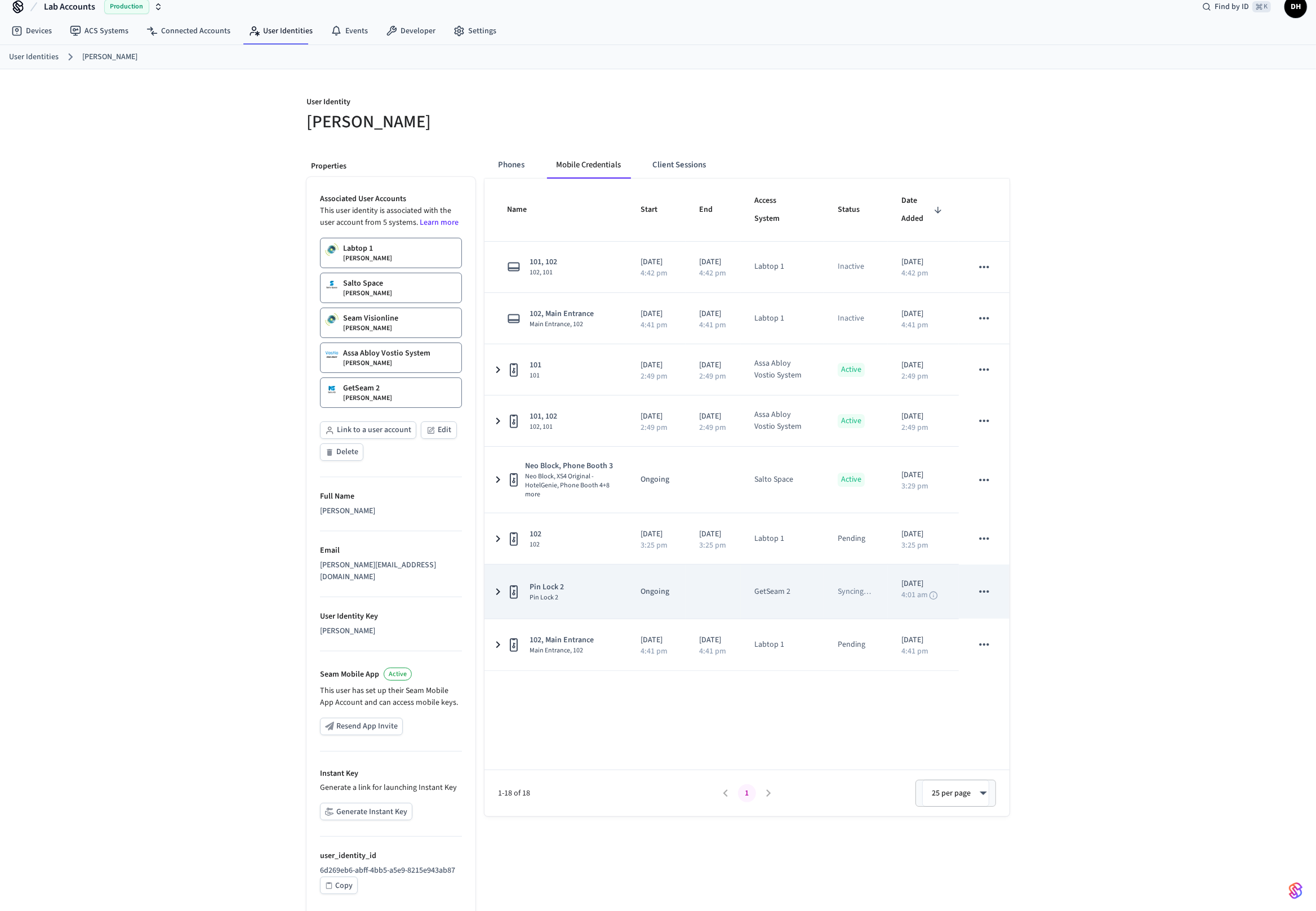
click at [989, 599] on icon "sticky table" at bounding box center [983, 591] width 15 height 15
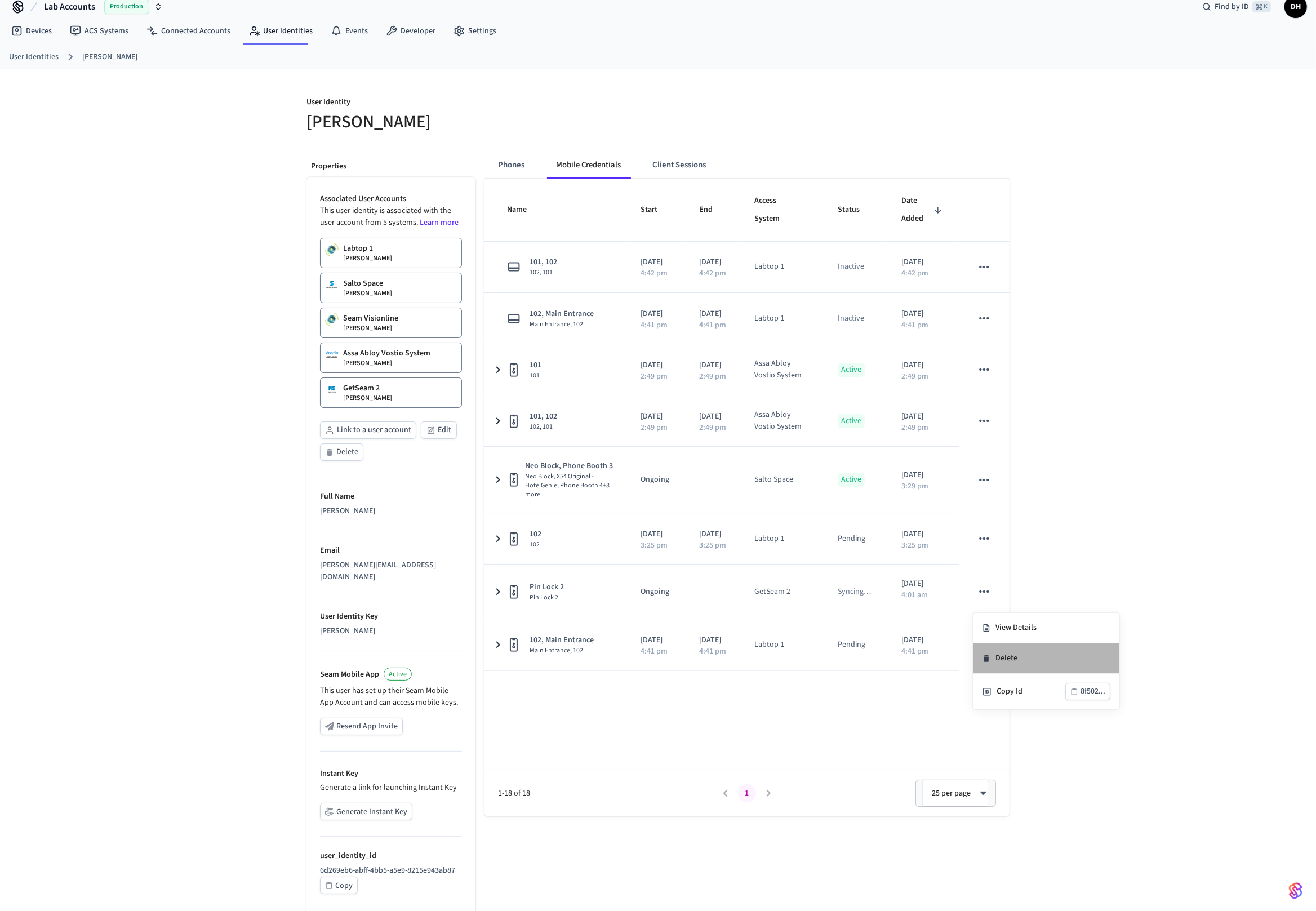
click at [1012, 655] on li "Delete" at bounding box center [1045, 658] width 146 height 30
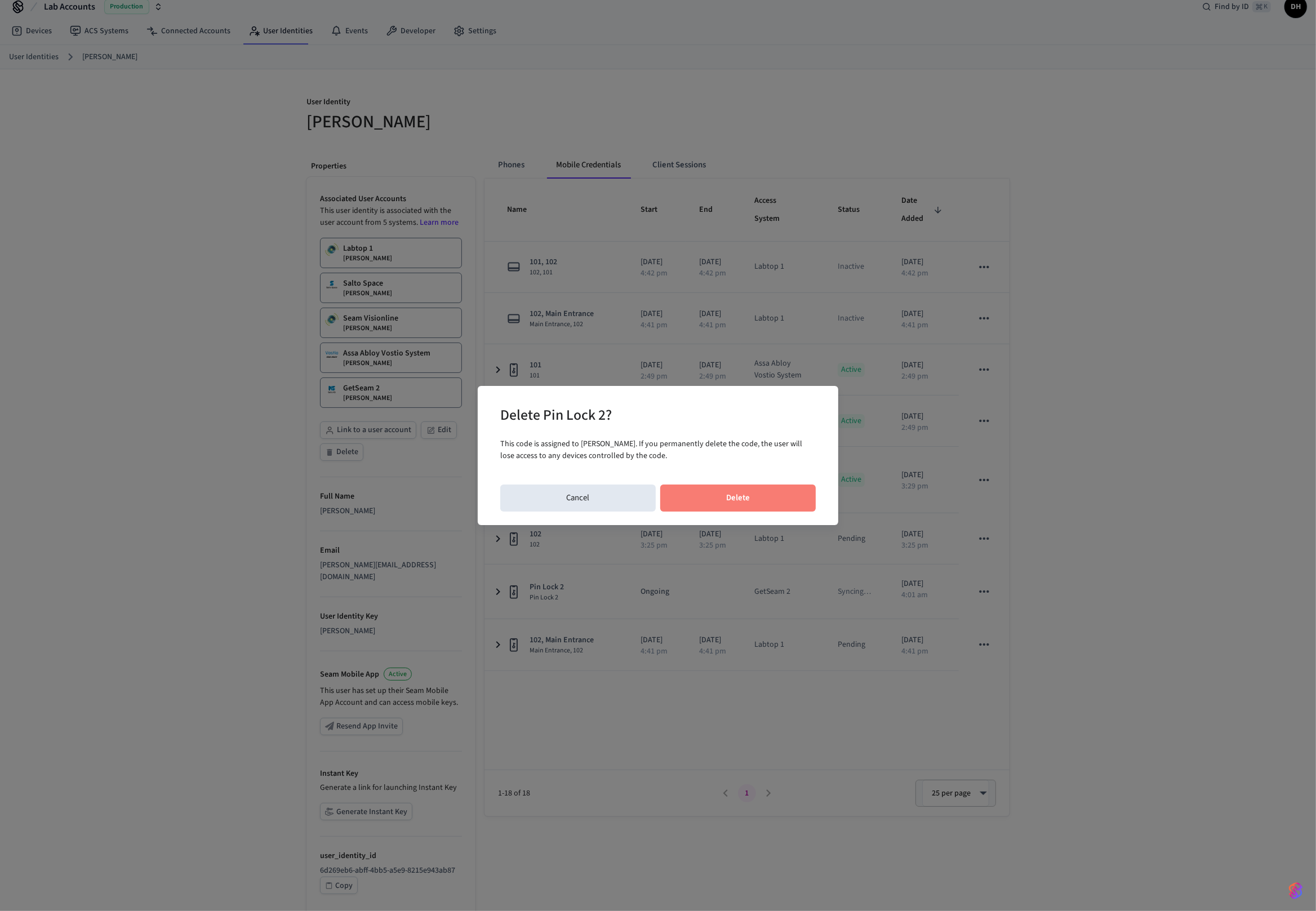
click at [770, 499] on button "Delete" at bounding box center [738, 499] width 156 height 27
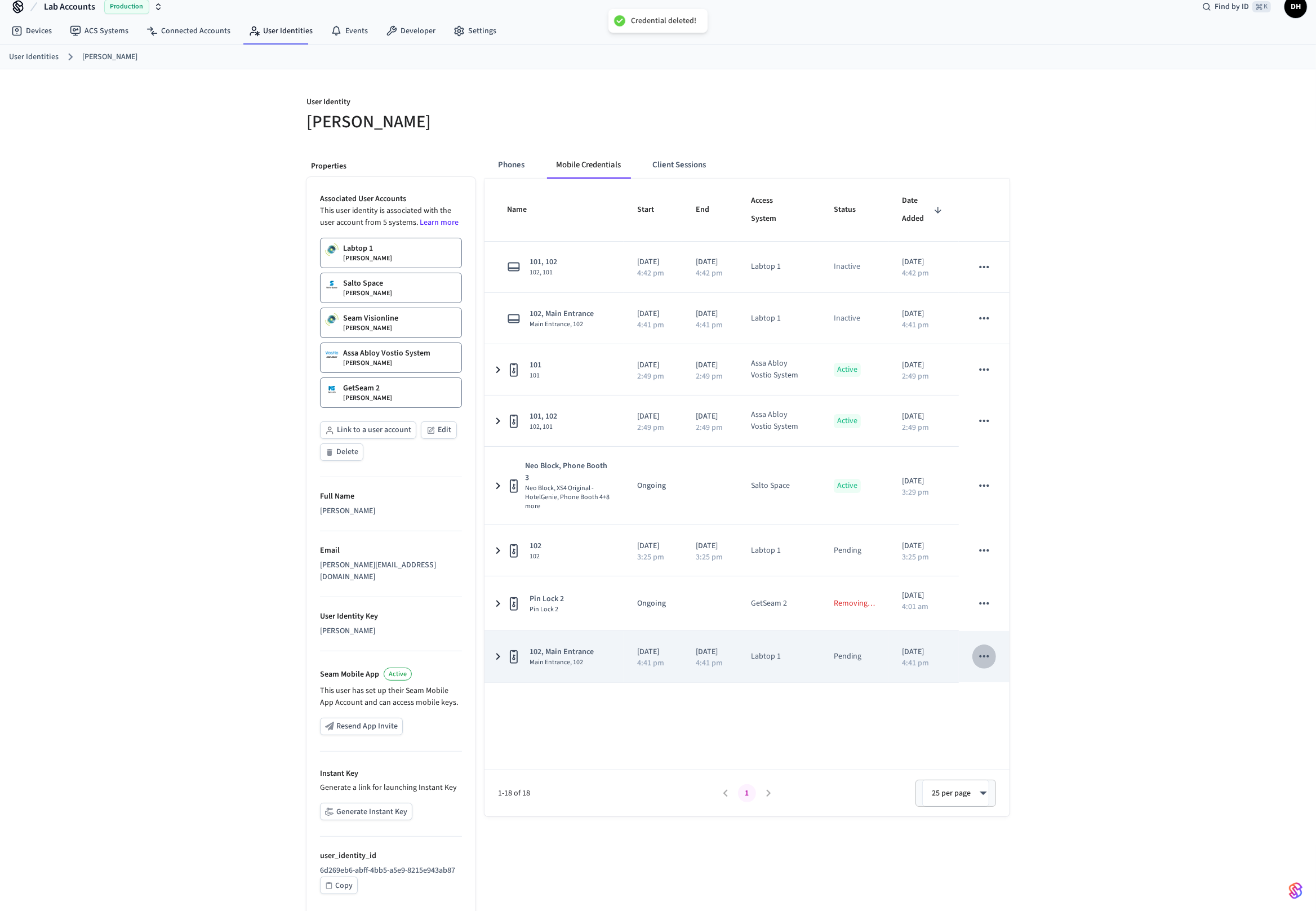
click at [983, 656] on icon "sticky table" at bounding box center [984, 657] width 10 height 2
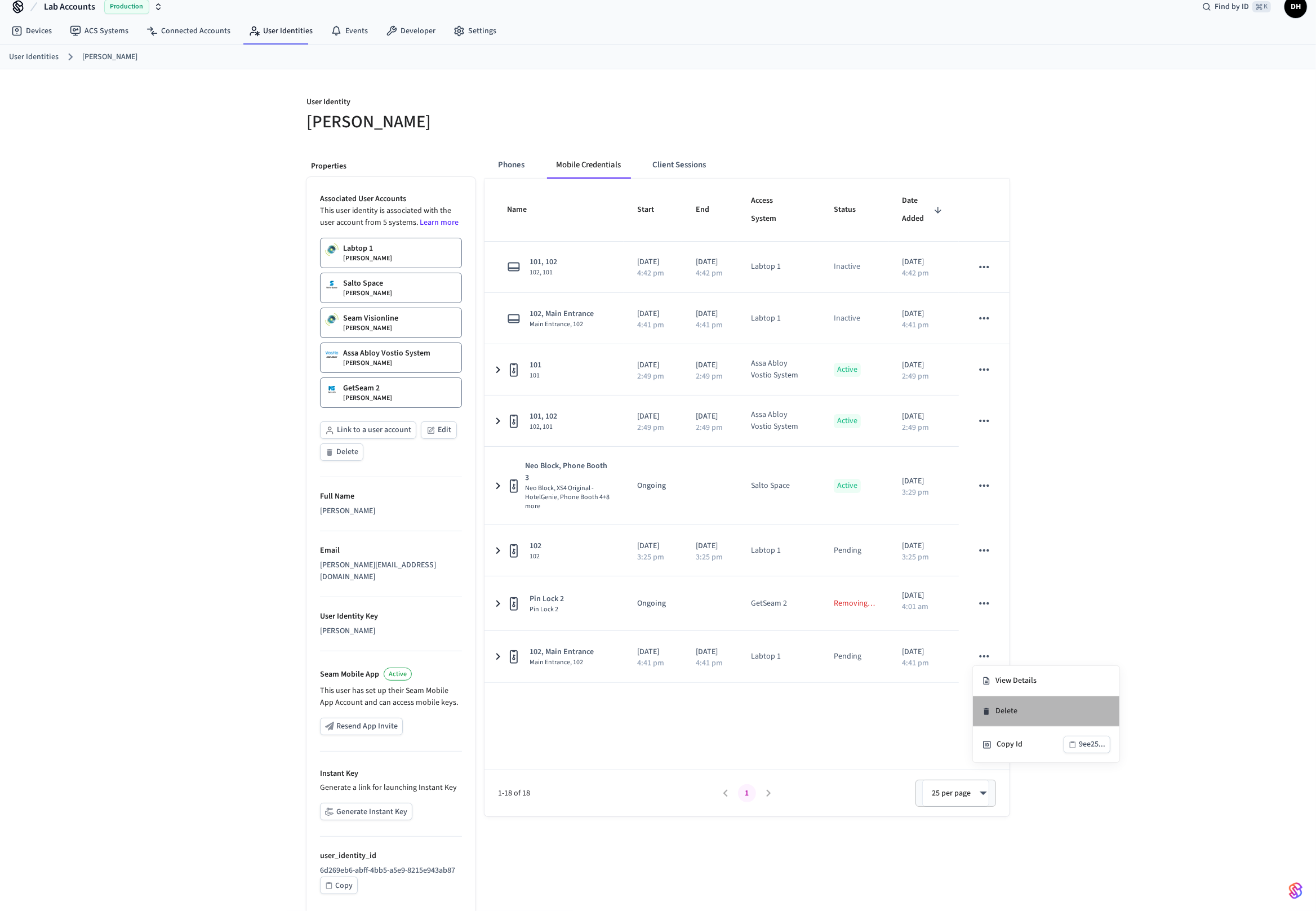
click at [1022, 709] on li "Delete" at bounding box center [1045, 711] width 146 height 30
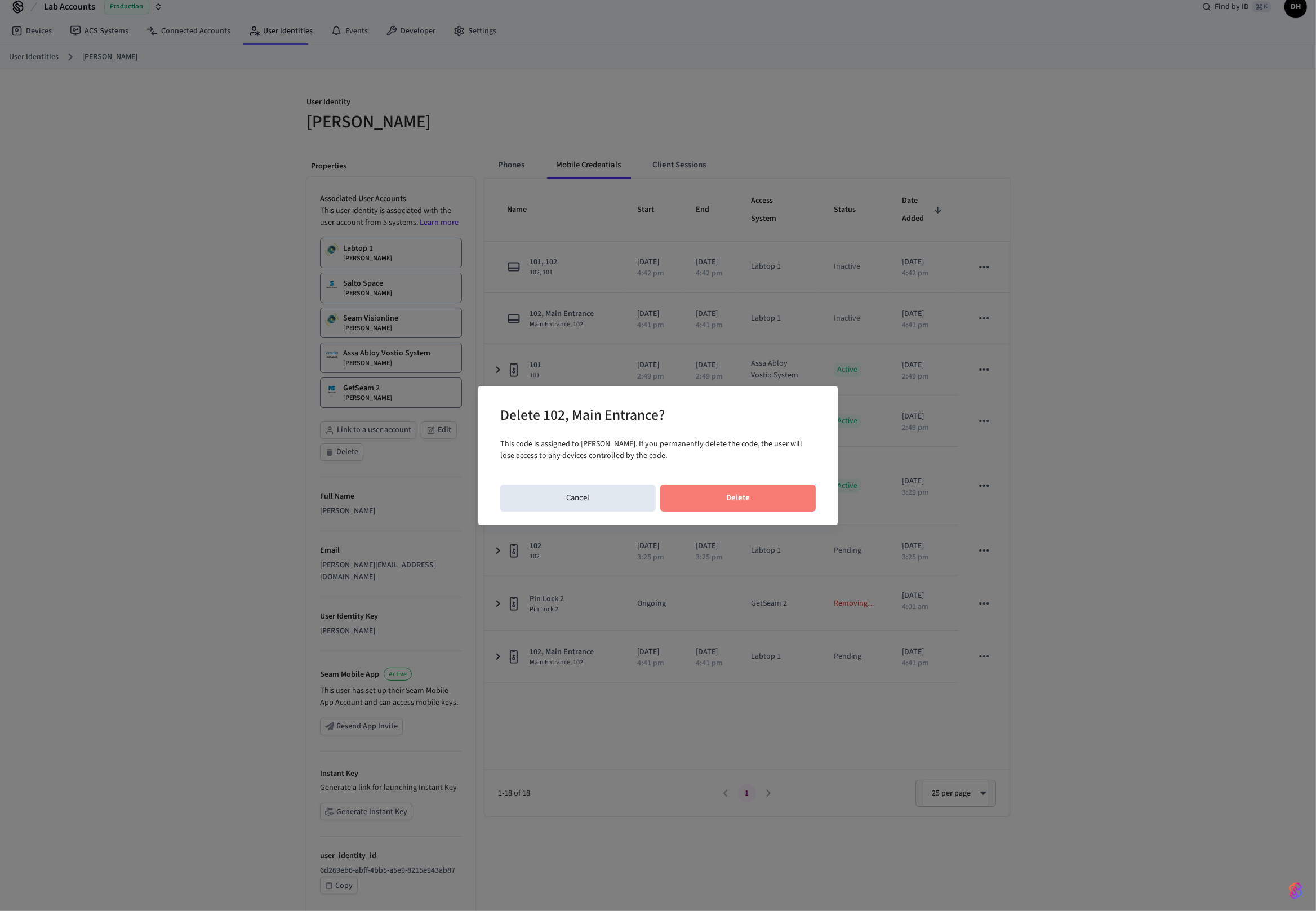
click at [785, 503] on button "Delete" at bounding box center [738, 499] width 156 height 27
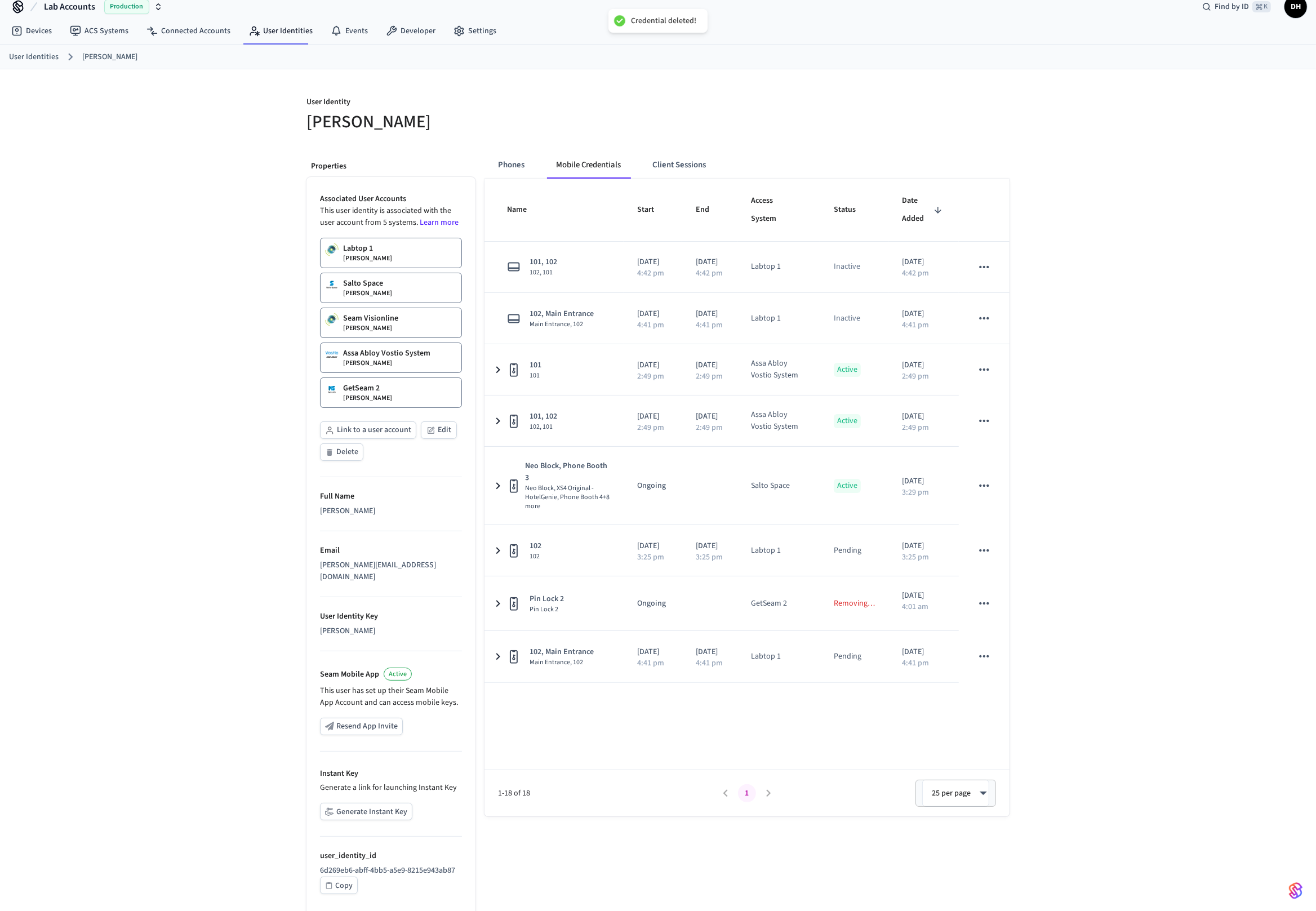
click at [1244, 506] on div "User Identity Dawn Ho Properties Associated User Accounts This user identity is…" at bounding box center [658, 492] width 1316 height 846
click at [1241, 533] on div "User Identity Dawn Ho Properties Associated User Accounts This user identity is…" at bounding box center [658, 492] width 1316 height 846
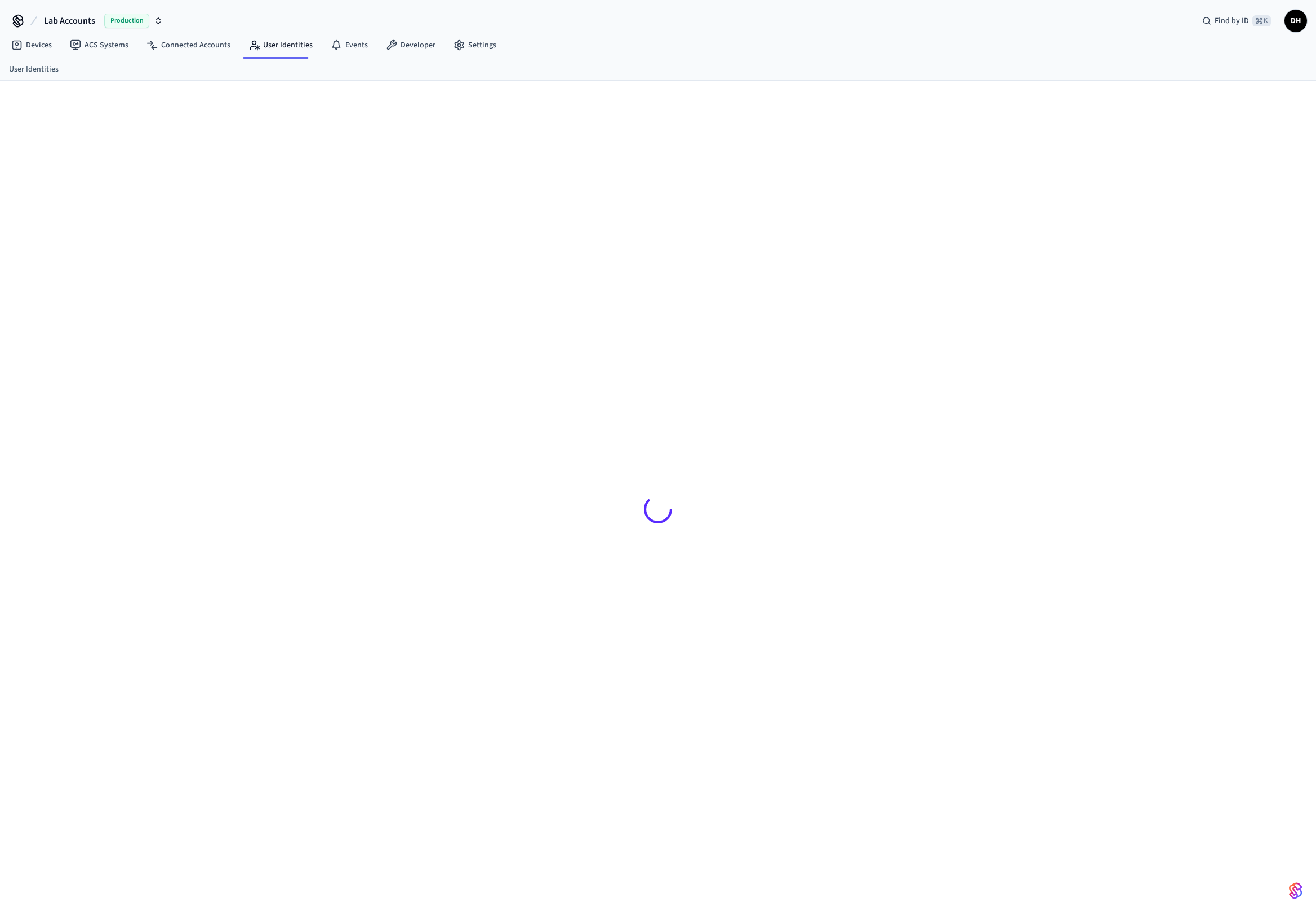
scroll to position [15, 0]
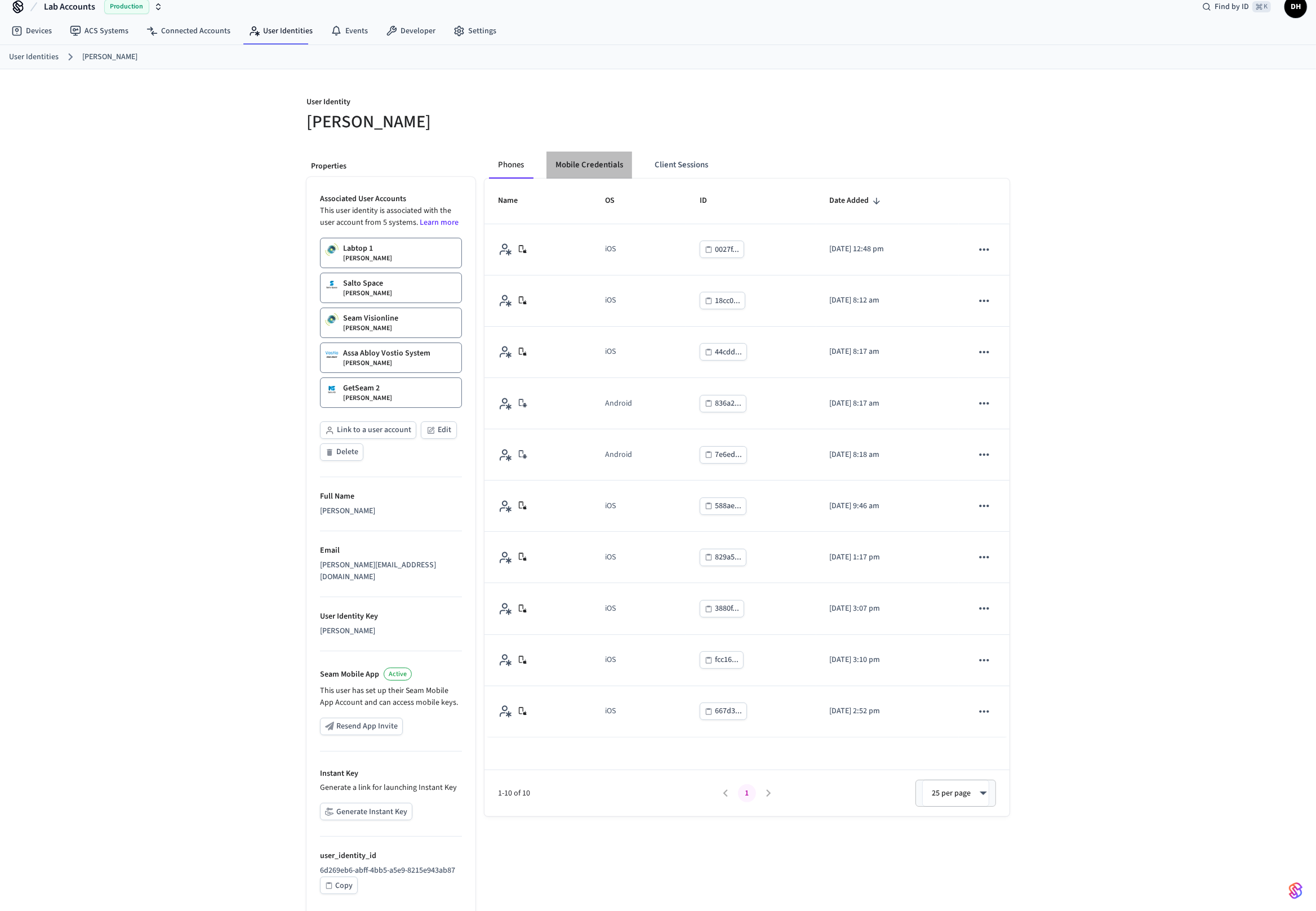
click at [597, 169] on button "Mobile Credentials" at bounding box center [589, 165] width 85 height 27
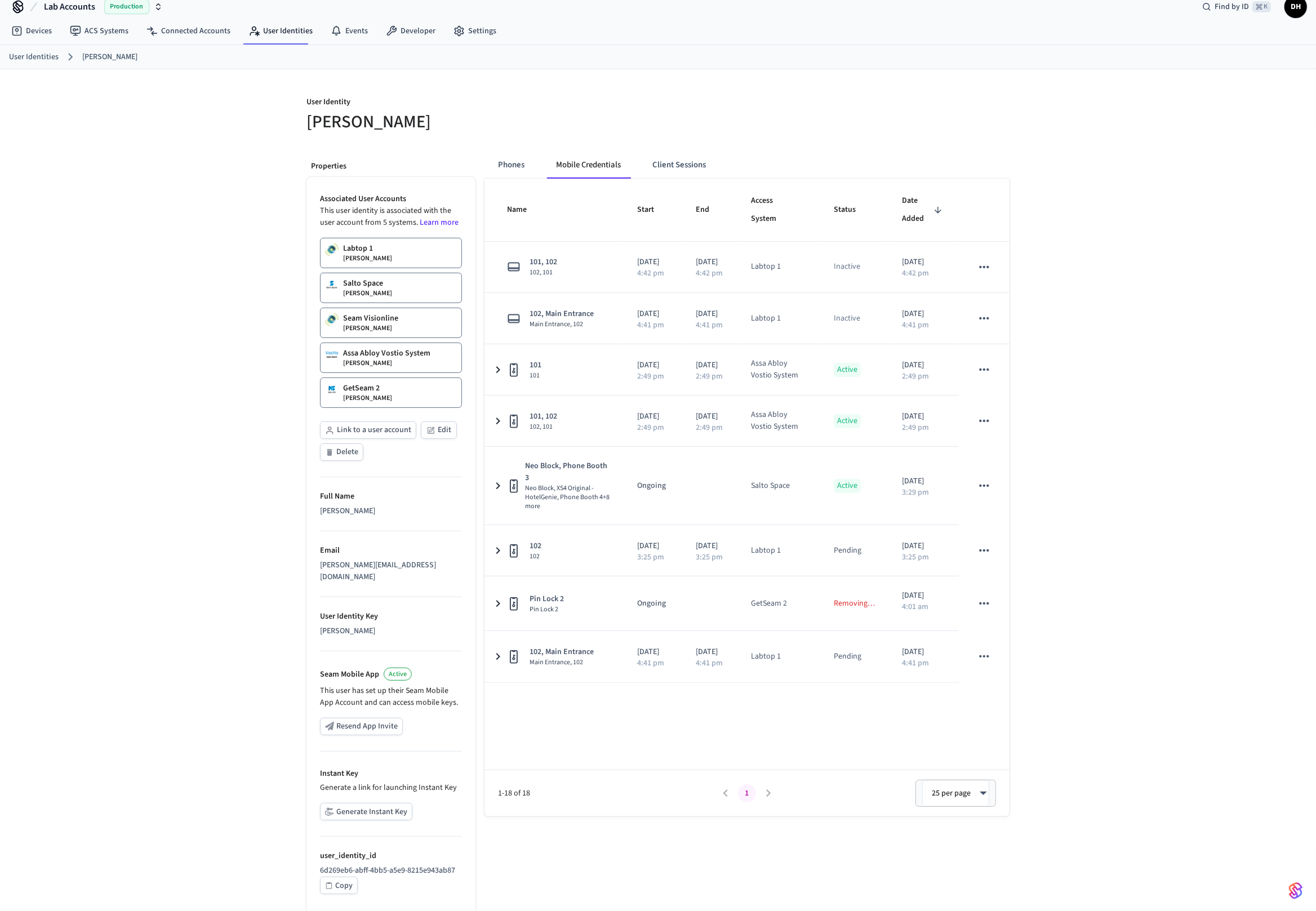
click at [388, 357] on div "Assa Abloy Vostio System Dawn Ho" at bounding box center [387, 357] width 87 height 20
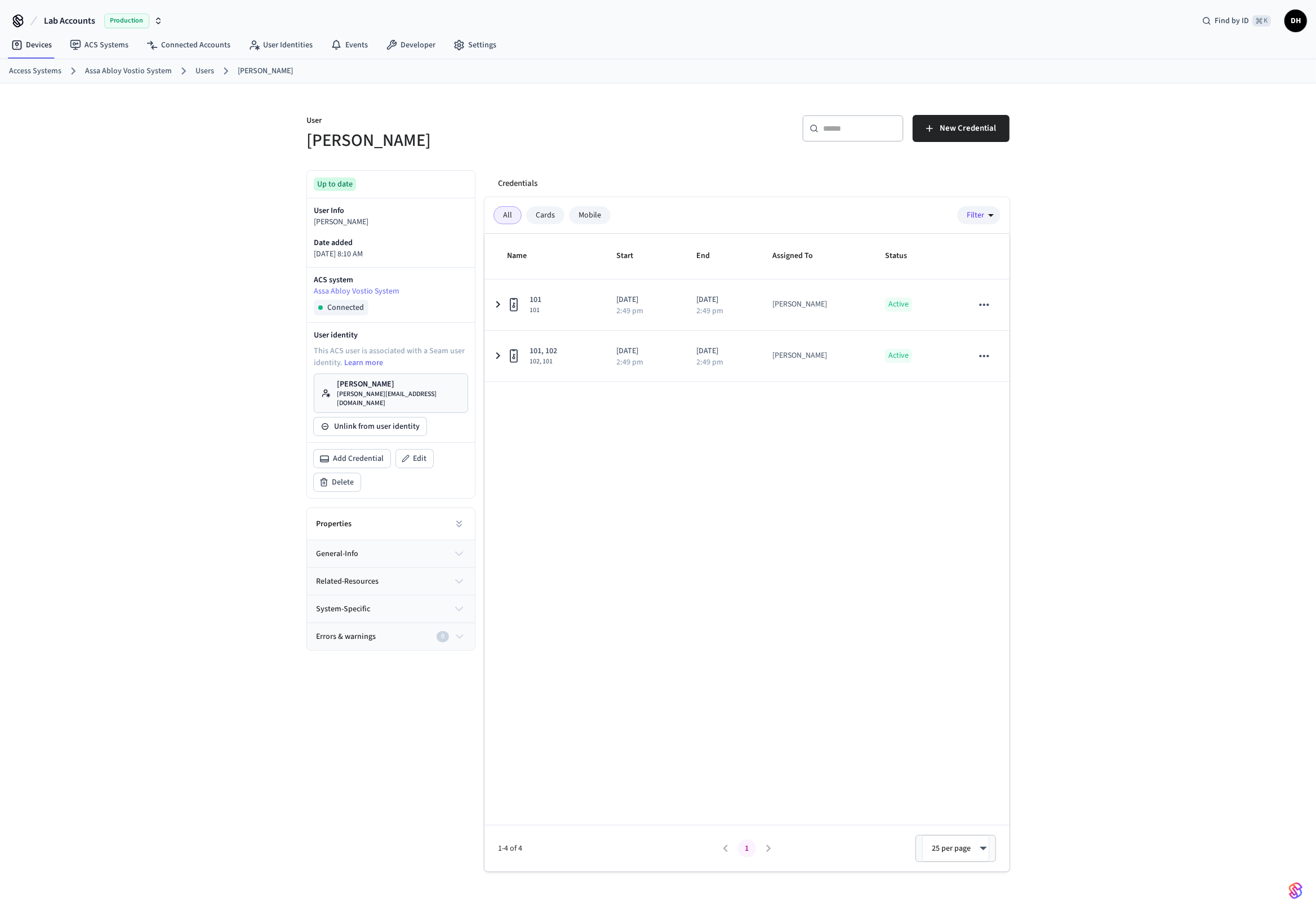
drag, startPoint x: 969, startPoint y: 126, endPoint x: 828, endPoint y: -9, distance: 195.2
click at [828, 0] on html "Lab Accounts Production Find by ID ⌘ K DH Devices ACS Systems Connected Account…" at bounding box center [658, 465] width 1316 height 929
click at [204, 69] on link "Users" at bounding box center [205, 71] width 18 height 12
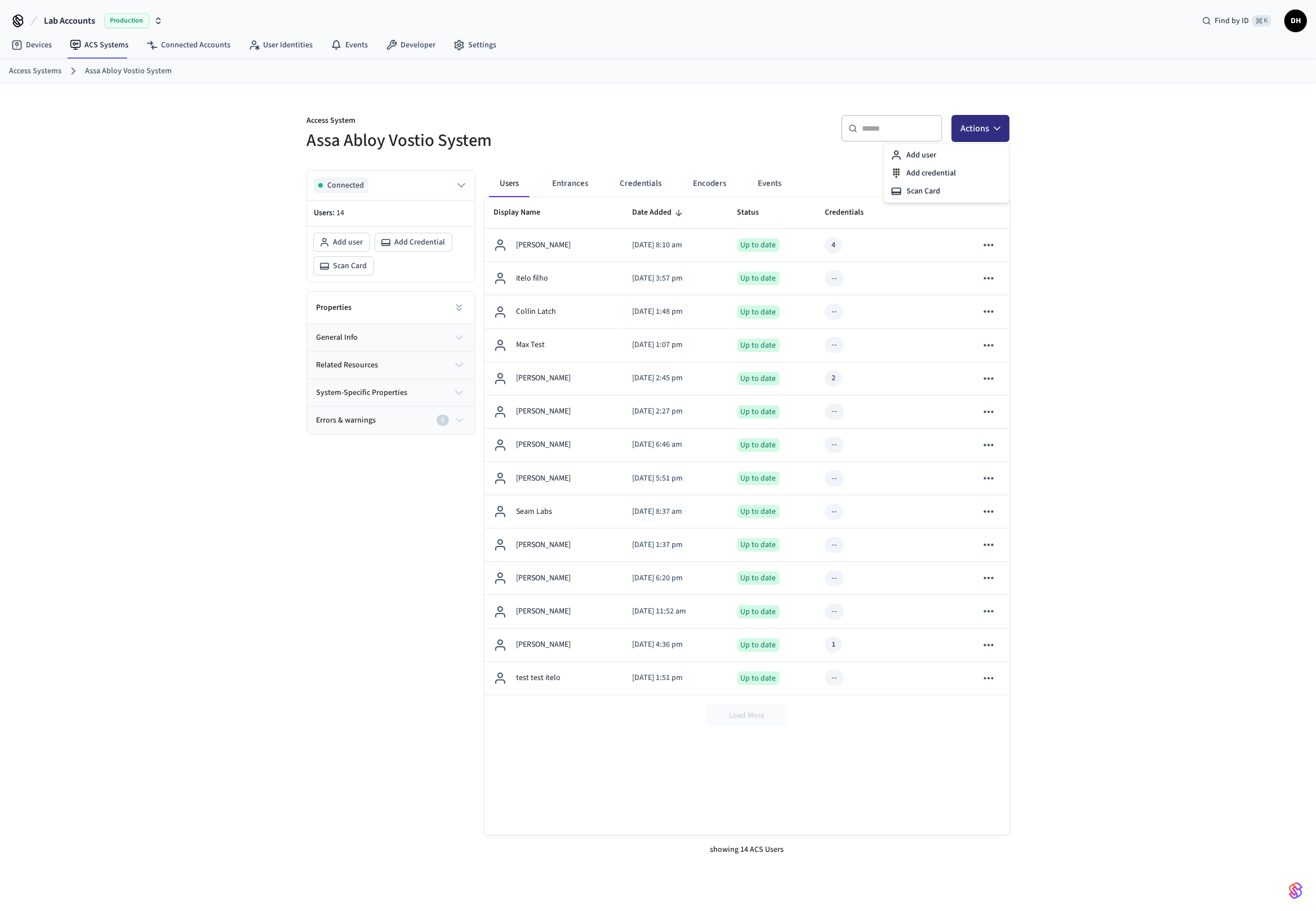
click at [977, 133] on button "Actions" at bounding box center [980, 129] width 58 height 27
click at [948, 152] on div "Add user" at bounding box center [947, 154] width 120 height 18
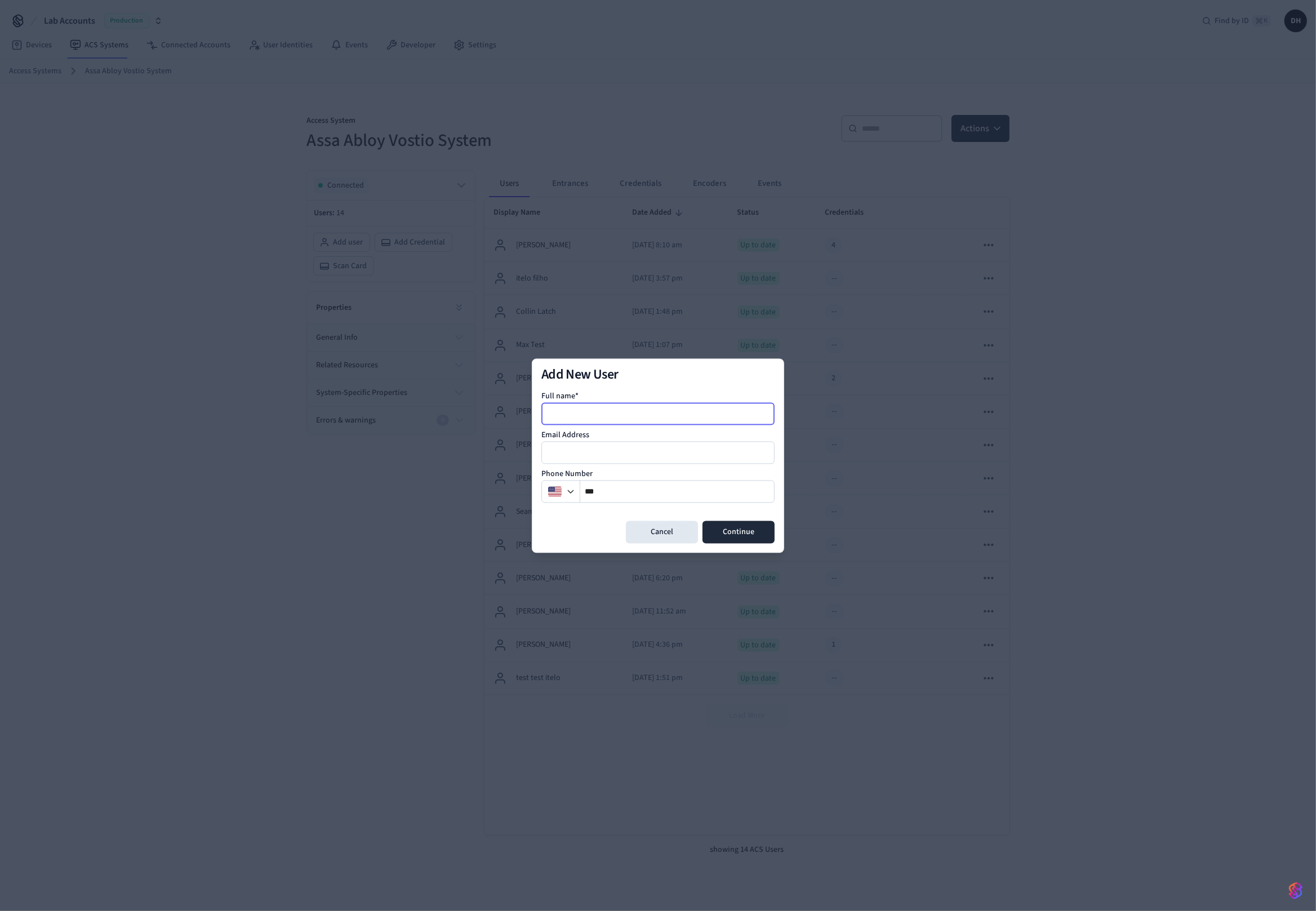
click at [638, 413] on input at bounding box center [658, 413] width 232 height 14
type input "*********"
type input "*"
type input "**********"
click at [716, 420] on input "*********" at bounding box center [658, 413] width 232 height 14
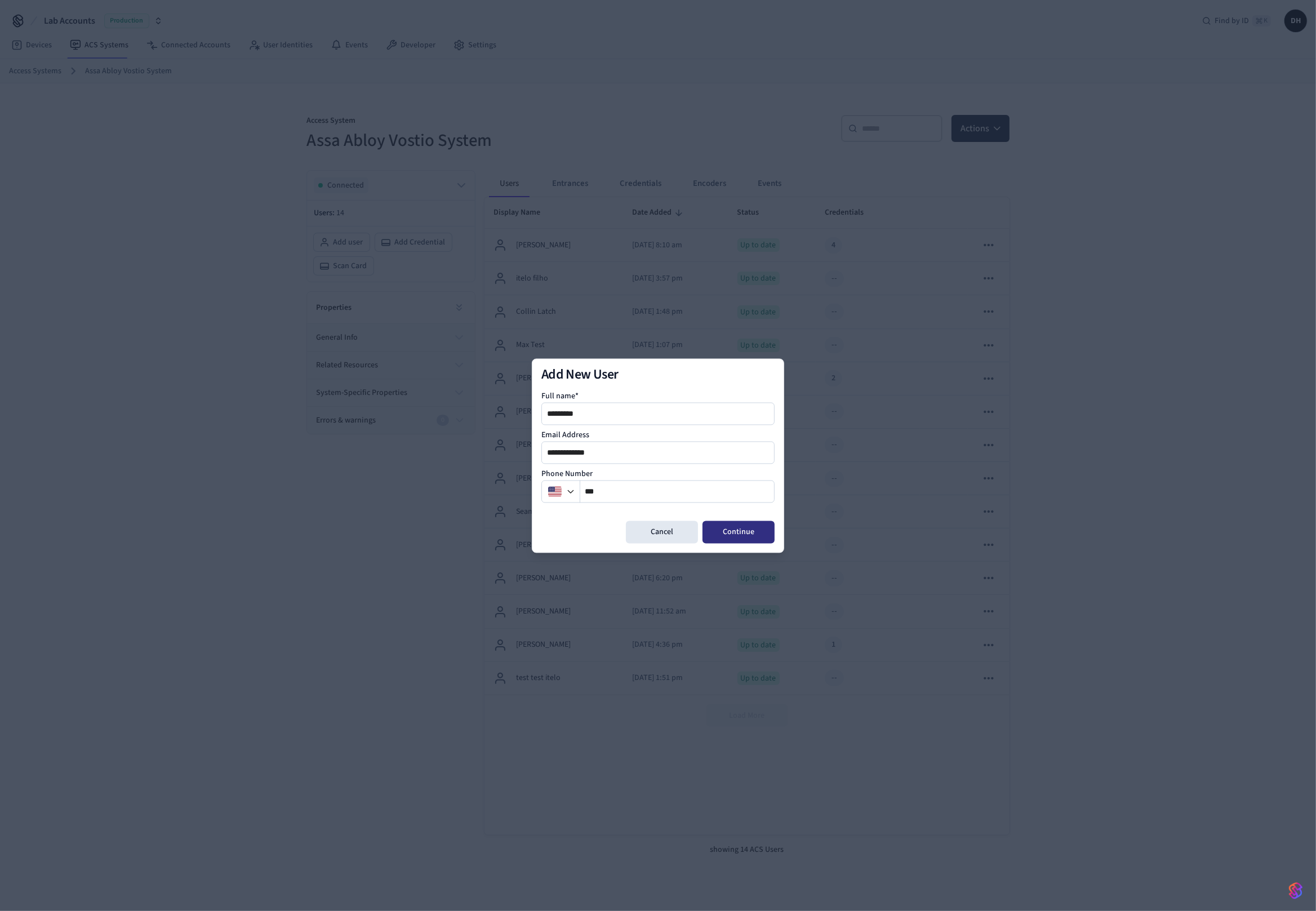
click at [740, 523] on button "Continue" at bounding box center [738, 532] width 72 height 22
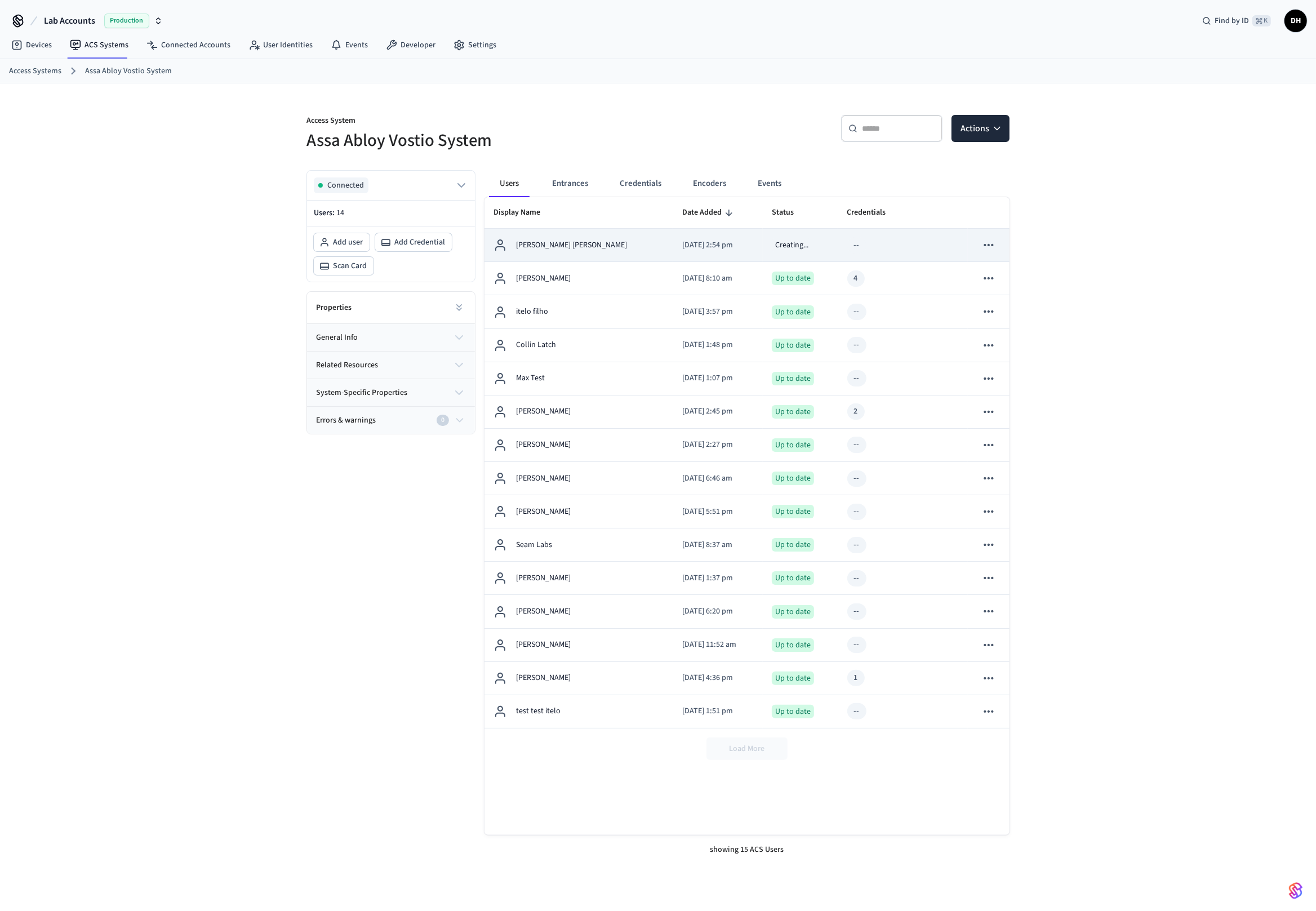
click at [539, 249] on p "[PERSON_NAME] [PERSON_NAME]" at bounding box center [571, 245] width 111 height 12
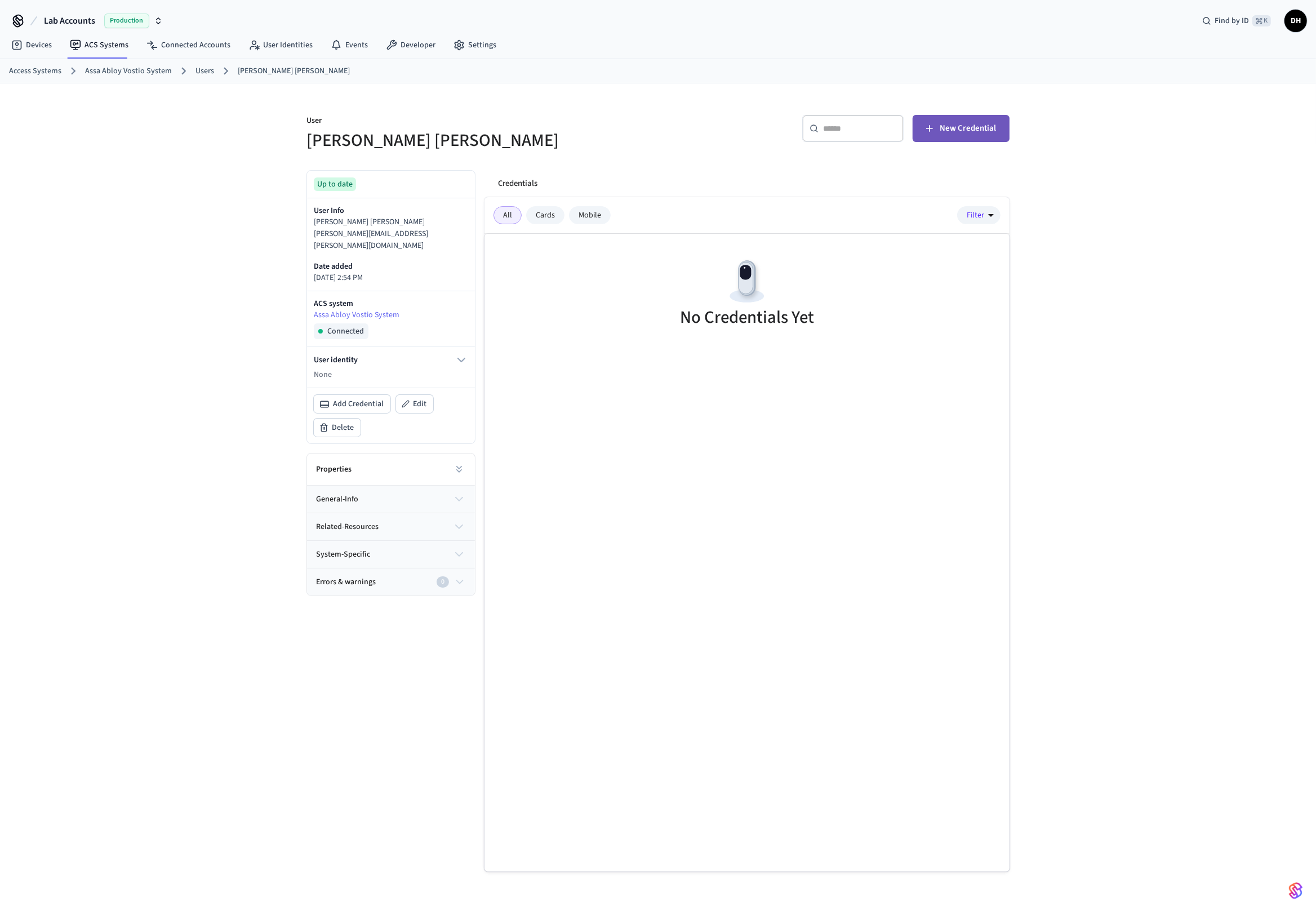
click at [963, 136] on button "New Credential" at bounding box center [961, 129] width 97 height 27
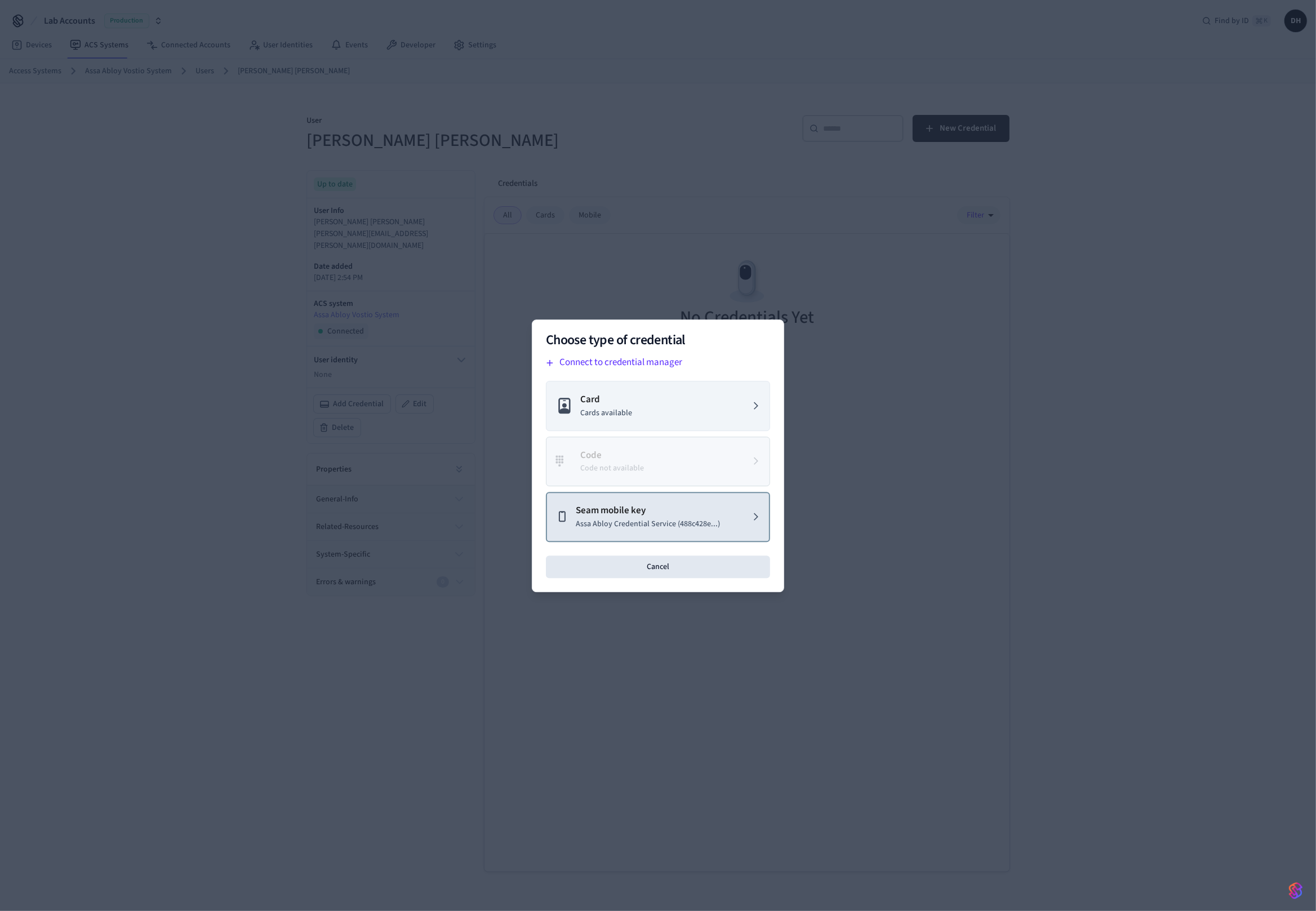
click at [674, 506] on p "Seam mobile key" at bounding box center [648, 510] width 144 height 15
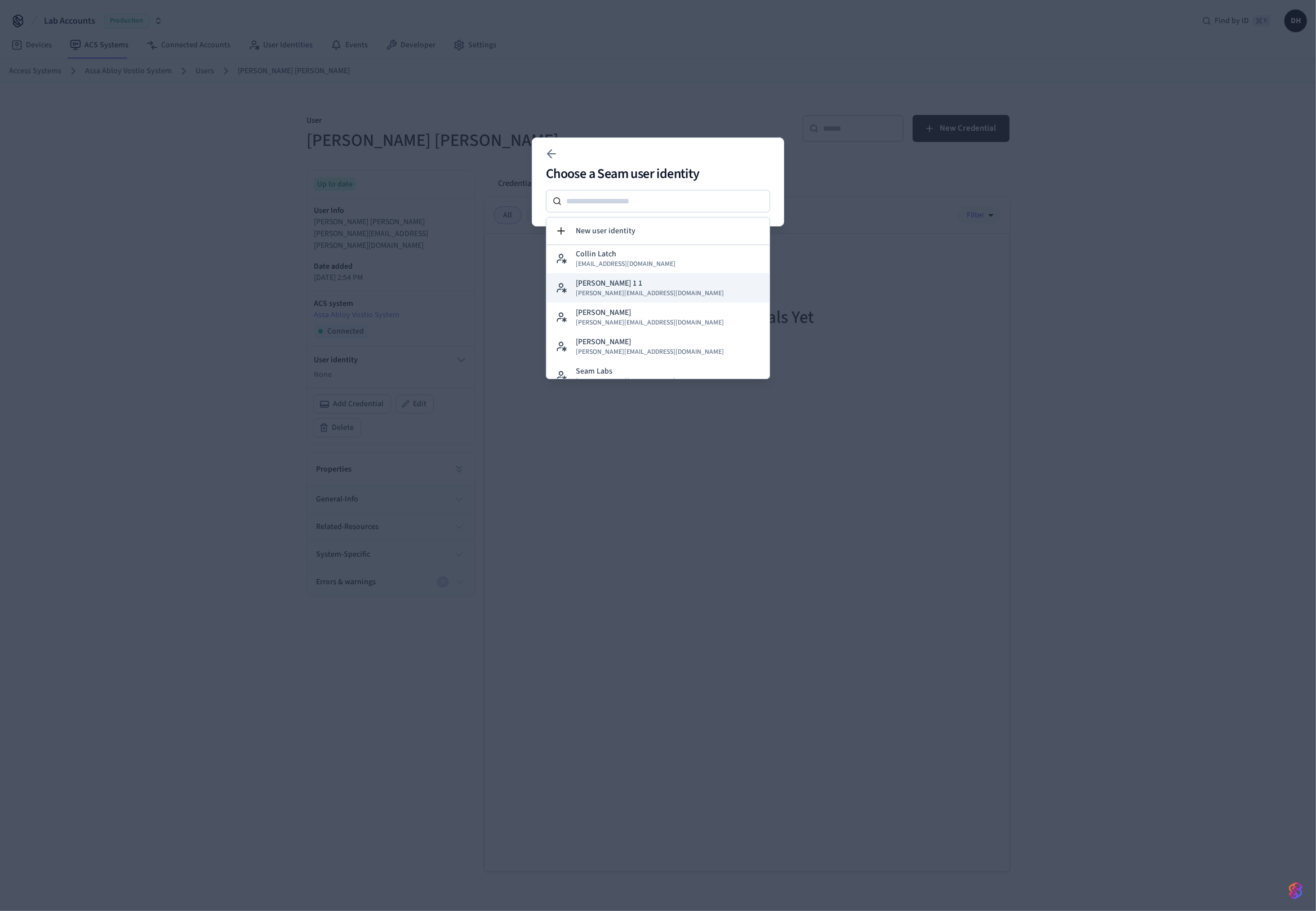
scroll to position [100, 0]
click at [956, 335] on div at bounding box center [658, 455] width 1316 height 911
click at [620, 218] on button "New user identity" at bounding box center [658, 231] width 223 height 27
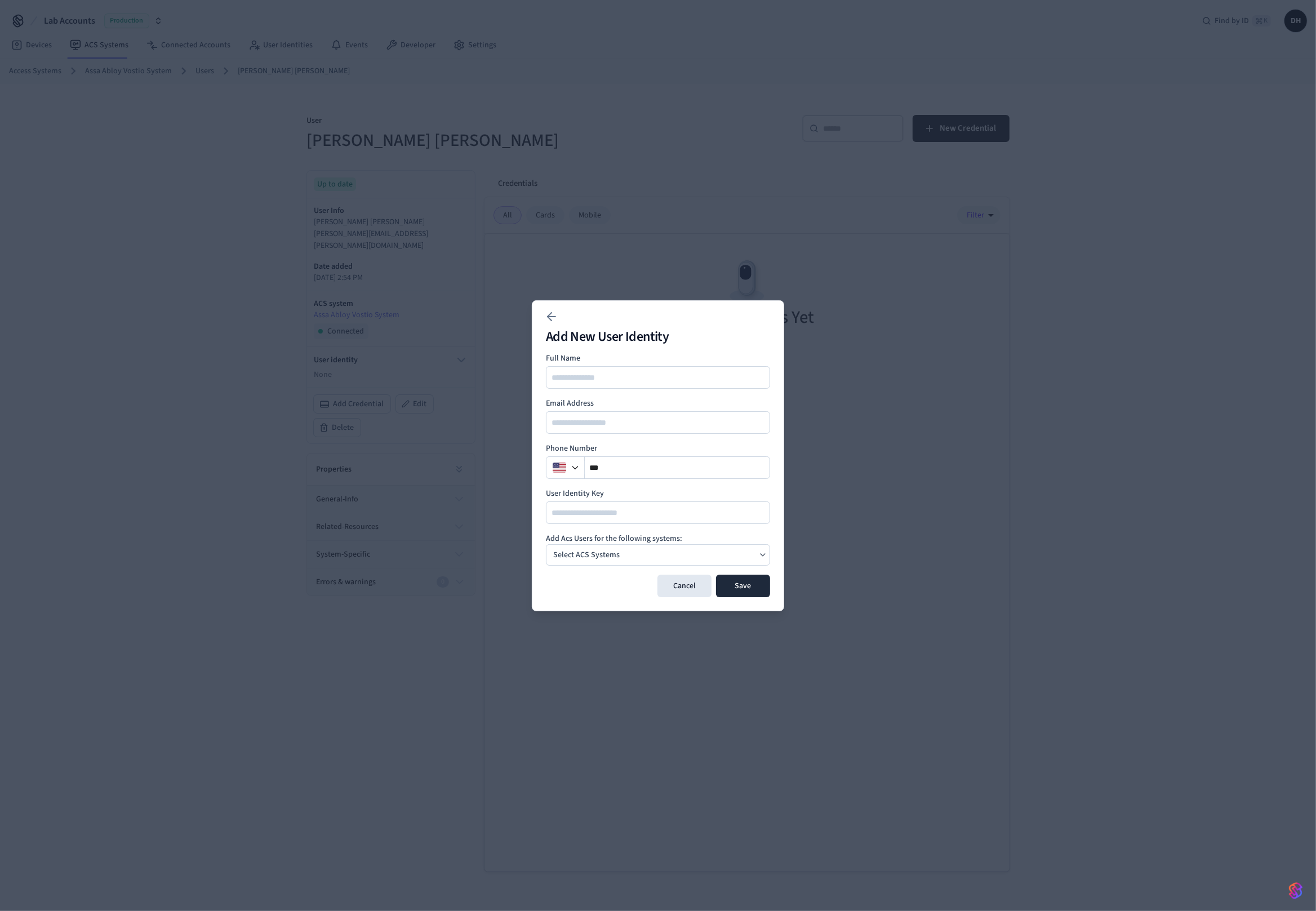
drag, startPoint x: 607, startPoint y: 396, endPoint x: 607, endPoint y: 384, distance: 12.0
click at [607, 394] on div "Full Name Email Address Phone Number ** User Identity Key" at bounding box center [658, 439] width 224 height 172
click at [605, 382] on input at bounding box center [658, 377] width 223 height 14
type input "*********"
type input "**********"
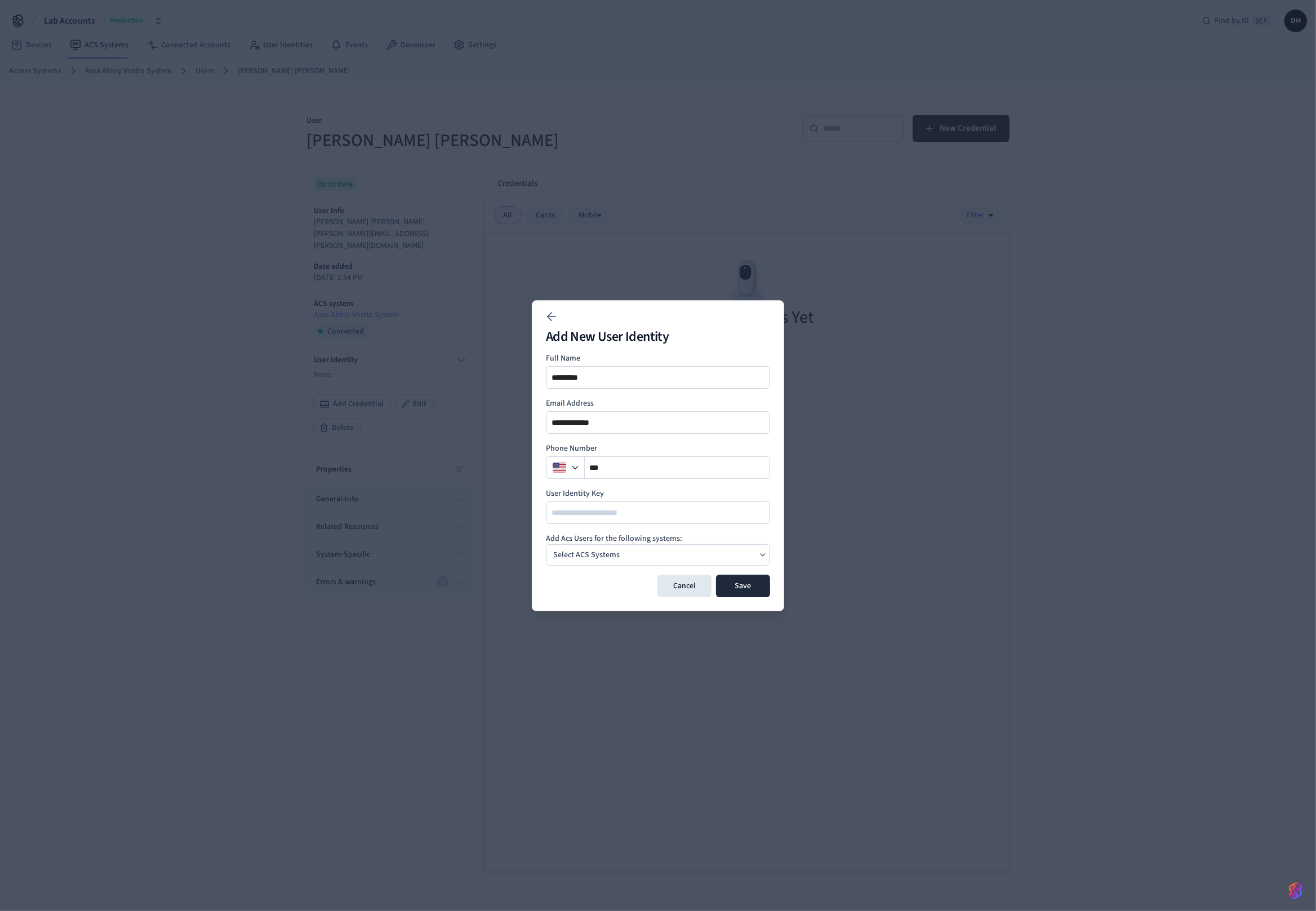
click at [706, 490] on label "User Identity Key" at bounding box center [658, 494] width 224 height 12
click at [728, 558] on div "Select ACS Systems" at bounding box center [658, 555] width 224 height 21
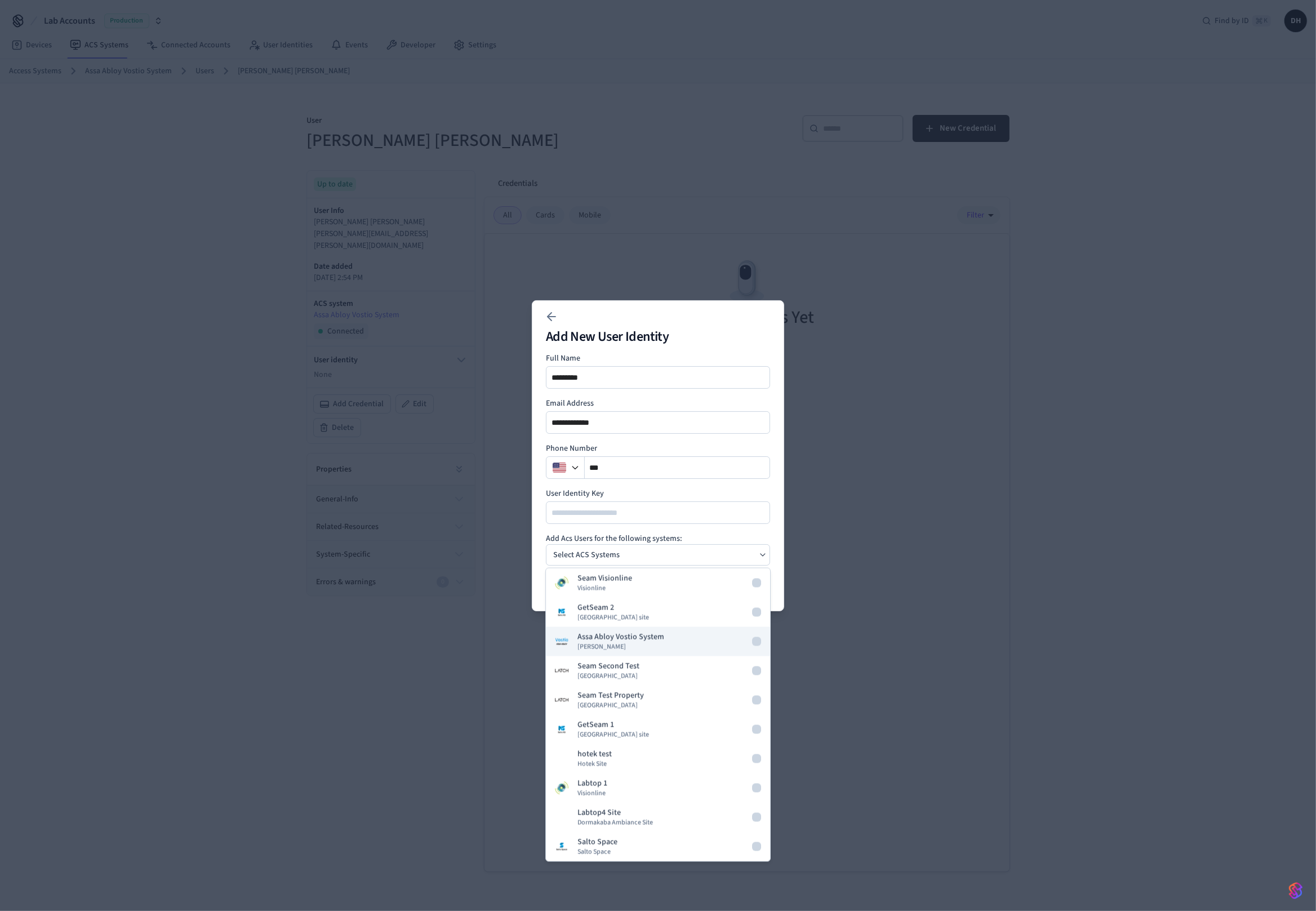
click at [662, 634] on button "[PERSON_NAME] System [PERSON_NAME]" at bounding box center [658, 642] width 224 height 29
click at [632, 840] on button "Salto Space Salto Space" at bounding box center [658, 847] width 224 height 29
click at [748, 486] on div "**********" at bounding box center [658, 439] width 224 height 172
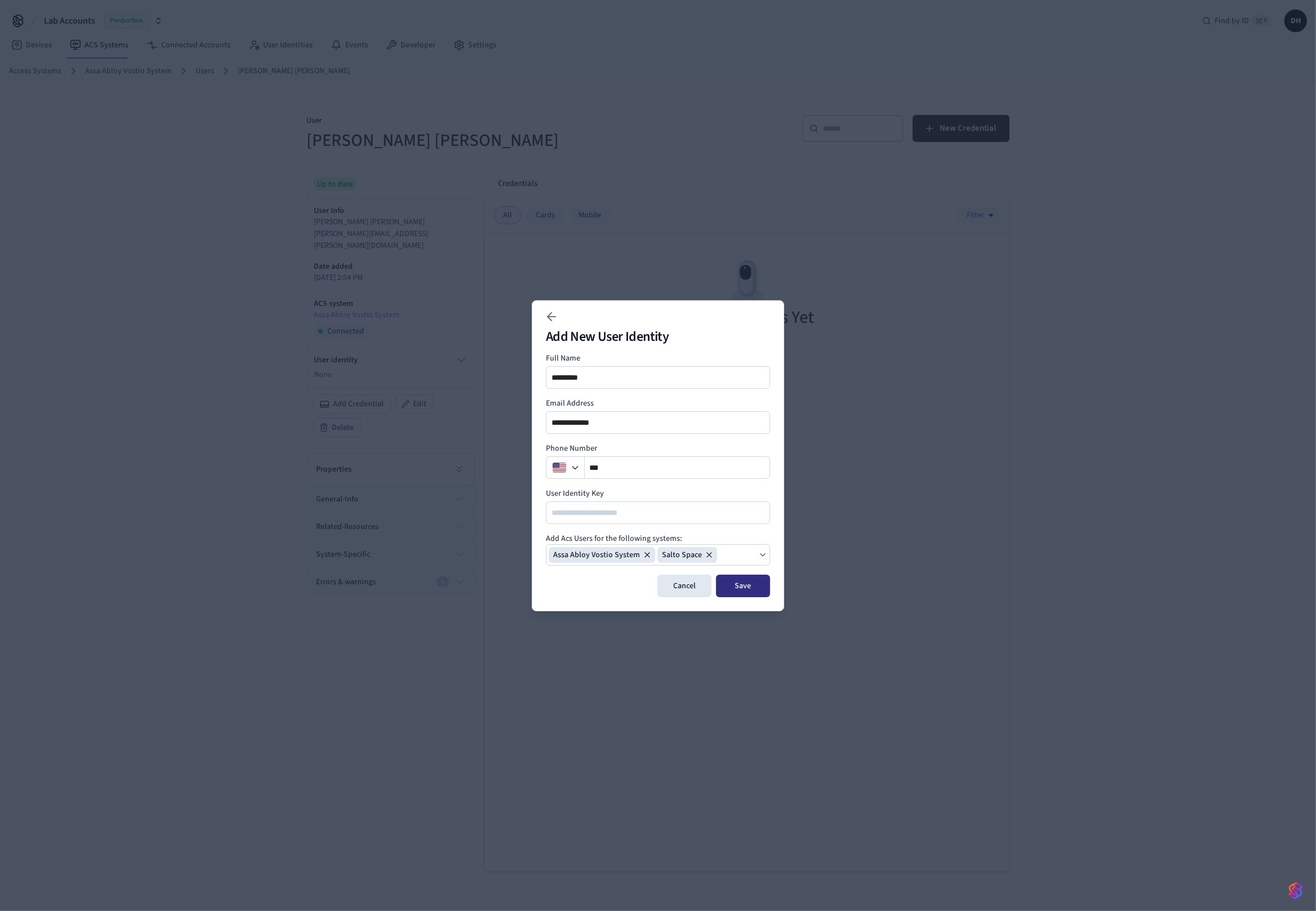
click at [747, 587] on button "Save" at bounding box center [743, 586] width 54 height 22
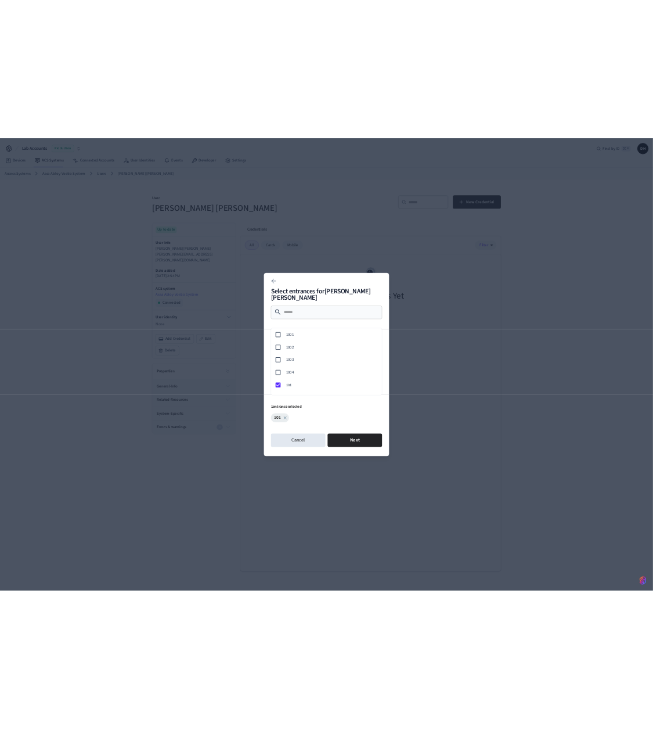
scroll to position [27, 0]
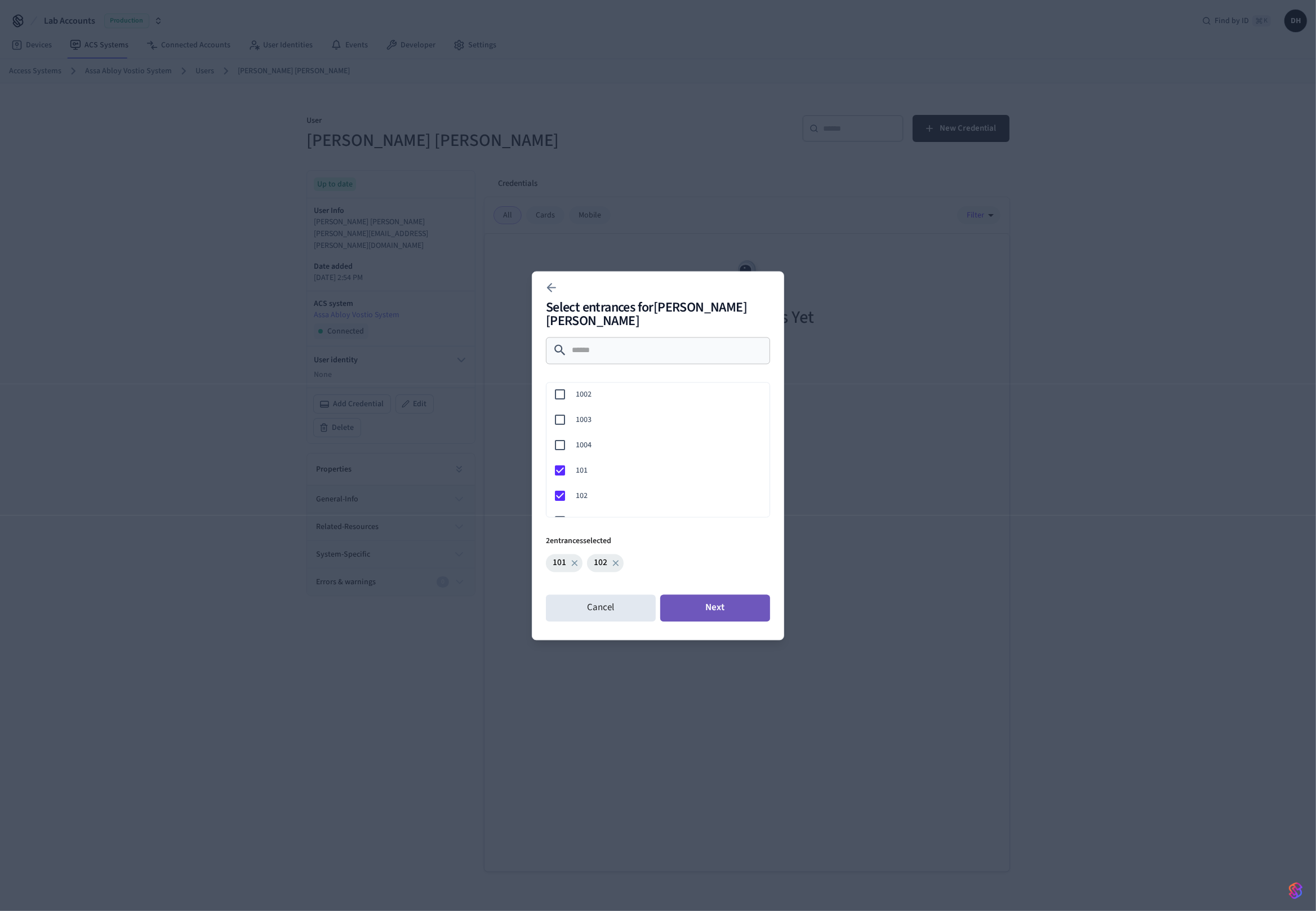
click at [743, 601] on button "Next" at bounding box center [715, 608] width 110 height 27
